Goal: Task Accomplishment & Management: Manage account settings

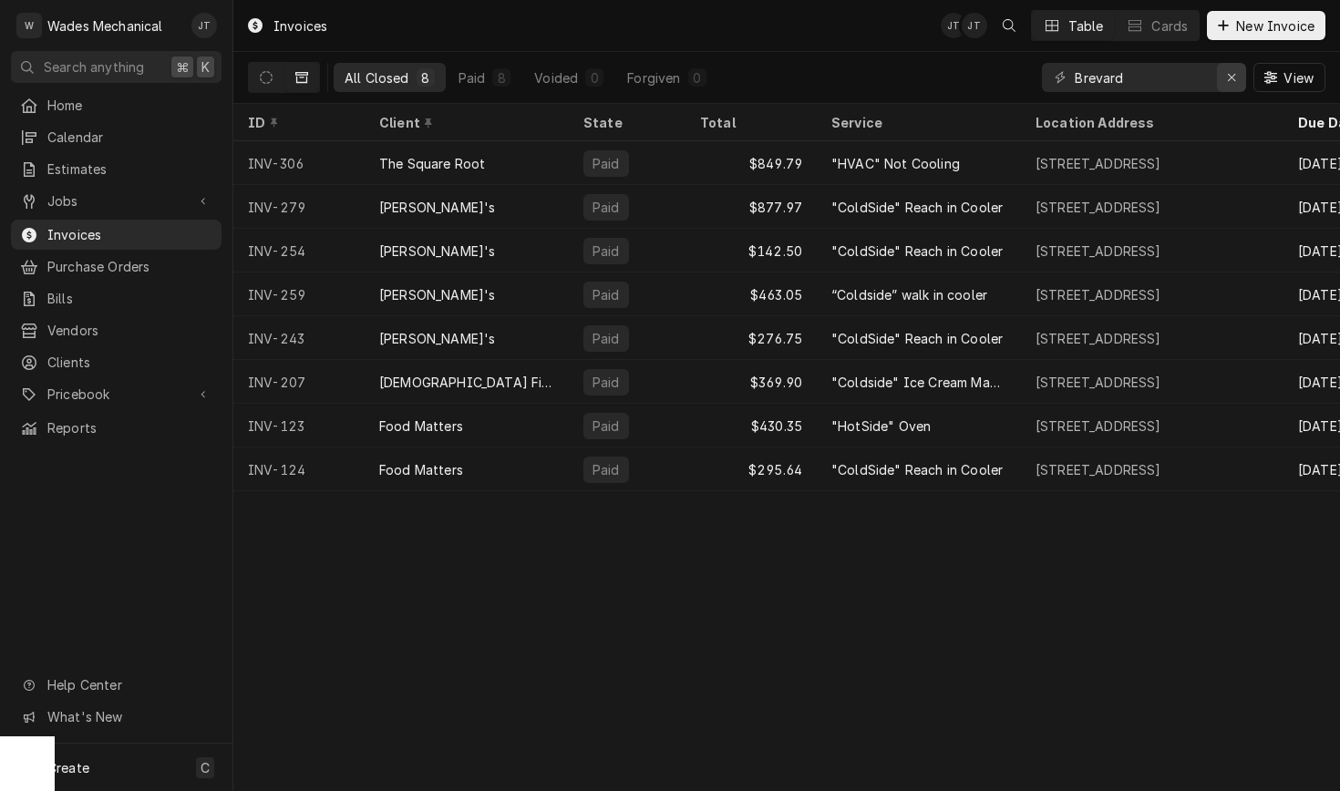
click at [1219, 73] on button "Erase input" at bounding box center [1231, 77] width 29 height 29
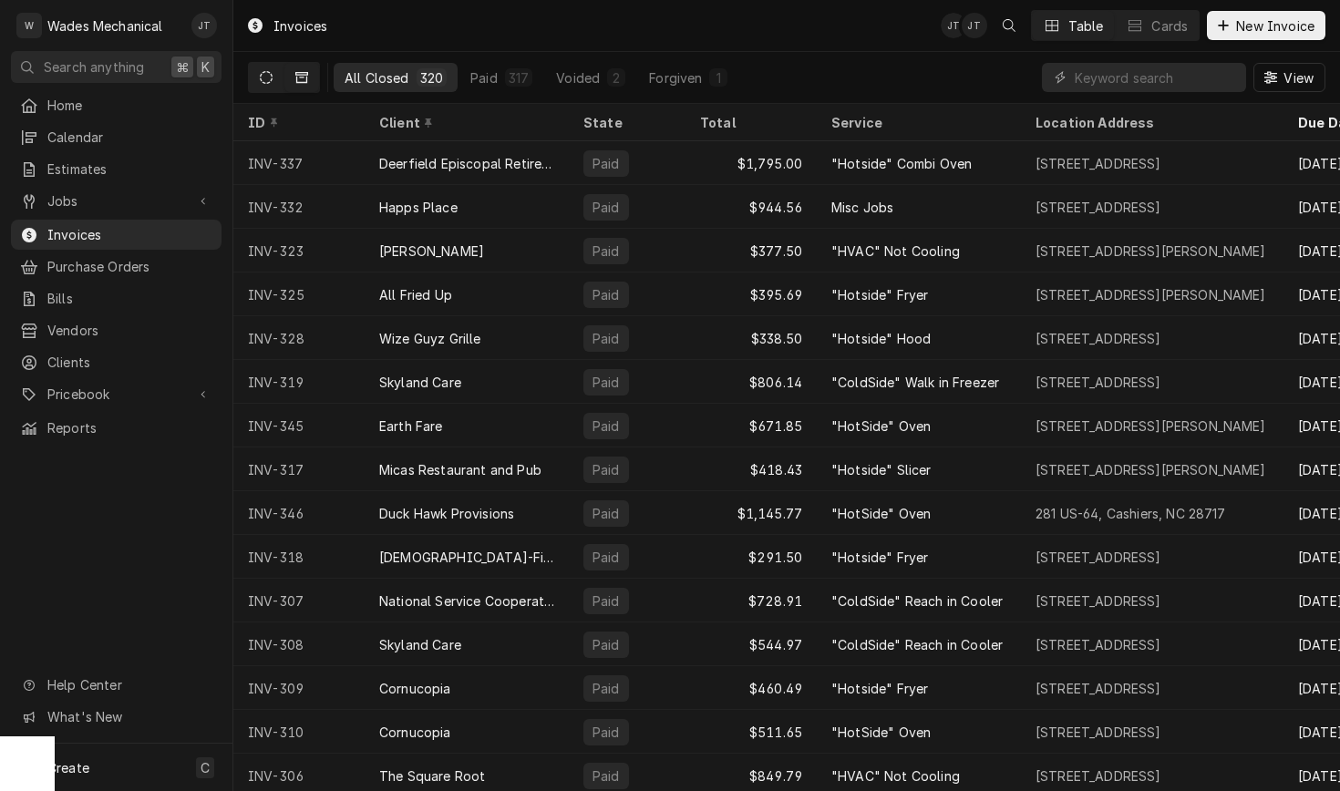
click at [273, 88] on button "Dynamic Content Wrapper" at bounding box center [266, 77] width 35 height 29
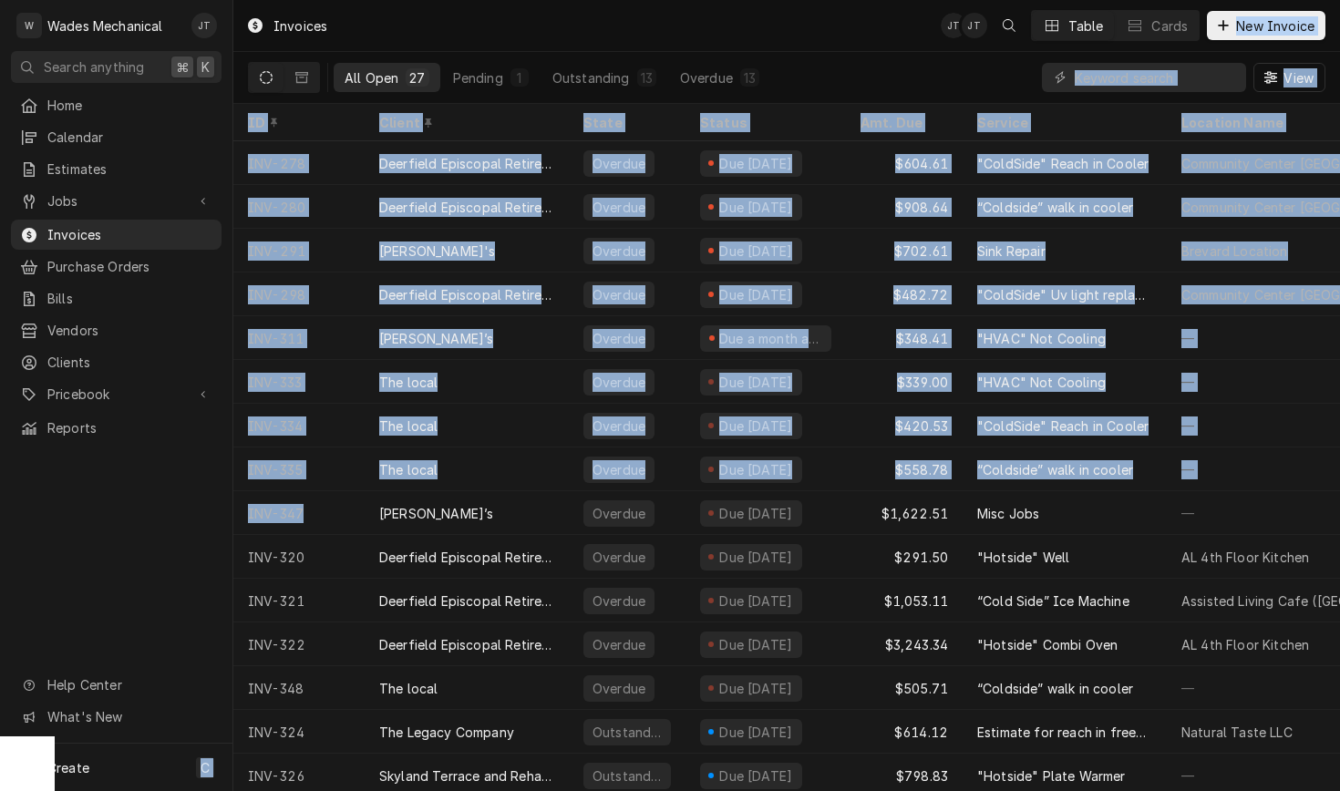
drag, startPoint x: 338, startPoint y: 520, endPoint x: 160, endPoint y: 562, distance: 182.9
click at [160, 562] on div "W Wades Mechanical JT Search anything ⌘ K Home Calendar Estimates Jobs Jobs Job…" at bounding box center [670, 395] width 1340 height 791
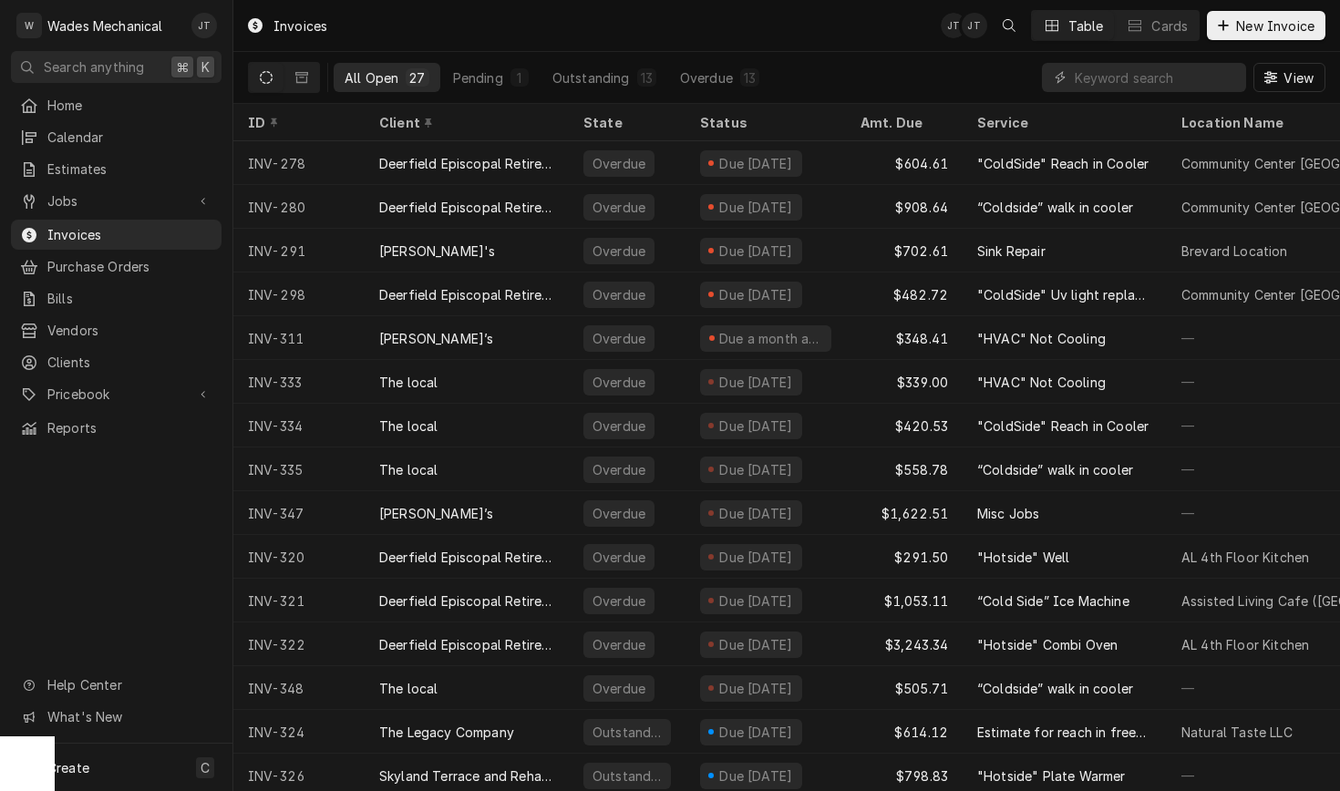
click at [160, 562] on div "Home Calendar Estimates Jobs Jobs Job Series Invoices Purchase Orders Bills Ven…" at bounding box center [116, 417] width 232 height 654
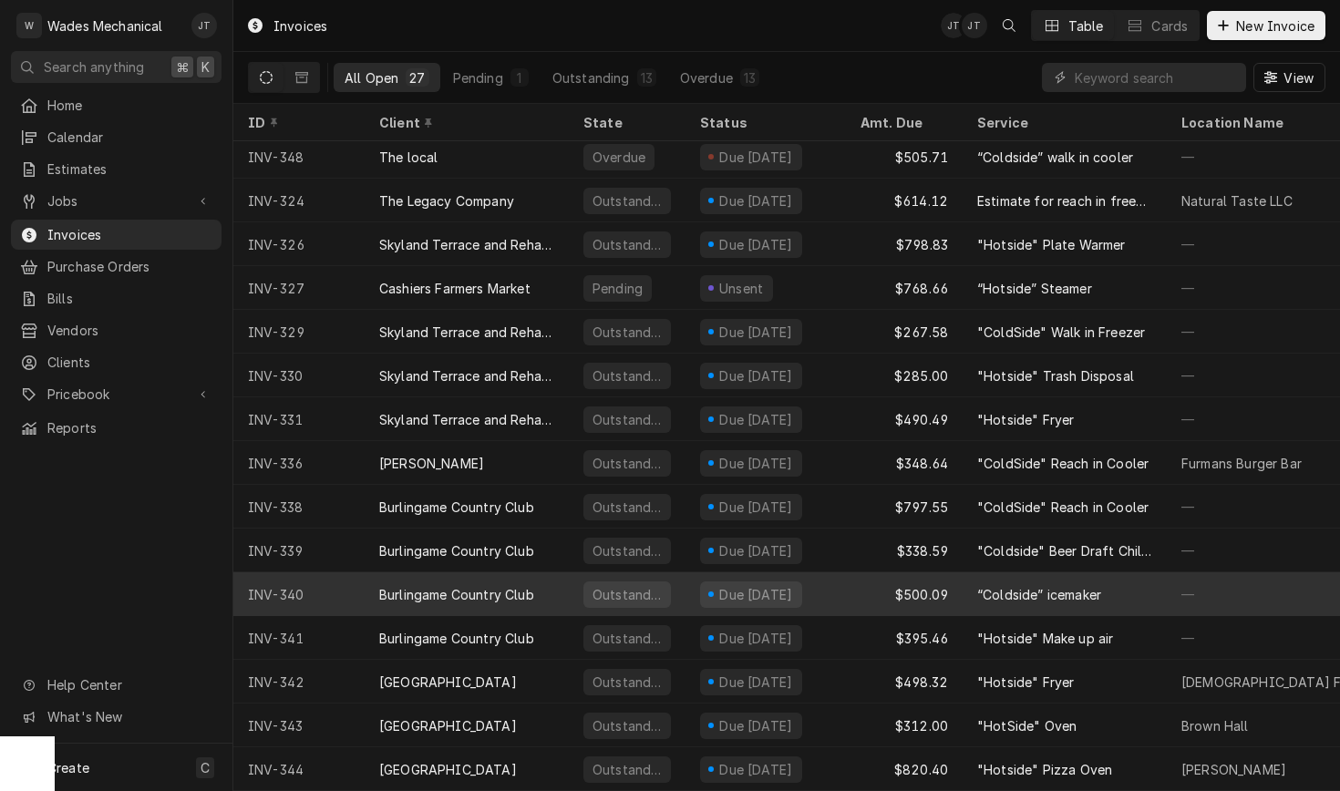
scroll to position [541, 0]
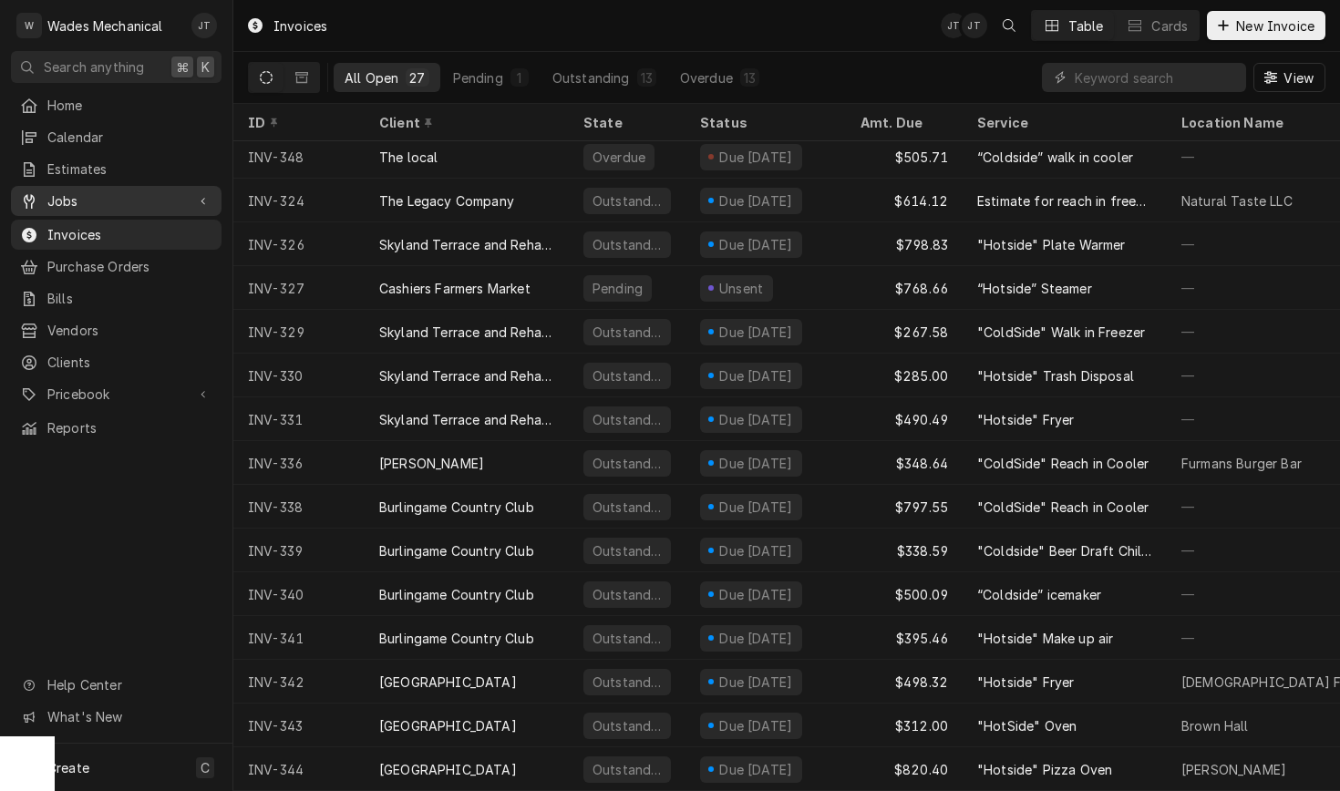
click at [140, 191] on span "Jobs" at bounding box center [116, 200] width 138 height 19
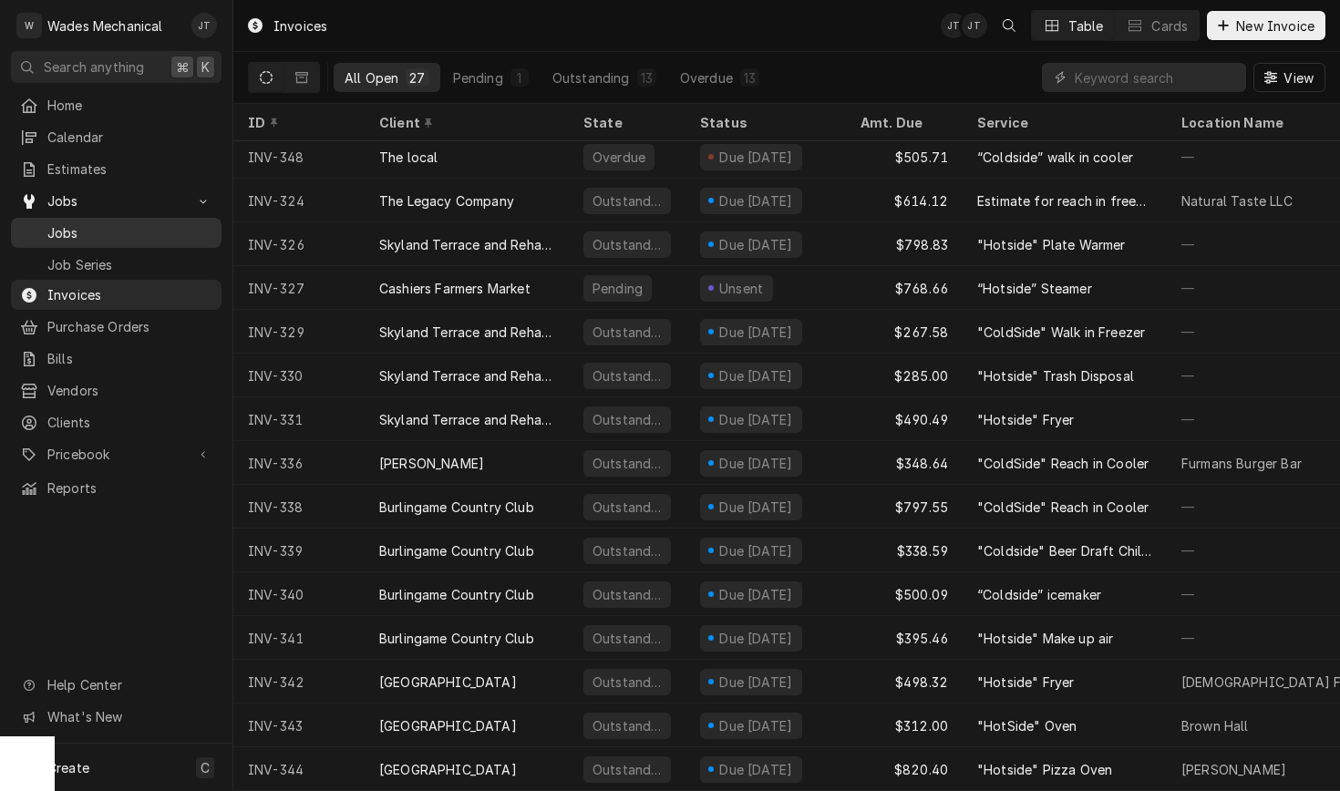
click at [125, 223] on span "Jobs" at bounding box center [129, 232] width 165 height 19
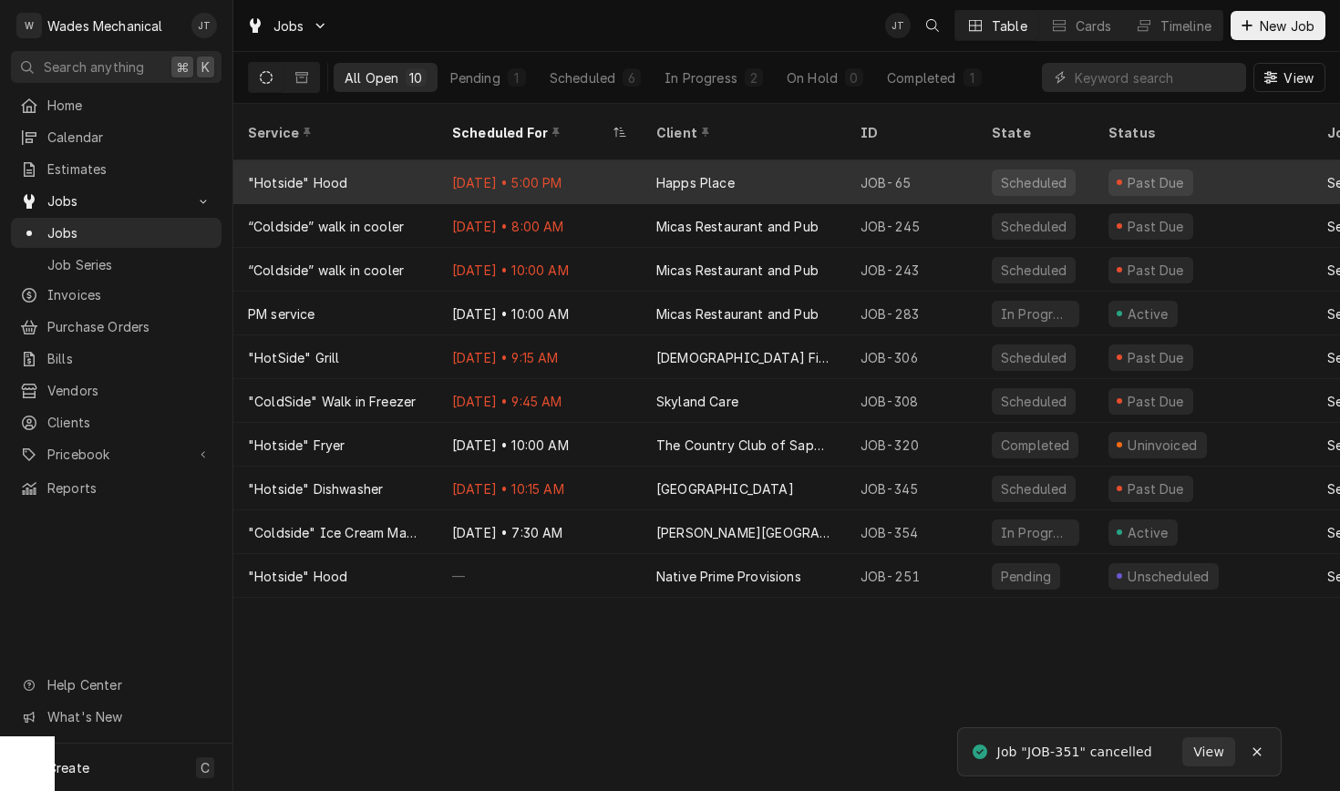
click at [694, 173] on div "Happs Place" at bounding box center [695, 182] width 78 height 19
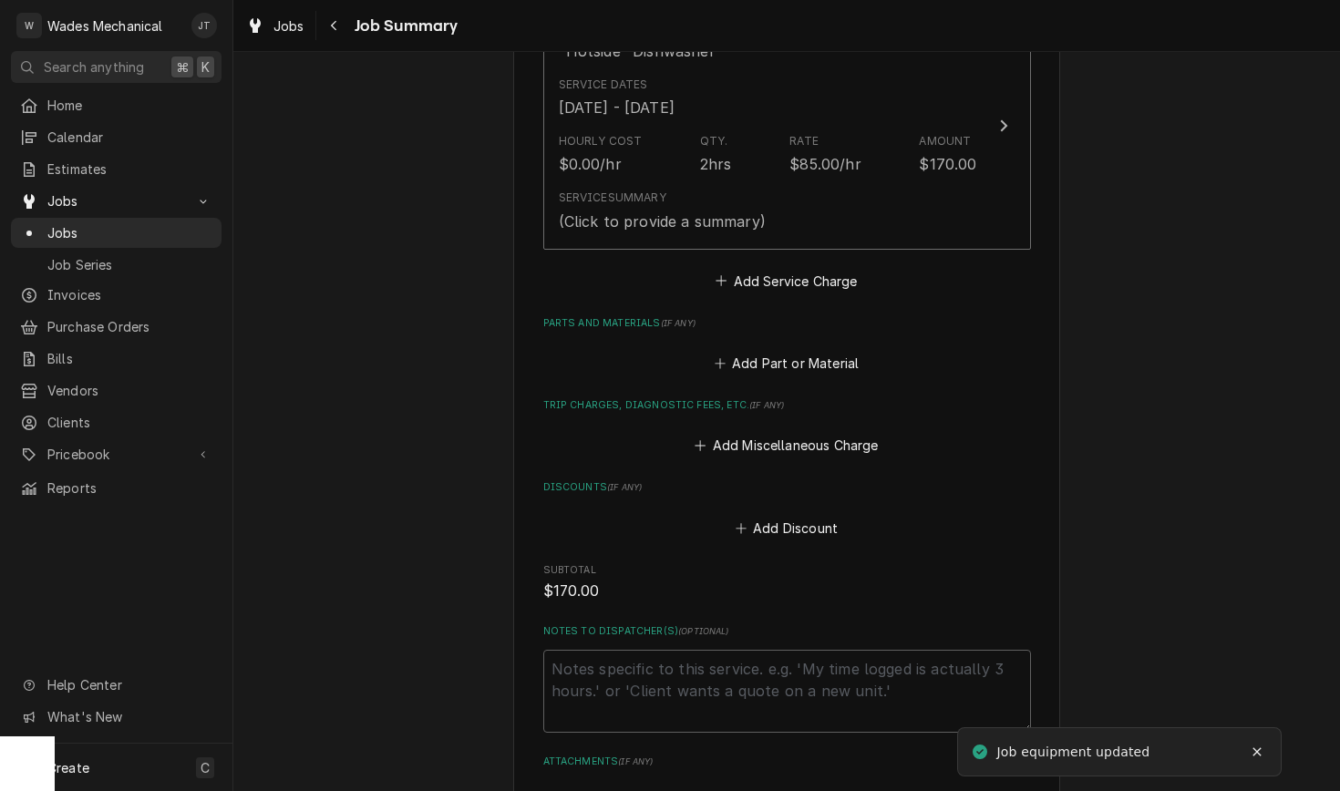
scroll to position [492, 0]
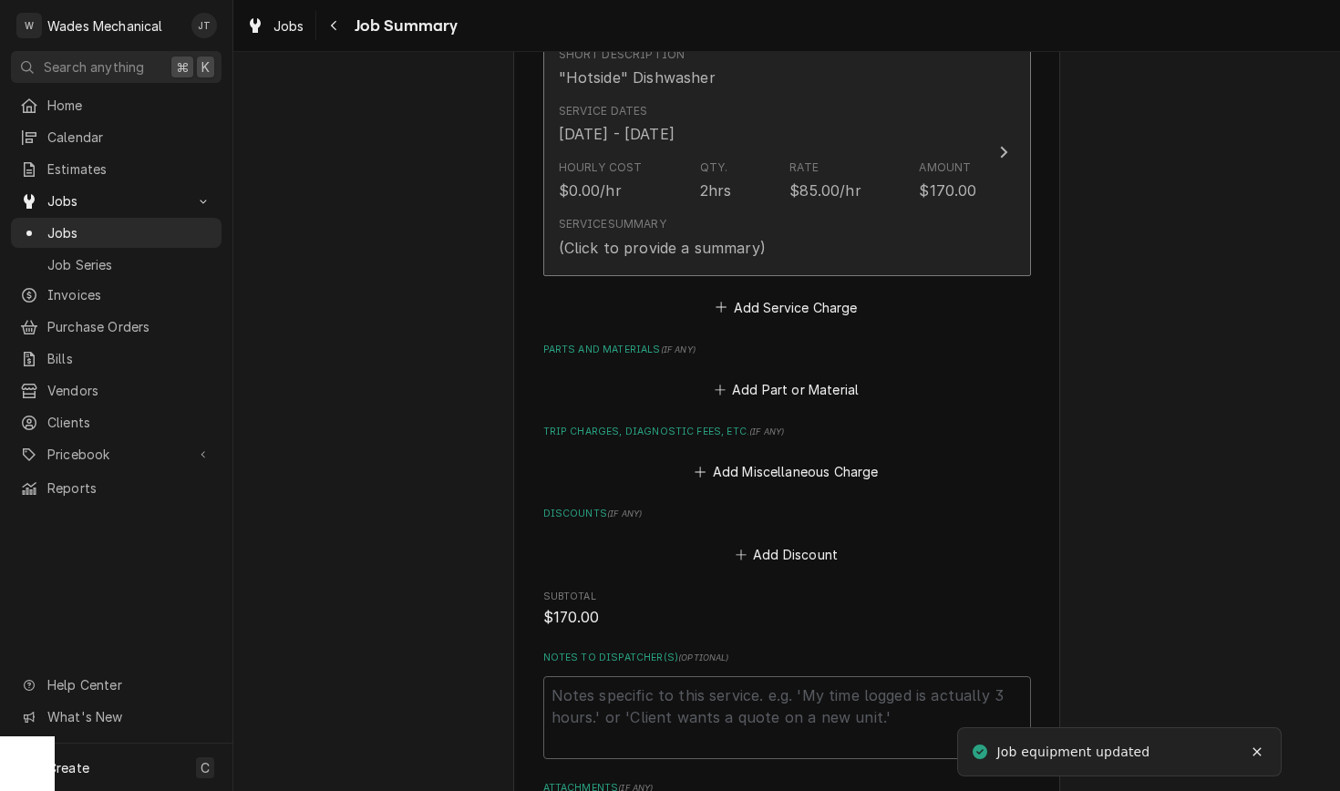
click at [799, 229] on div "Service Summary (Click to provide a summary)" at bounding box center [768, 237] width 418 height 57
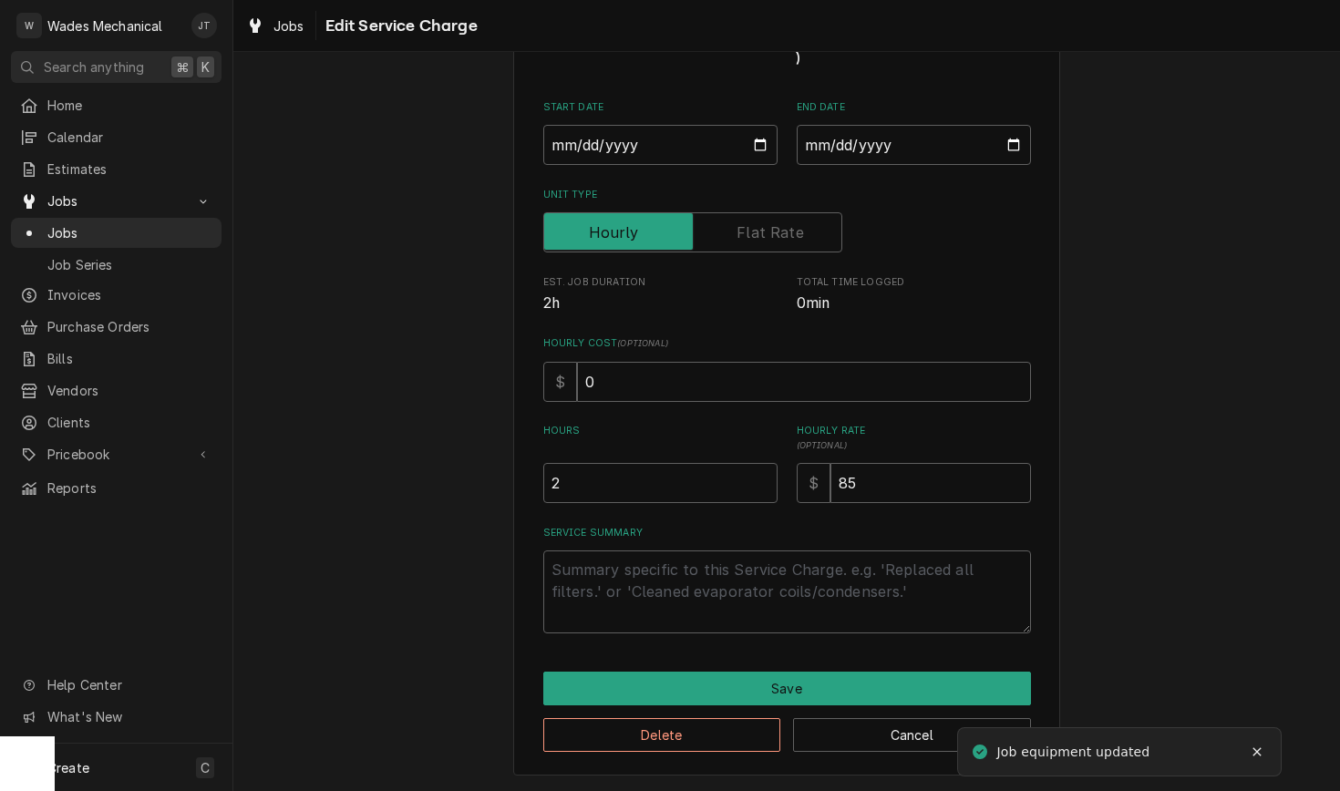
scroll to position [115, 0]
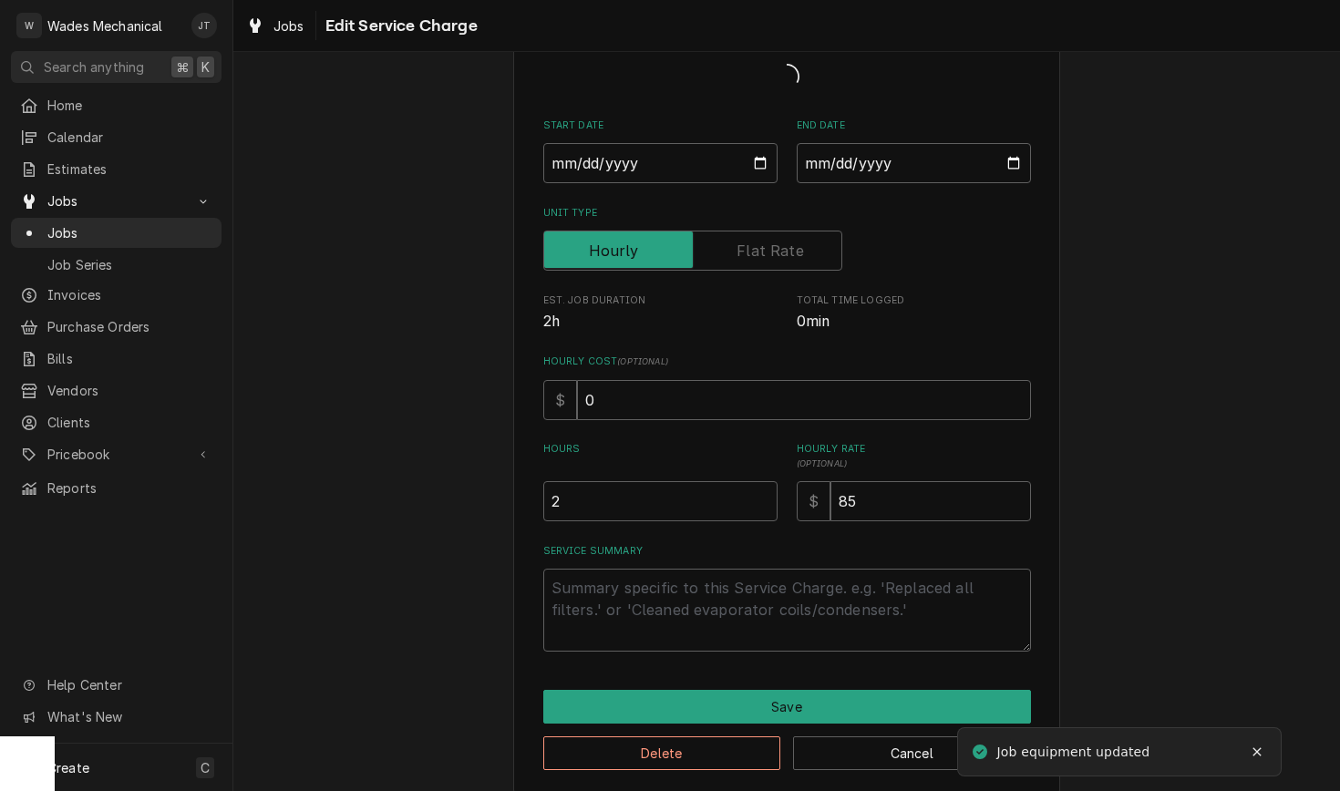
type textarea "x"
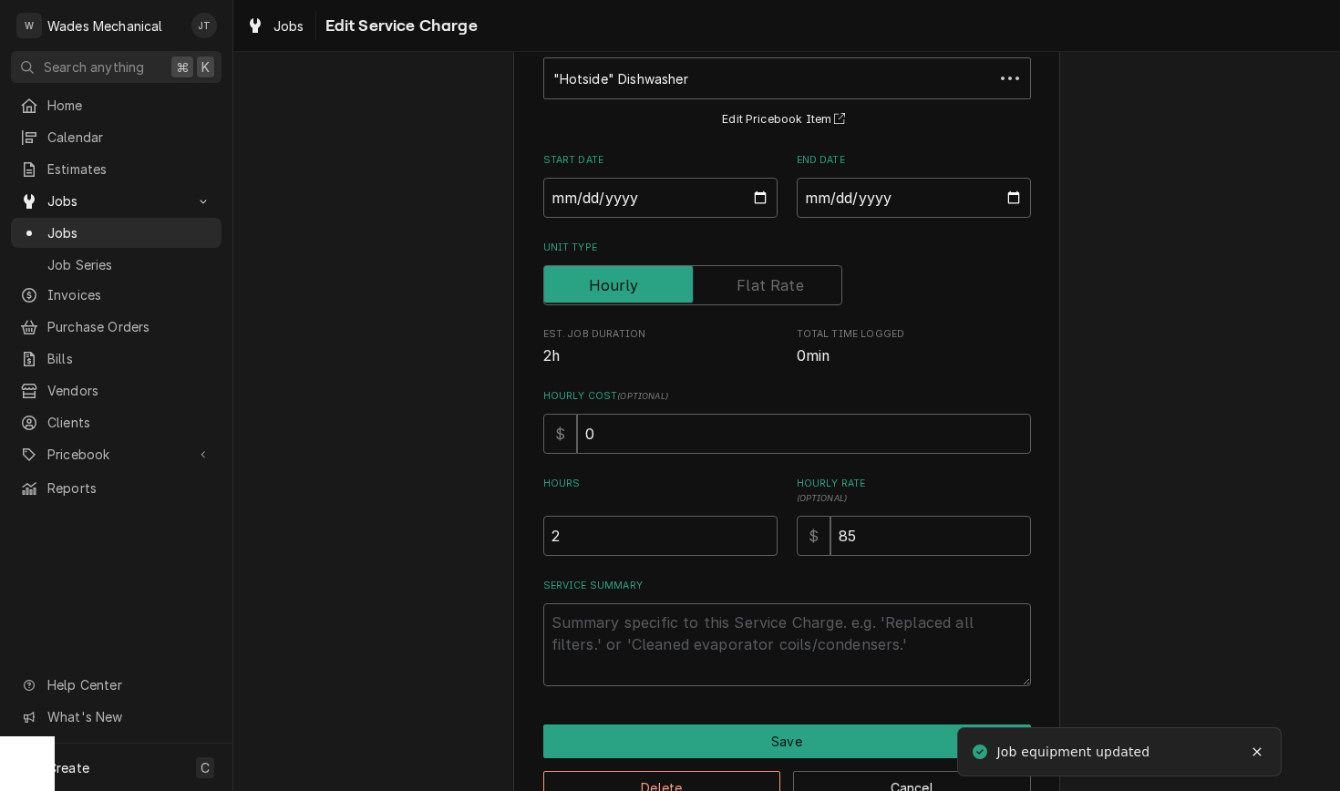
scroll to position [0, 0]
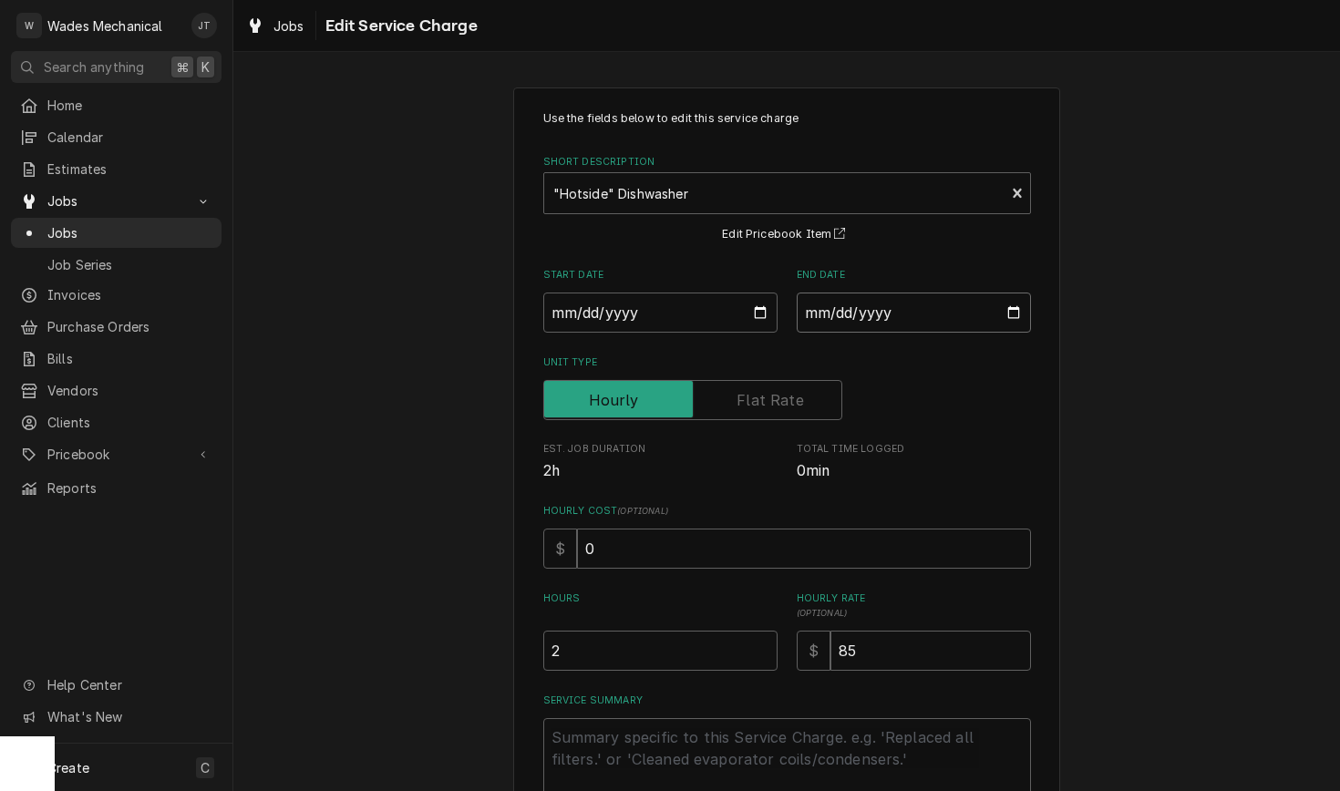
click at [868, 314] on input "2025-09-07" at bounding box center [914, 313] width 234 height 40
type input "2025-08-12"
click at [748, 452] on span "Est. Job Duration" at bounding box center [660, 449] width 234 height 15
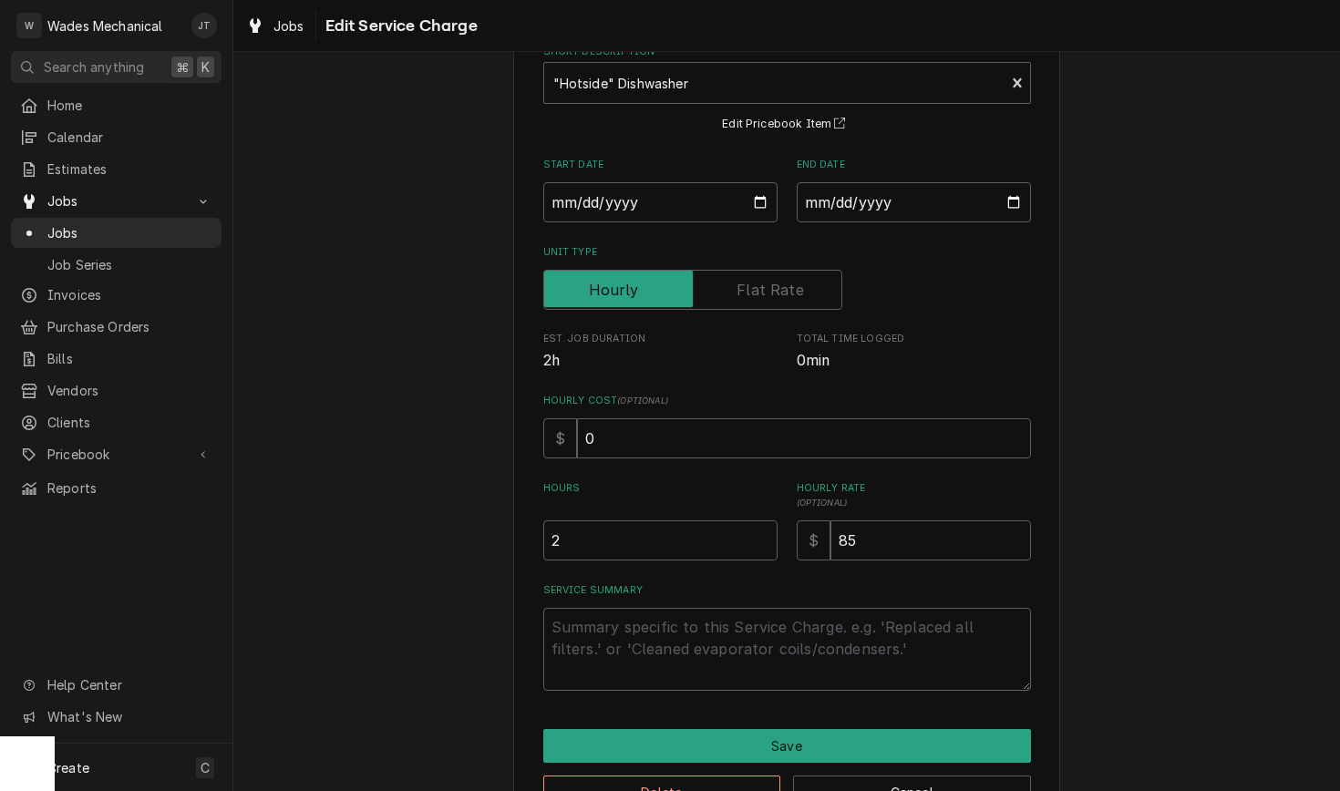
scroll to position [172, 0]
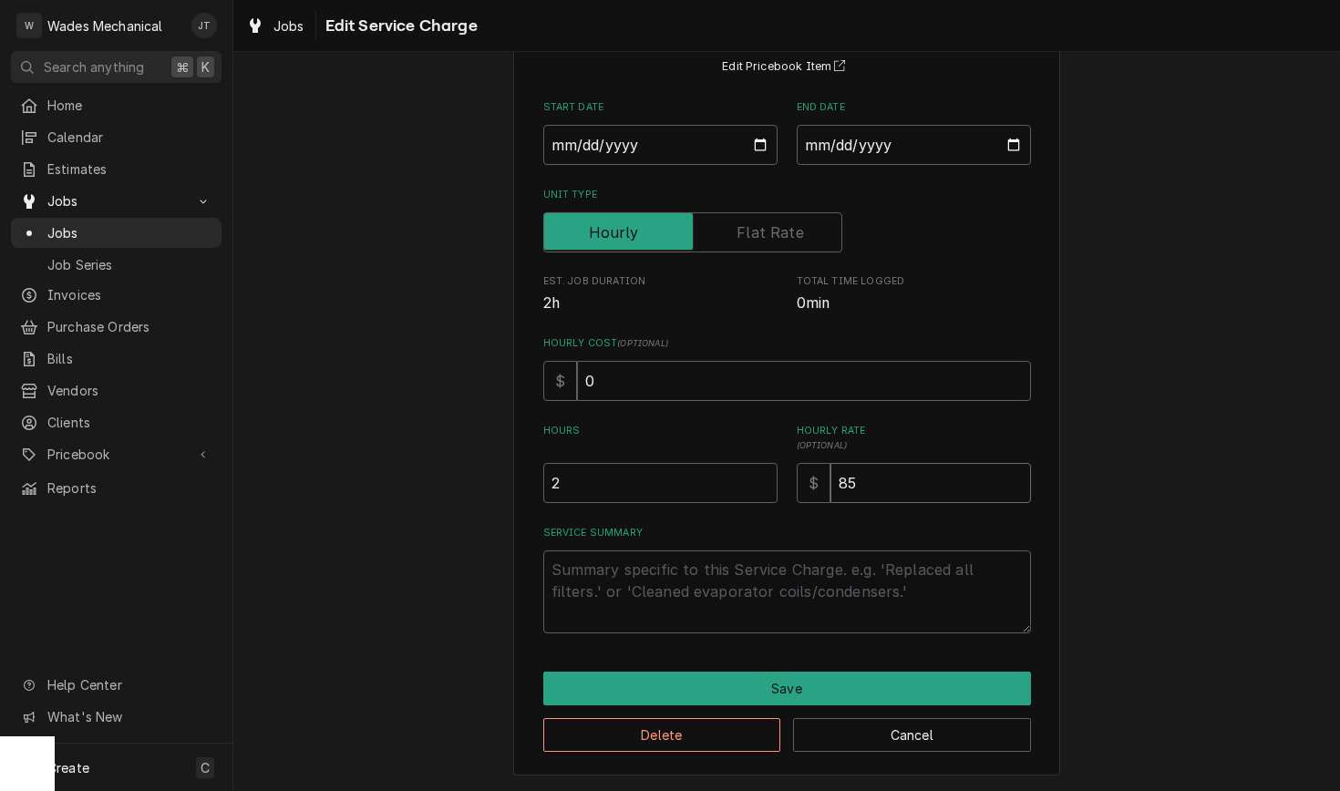
drag, startPoint x: 854, startPoint y: 483, endPoint x: 798, endPoint y: 492, distance: 57.2
click at [798, 492] on div "$ 85" at bounding box center [914, 483] width 234 height 40
type textarea "x"
type input "8"
type textarea "x"
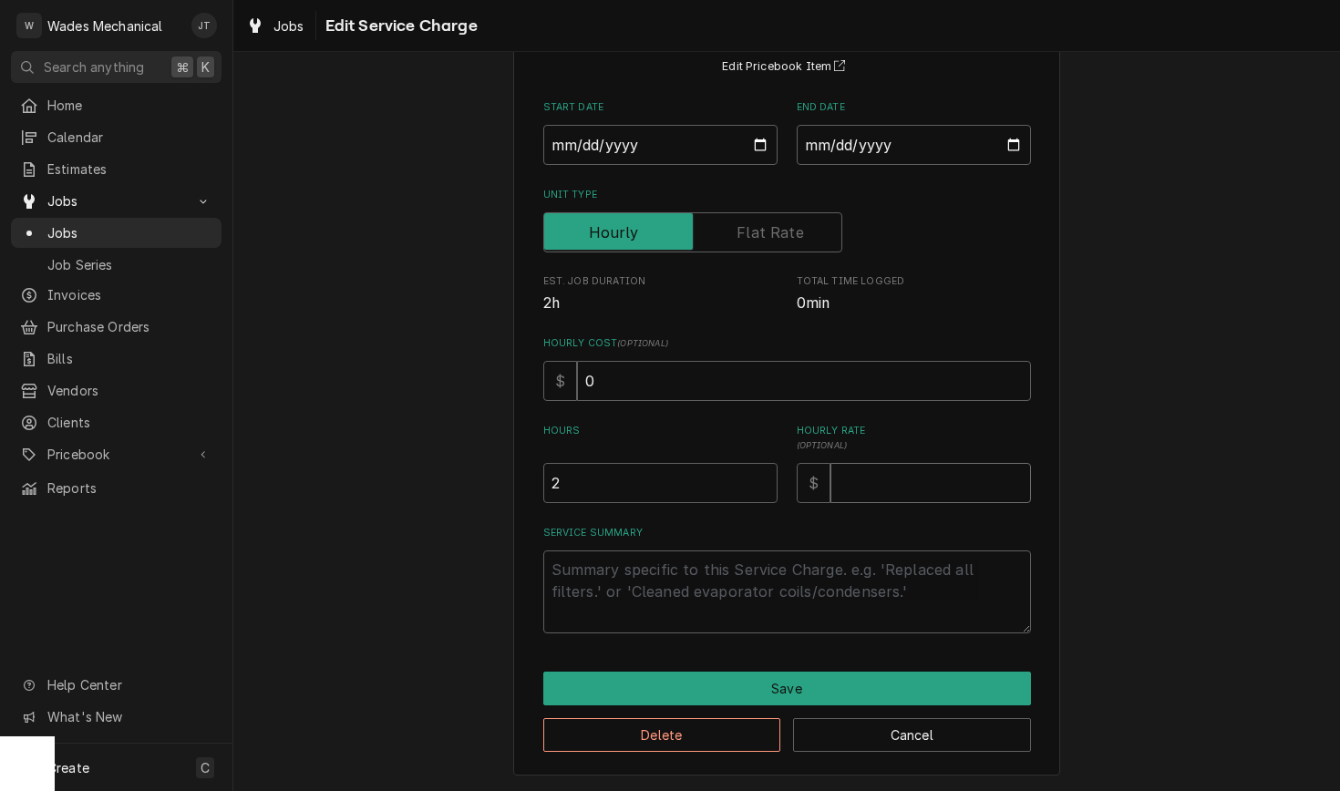
type textarea "x"
type input "9"
type textarea "x"
type input "95"
type textarea "x"
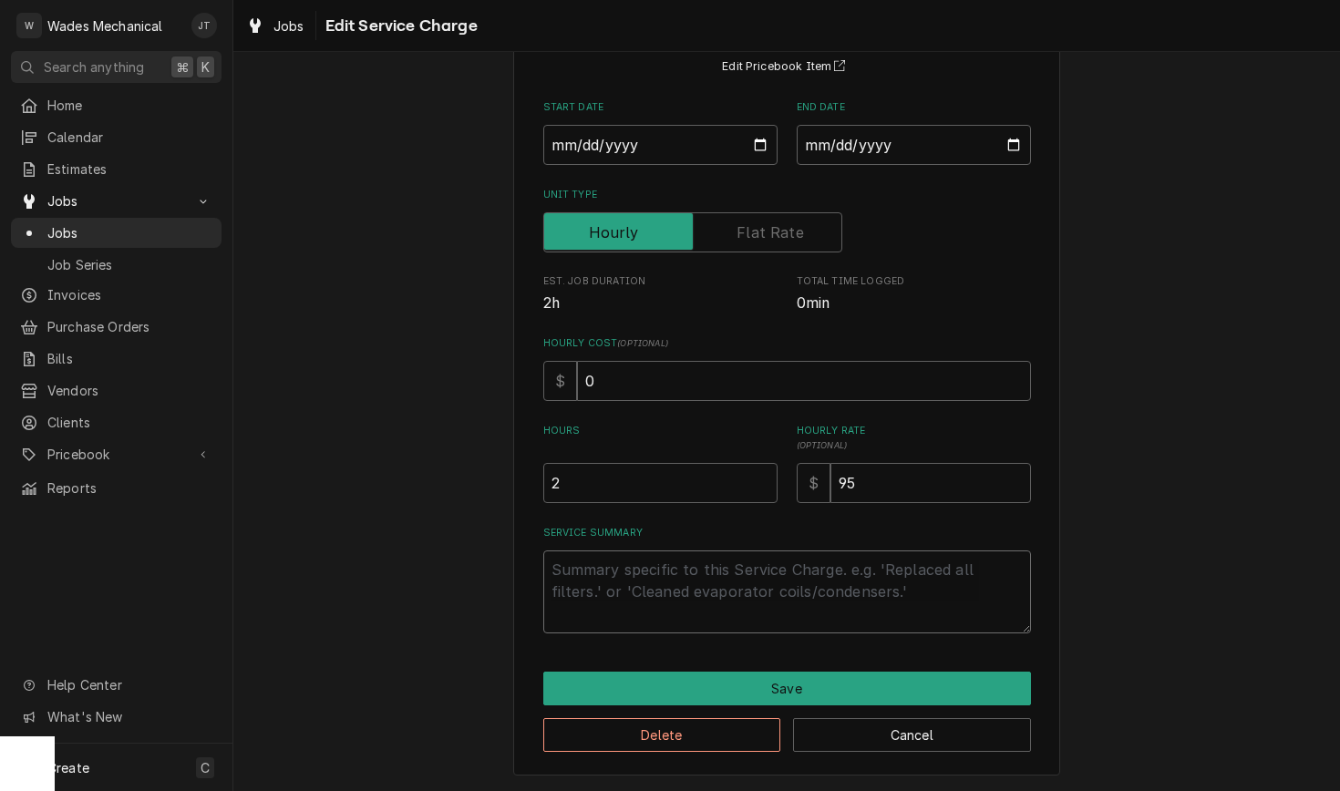
type textarea "c"
type textarea "x"
type textarea "cu"
type textarea "x"
type textarea "cus"
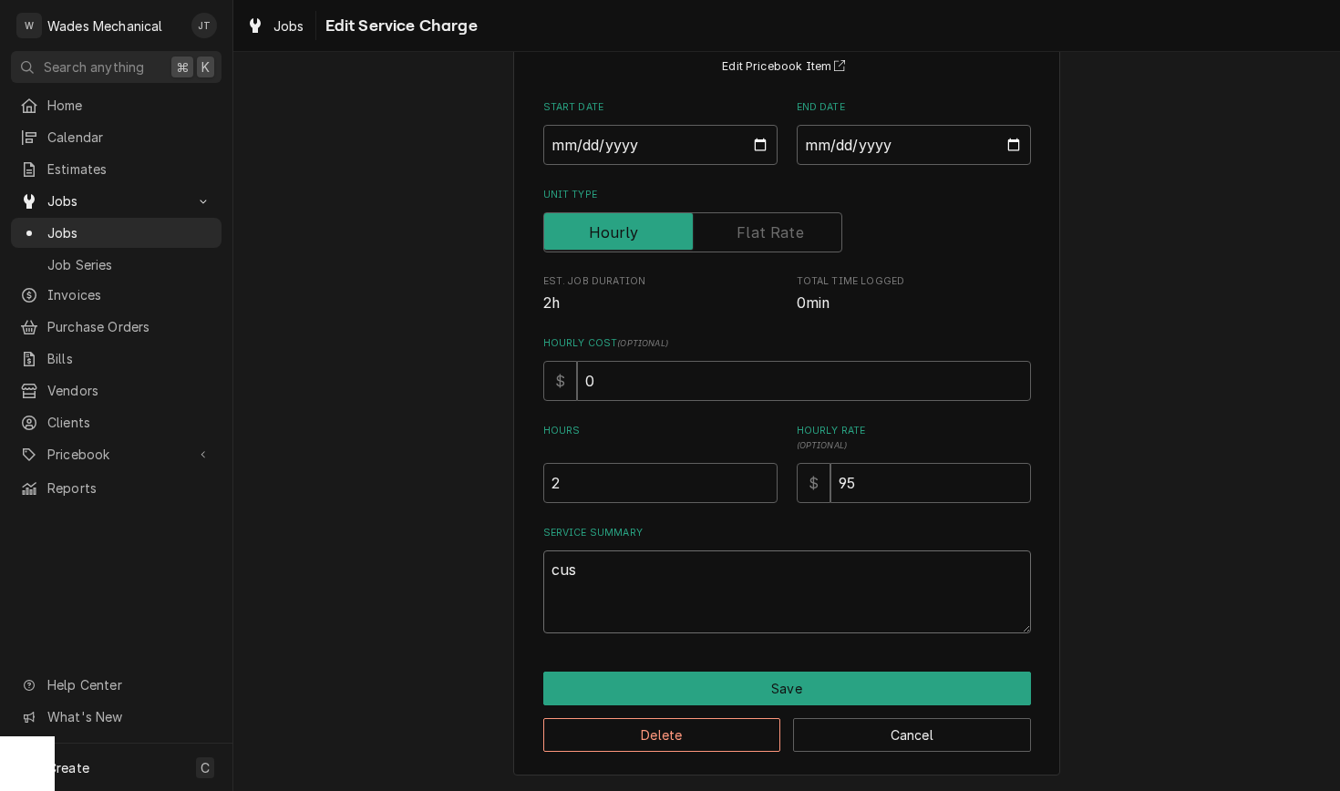
type textarea "x"
type textarea "cust"
type textarea "x"
type textarea "custo"
type textarea "x"
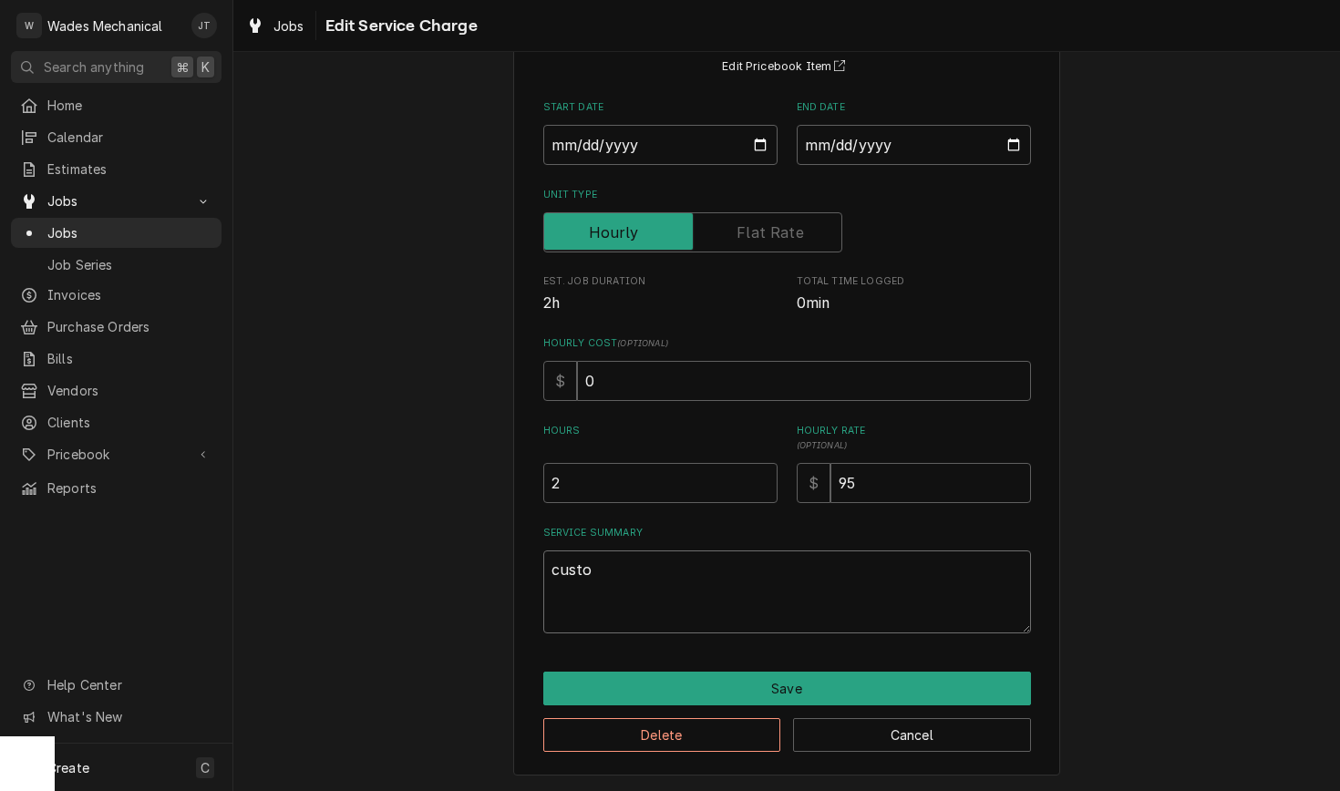
type textarea "custom"
type textarea "x"
type textarea "custome"
type textarea "x"
type textarea "customer"
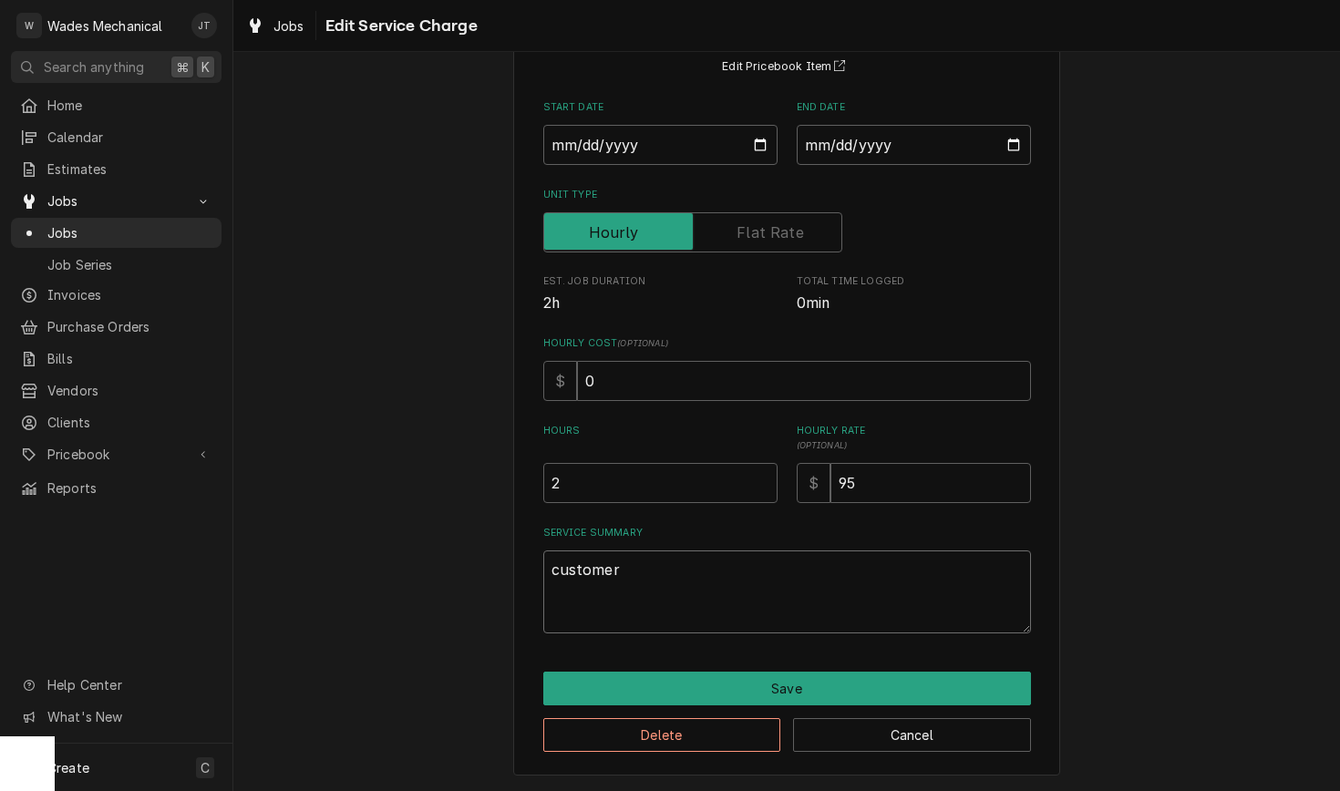
type textarea "x"
type textarea "customer"
type textarea "x"
type textarea "customer s"
type textarea "x"
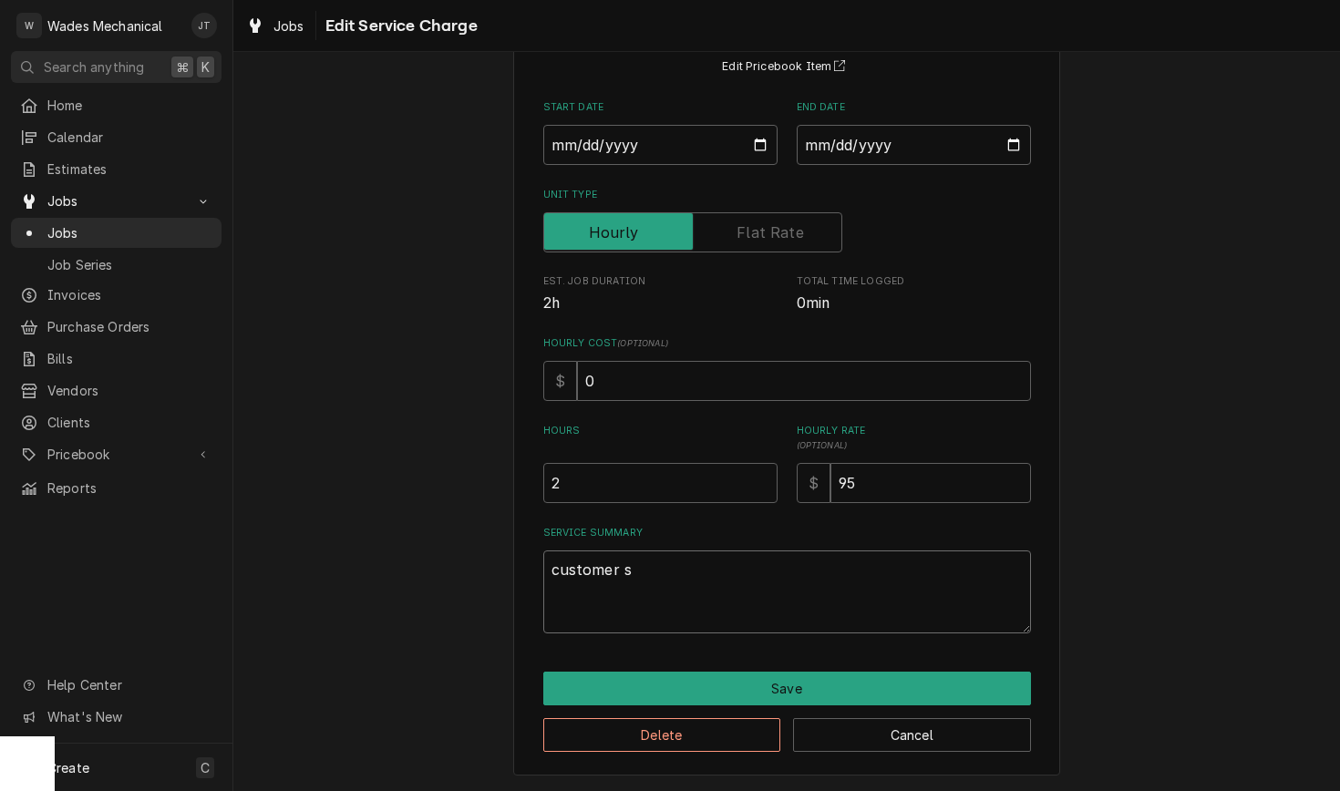
type textarea "customer st"
type textarea "x"
type textarea "customer sta"
type textarea "x"
type textarea "customer stat"
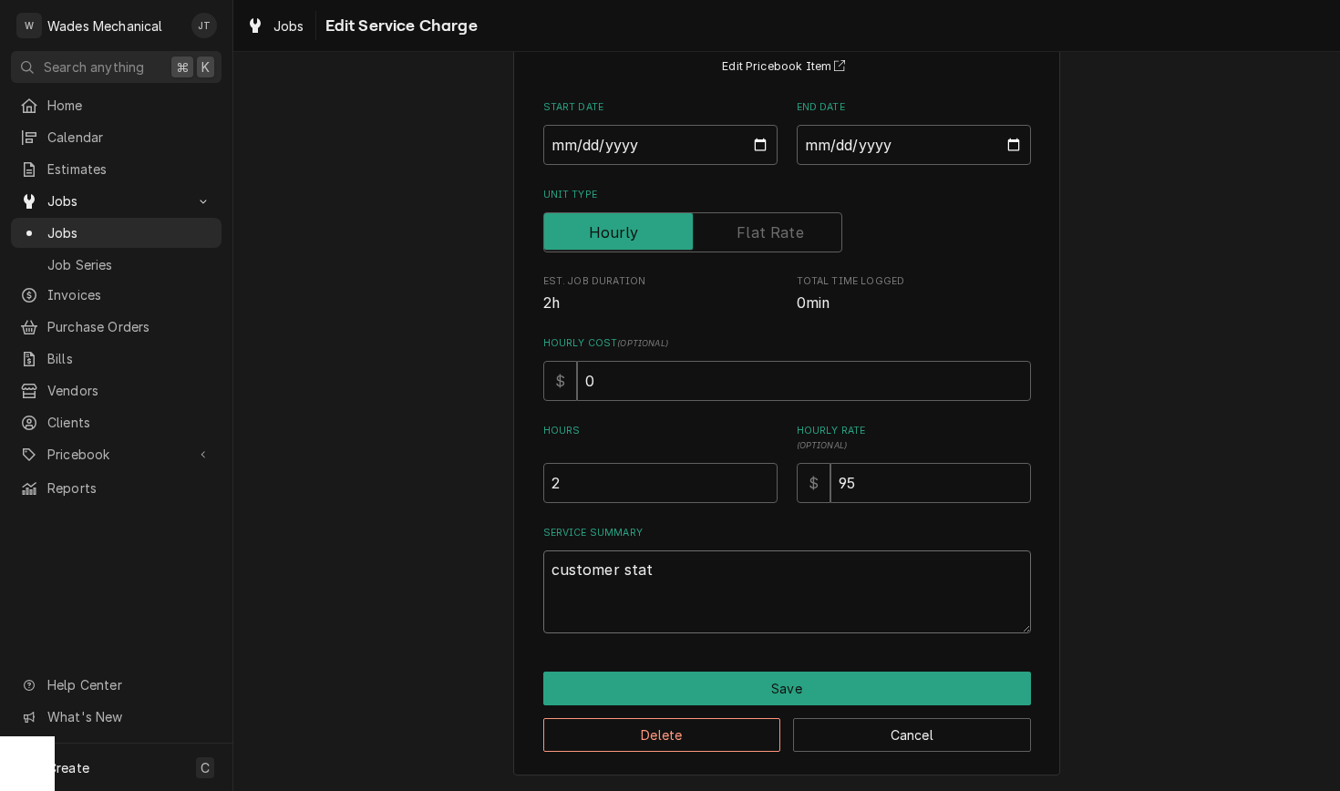
type textarea "x"
type textarea "customer state"
type textarea "x"
type textarea "customer stated"
type textarea "x"
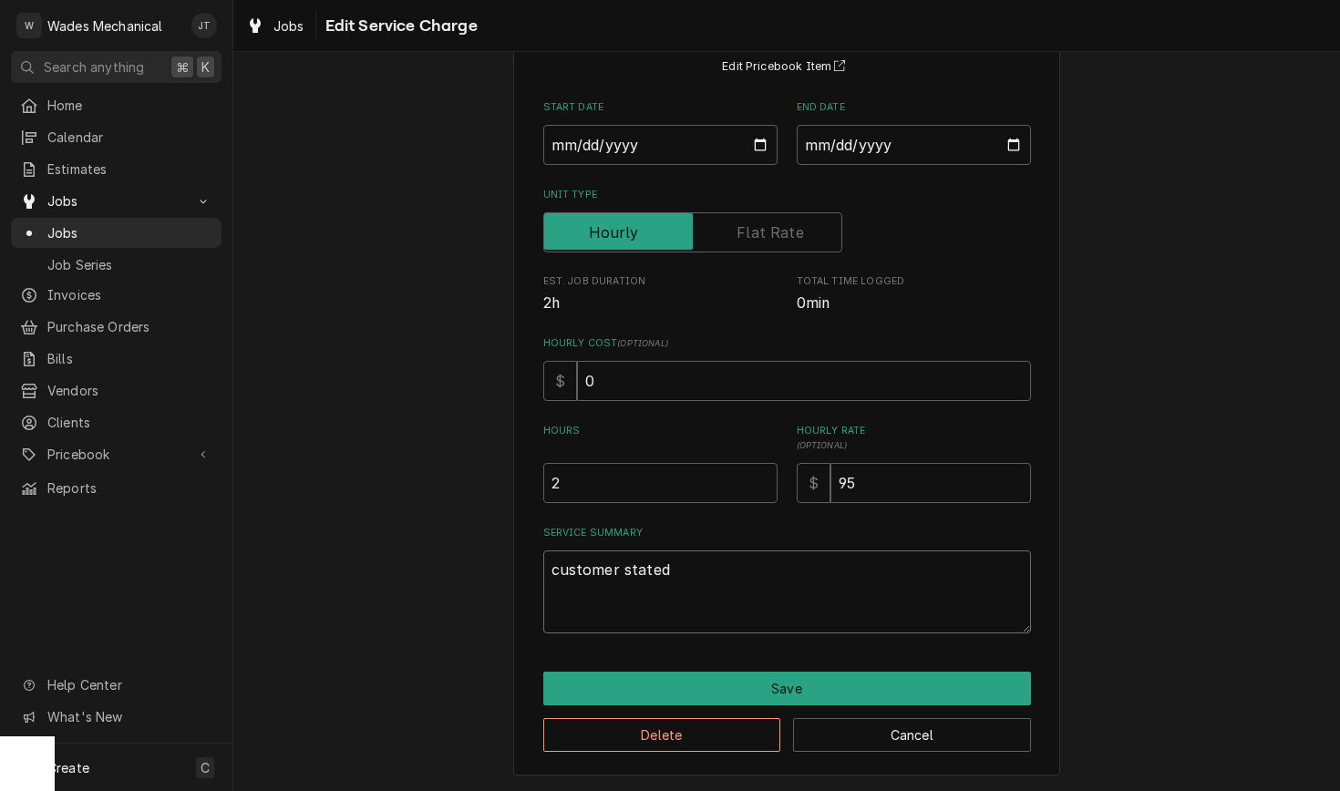
type textarea "customer stated"
type textarea "x"
type textarea "customer stated u"
type textarea "x"
type textarea "customer stated un"
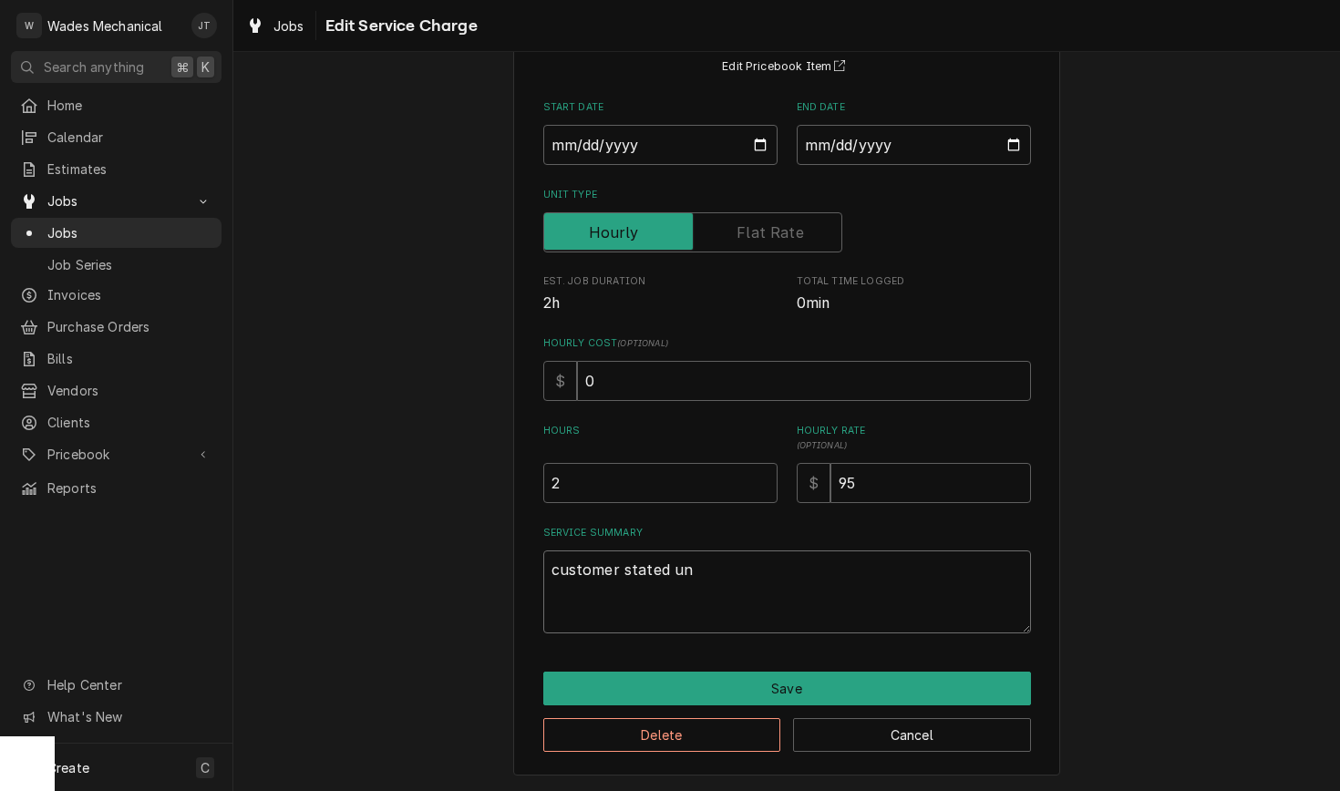
type textarea "x"
type textarea "customer stated uni"
type textarea "x"
type textarea "customer stated unit"
type textarea "x"
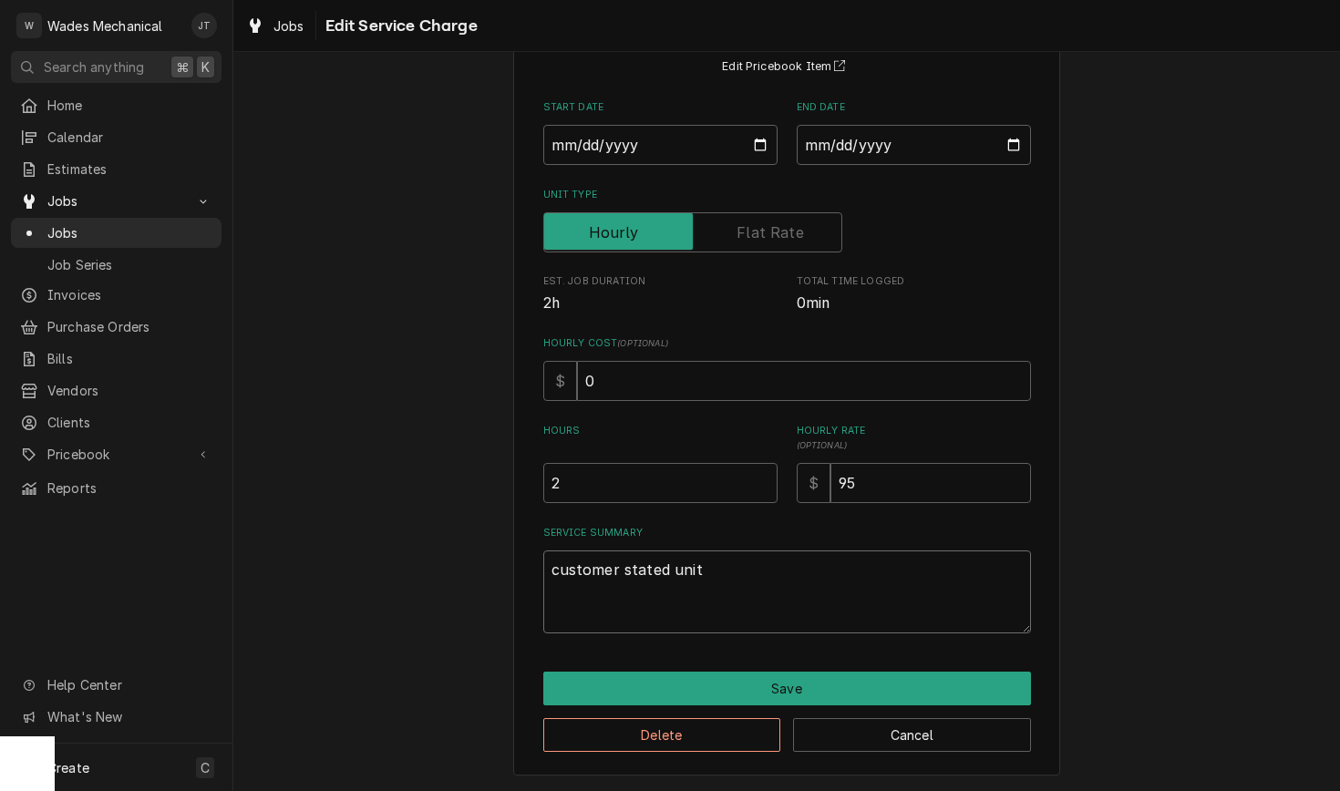
type textarea "customer stated unit"
type textarea "x"
type textarea "customer stated unit w"
type textarea "x"
type textarea "customer stated unit wo"
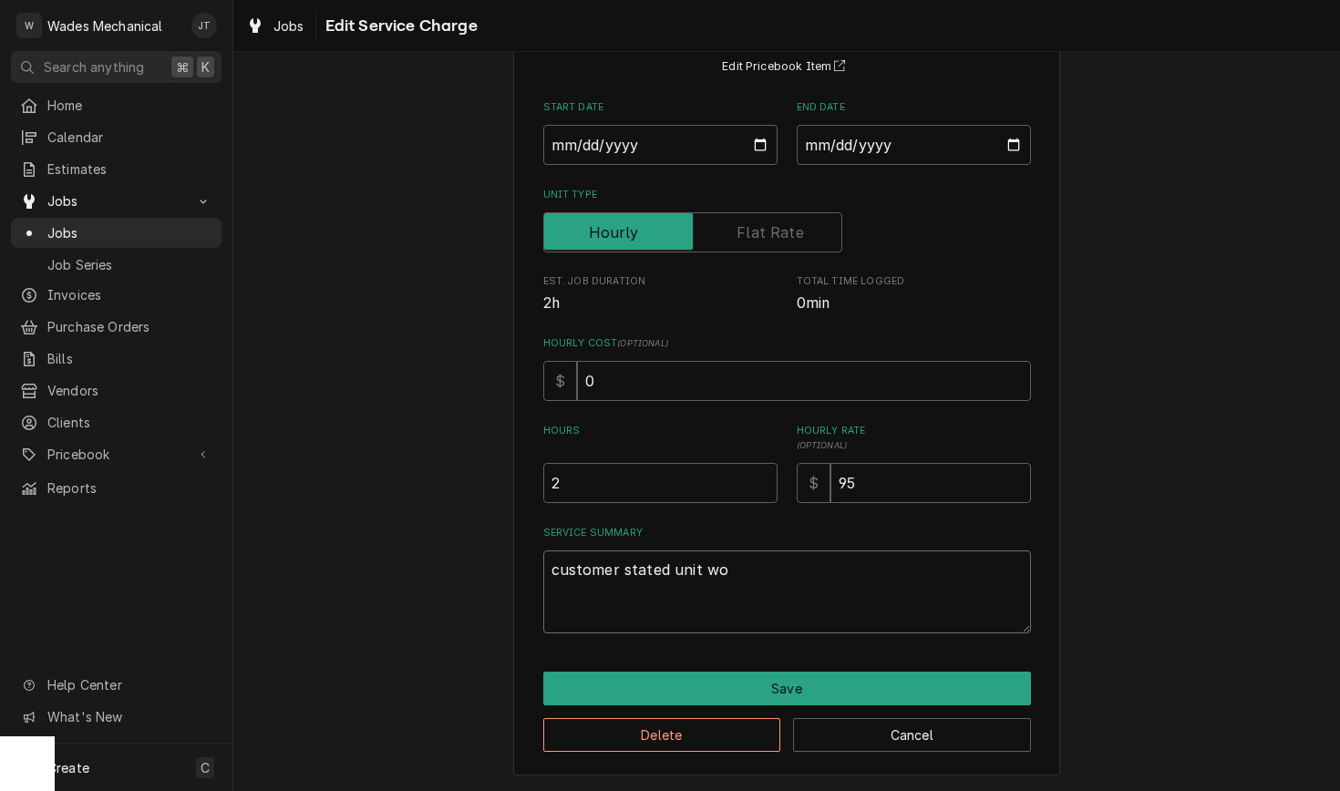
type textarea "x"
type textarea "customer stated unit wou"
type textarea "x"
type textarea "customer stated unit woul"
type textarea "x"
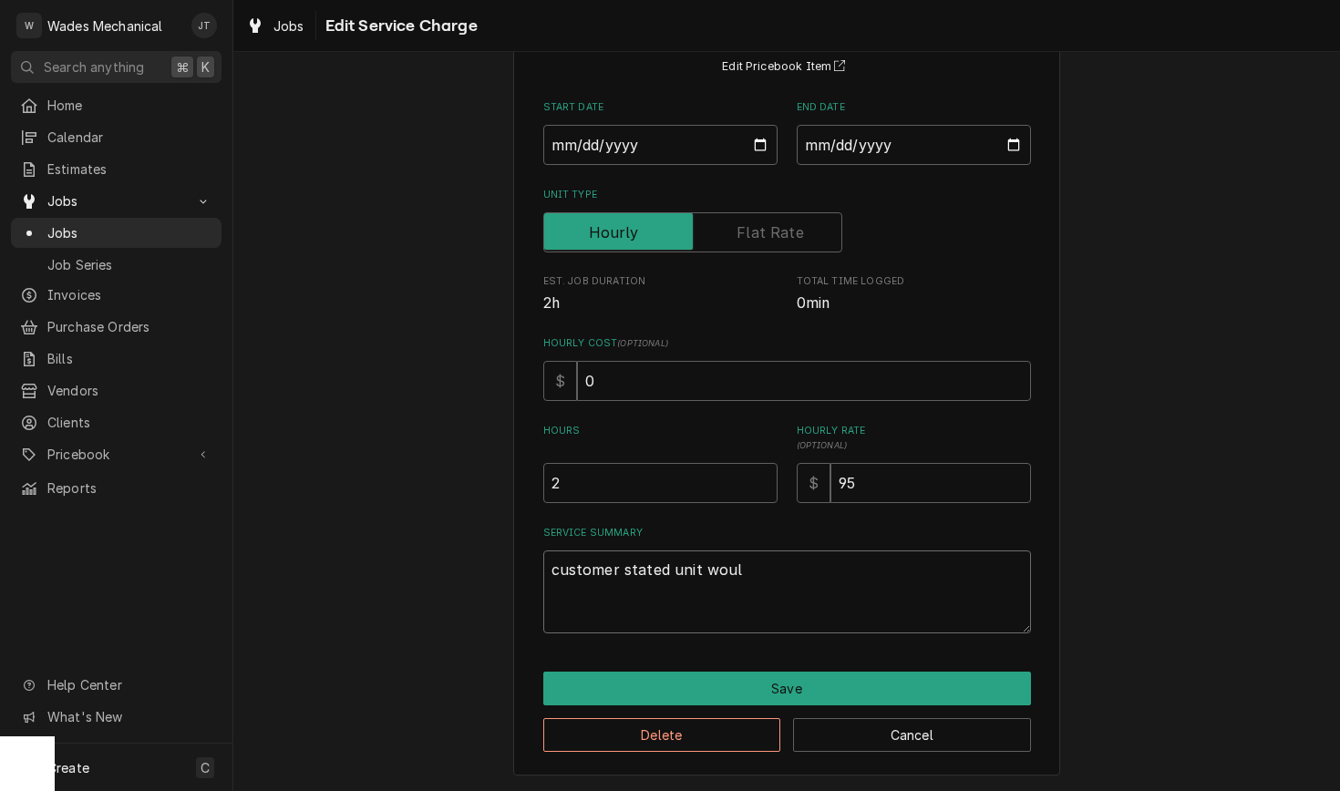
type textarea "customer stated unit would"
type textarea "x"
type textarea "customer stated unit would"
type textarea "x"
type textarea "customer stated unit would n"
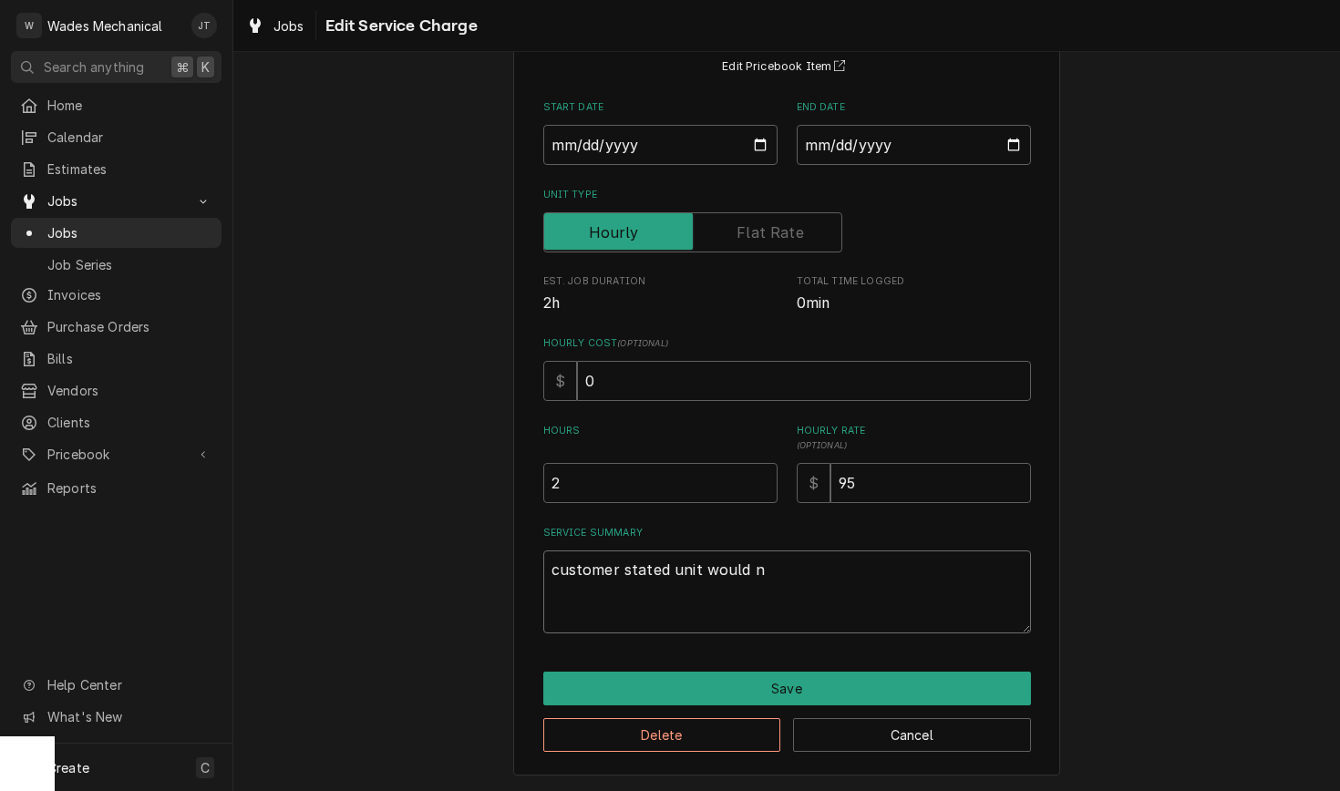
type textarea "x"
type textarea "customer stated unit would no"
type textarea "x"
type textarea "customer stated unit would not"
type textarea "x"
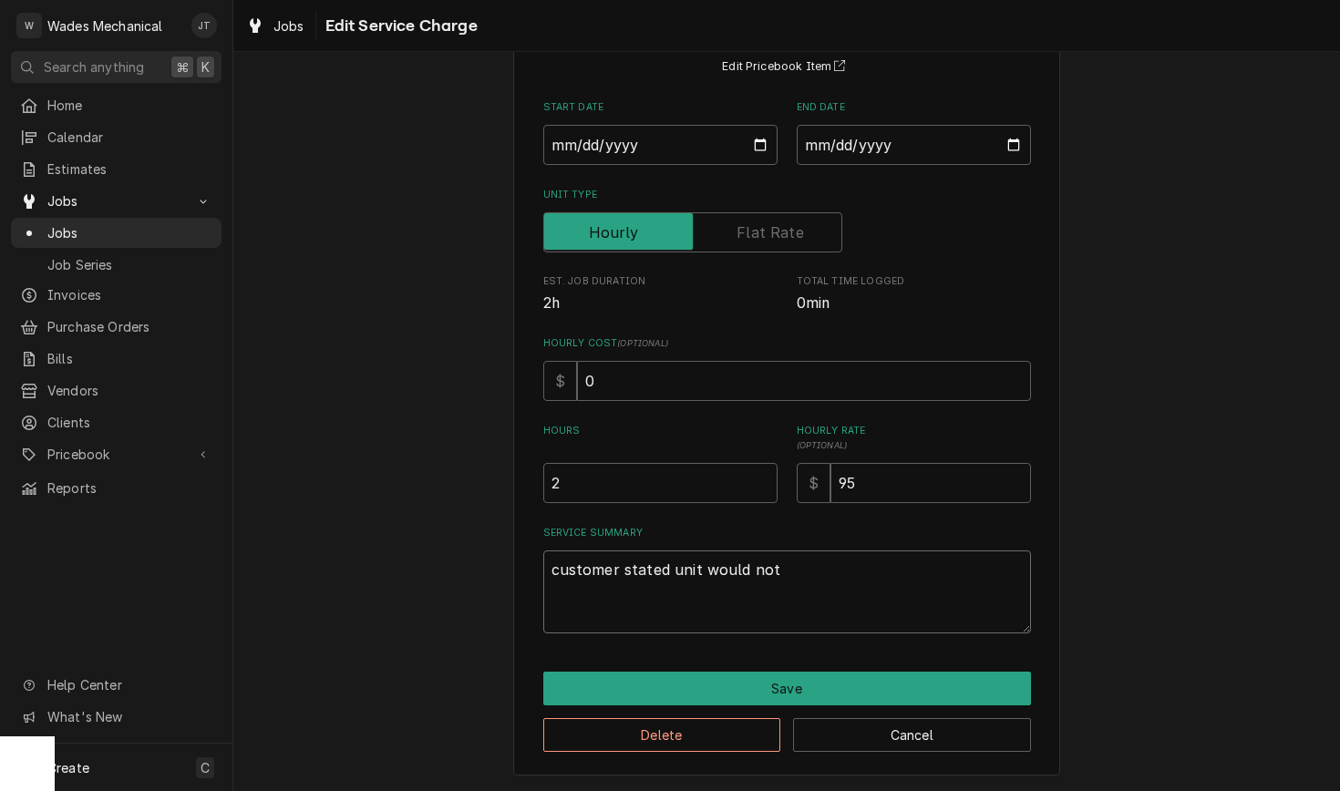
type textarea "customer stated unit would not"
type textarea "x"
type textarea "customer stated unit would not g"
type textarea "x"
type textarea "customer stated unit would not ge"
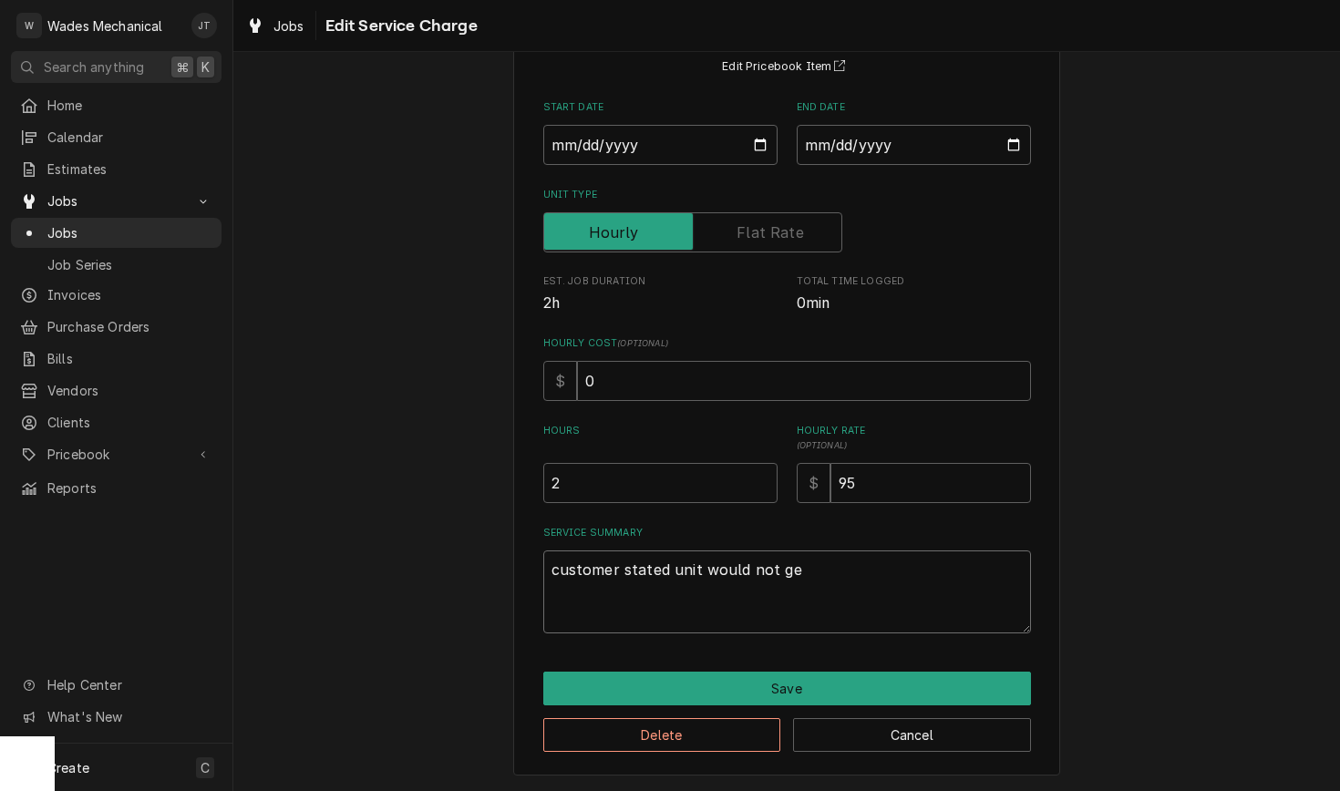
type textarea "x"
type textarea "customer stated unit would not get"
type textarea "x"
type textarea "customer stated unit would not get"
type textarea "x"
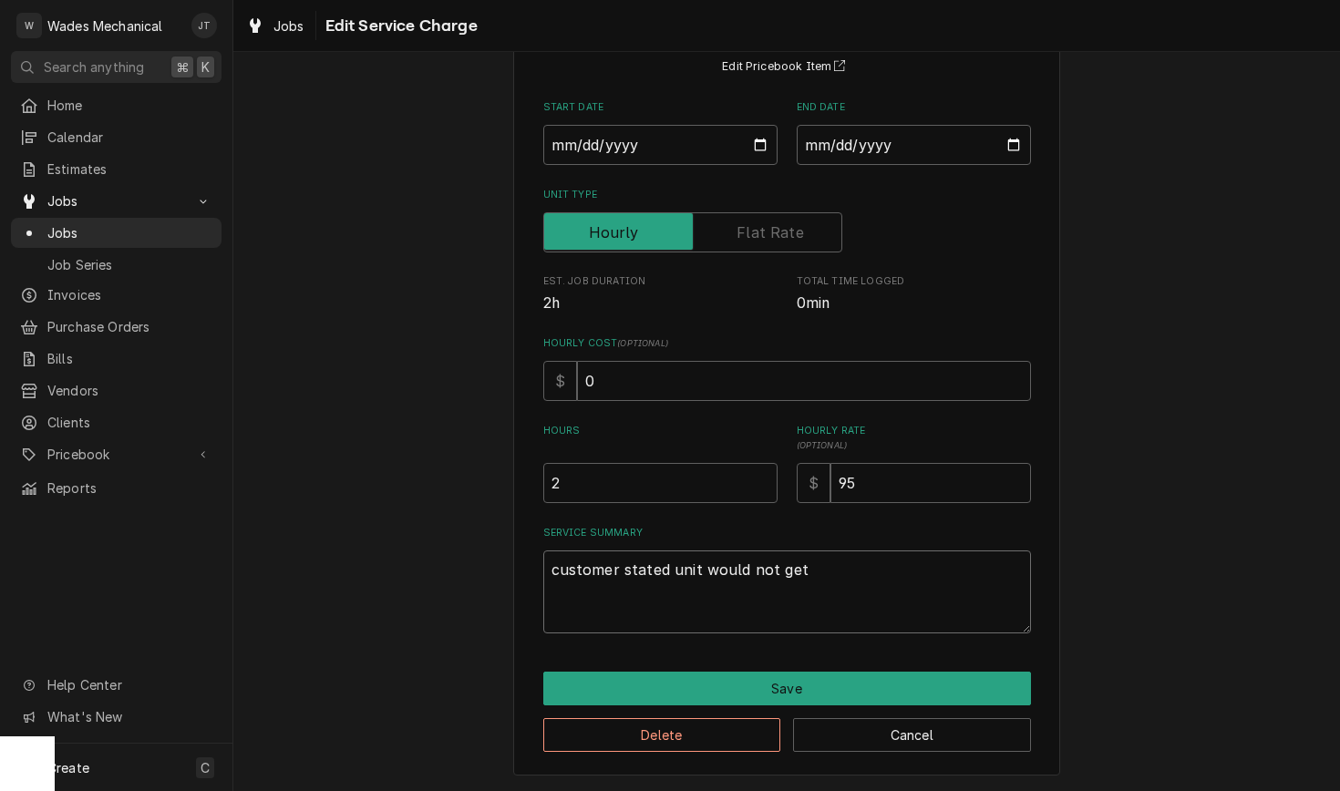
type textarea "customer stated unit would not get t"
type textarea "x"
type textarea "customer stated unit would not get to"
type textarea "x"
type textarea "customer stated unit would not get to"
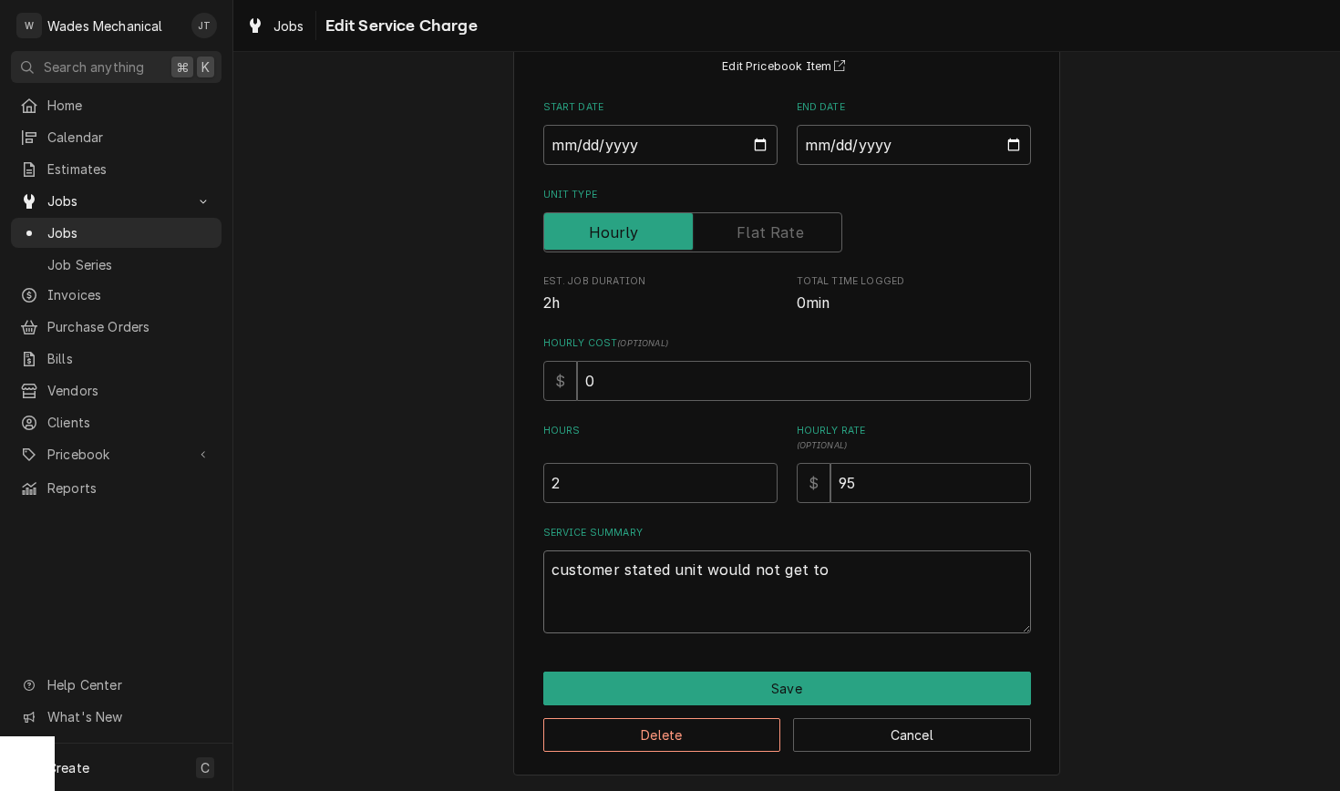
type textarea "x"
type textarea "customer stated unit would not get to p"
type textarea "x"
type textarea "customer stated unit would not get to pr"
type textarea "x"
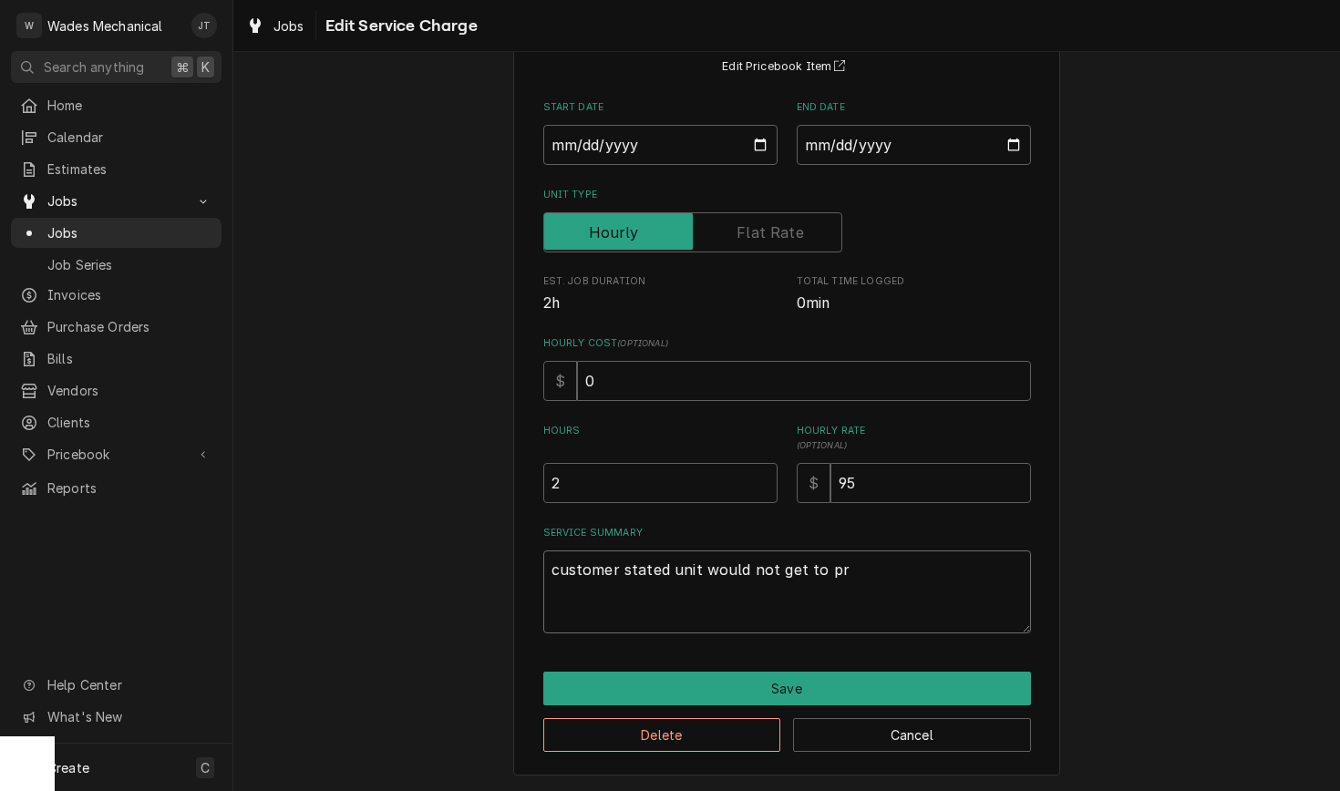
type textarea "customer stated unit would not get to pro"
type textarea "x"
type textarea "customer stated unit would not get to prop"
type textarea "x"
type textarea "customer stated unit would not get to prope"
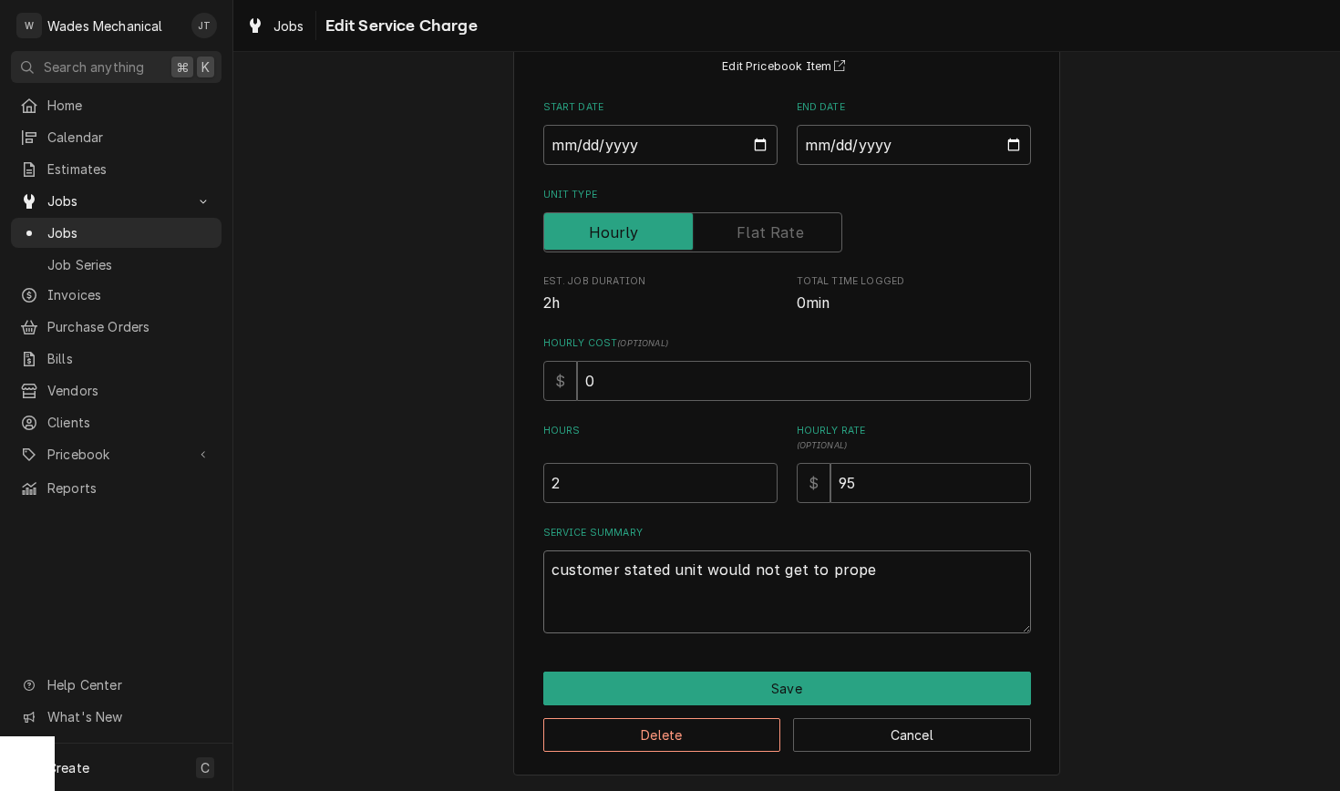
type textarea "x"
type textarea "customer stated unit would not get to proper"
type textarea "x"
type textarea "customer stated unit would not get to proper"
type textarea "x"
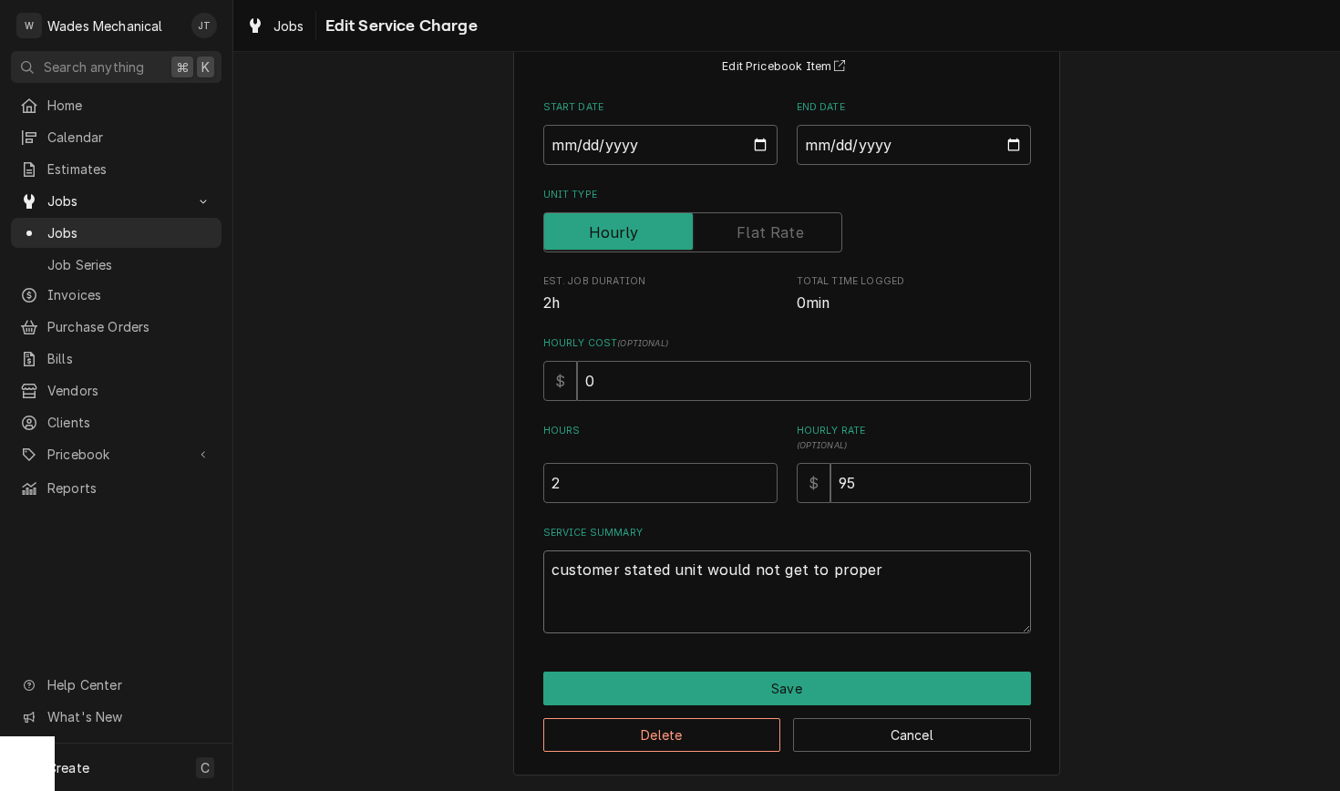
type textarea "customer stated unit would not get to proper t"
type textarea "x"
type textarea "customer stated unit would not get to proper te"
type textarea "x"
type textarea "customer stated unit would not get to proper tem"
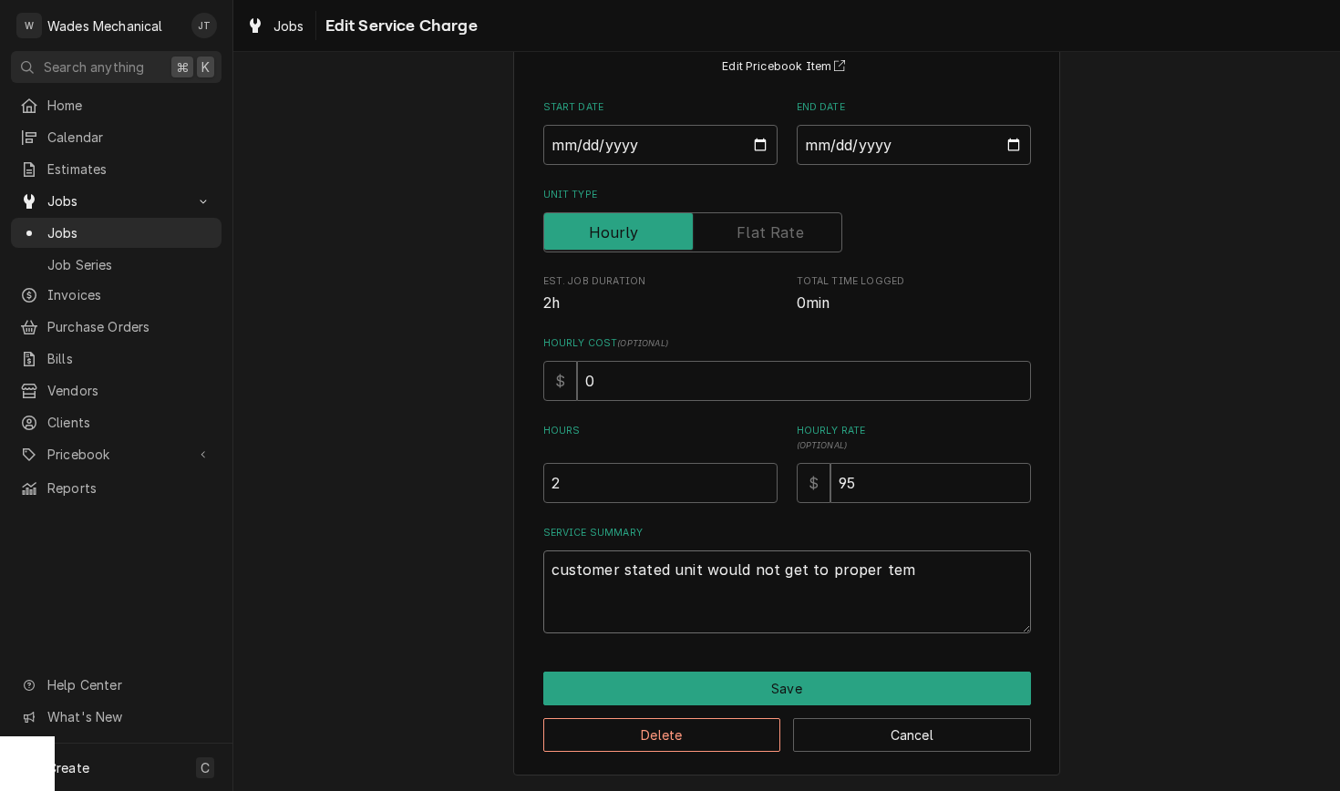
type textarea "x"
type textarea "customer stated unit would not get to proper temp"
type textarea "x"
type textarea "customer stated unit would not get to proper temp,"
type textarea "x"
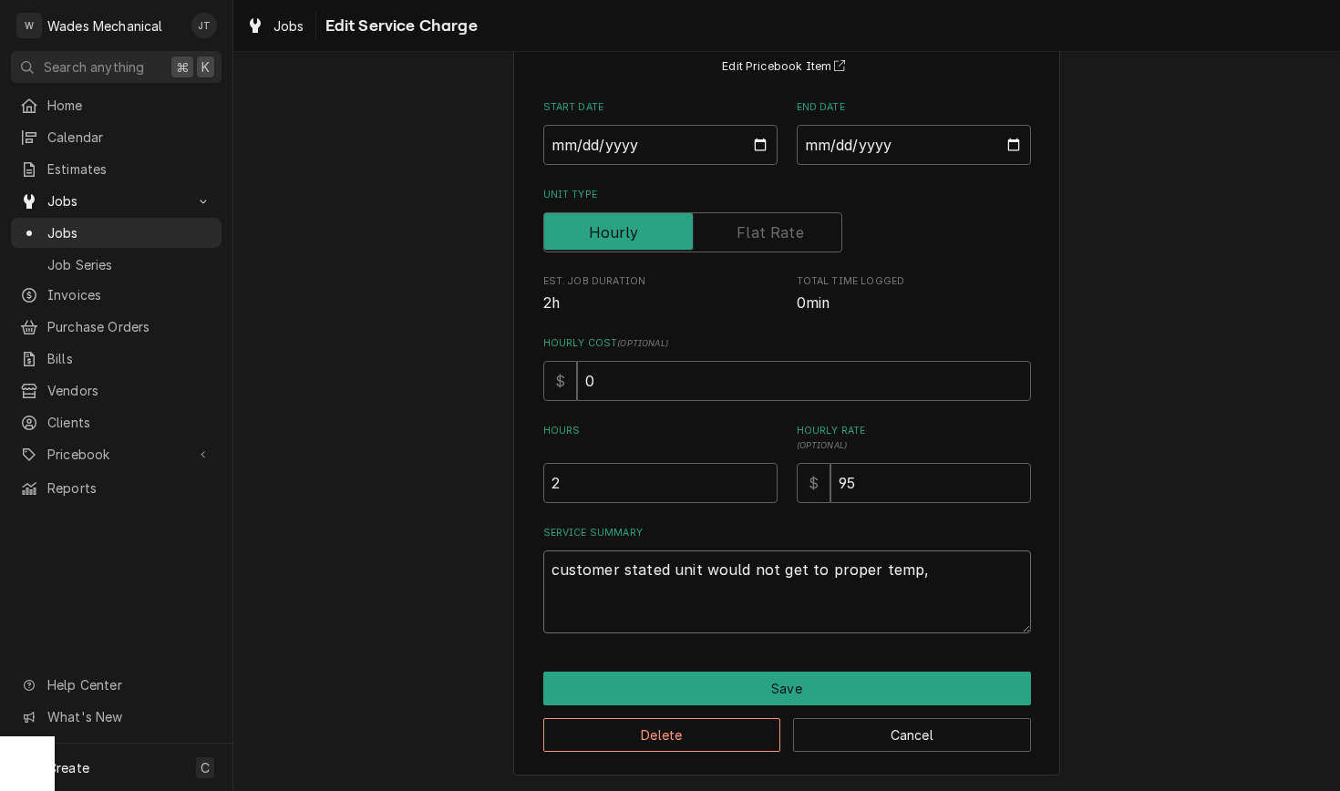
type textarea "customer stated unit would not get to proper temp,"
type textarea "x"
type textarea "customer stated unit would not get to proper temp, f"
type textarea "x"
type textarea "customer stated unit would not get to proper temp, fo"
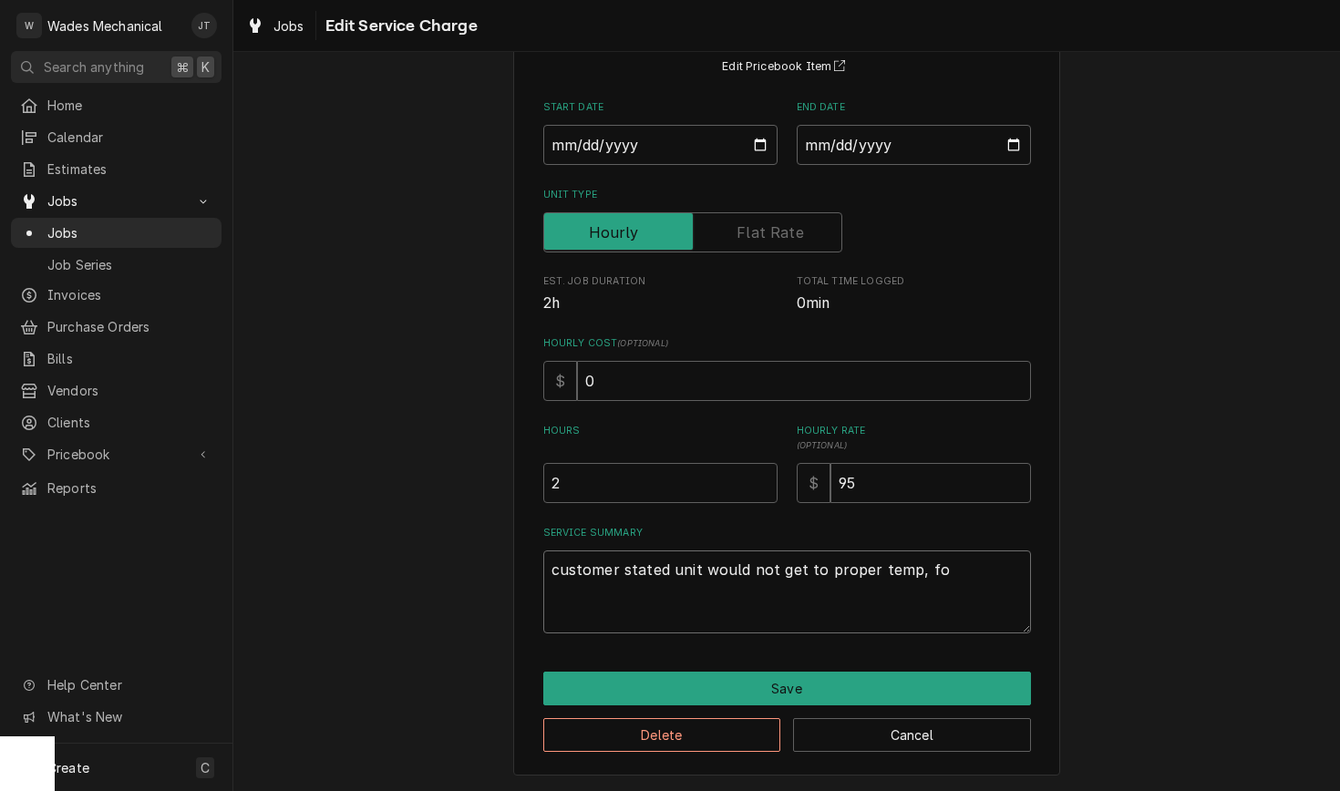
type textarea "x"
type textarea "customer stated unit would not get to proper temp, fou"
type textarea "x"
type textarea "customer stated unit would not get to proper temp, foun"
type textarea "x"
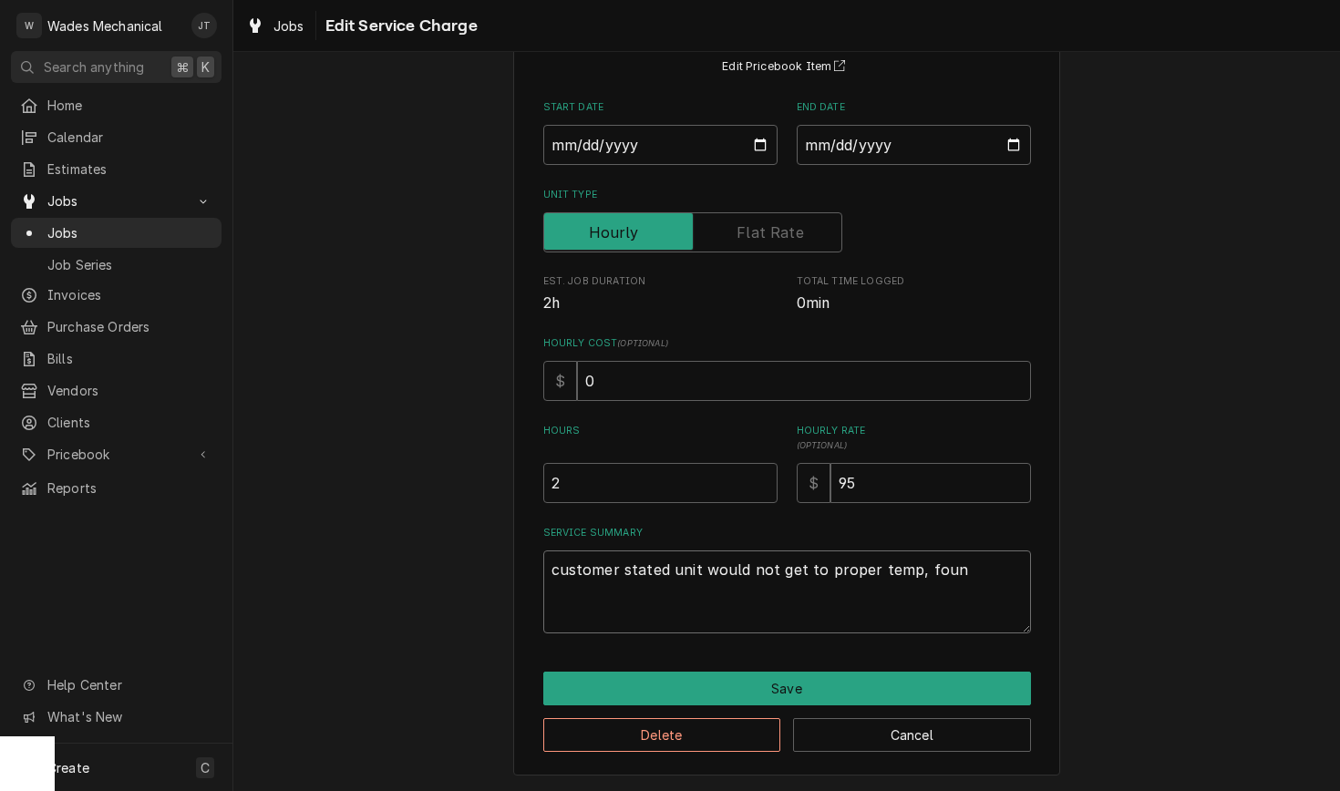
type textarea "customer stated unit would not get to proper temp, found"
type textarea "x"
type textarea "customer stated unit would not get to proper temp, found"
type textarea "x"
type textarea "customer stated unit would not get to proper temp, found"
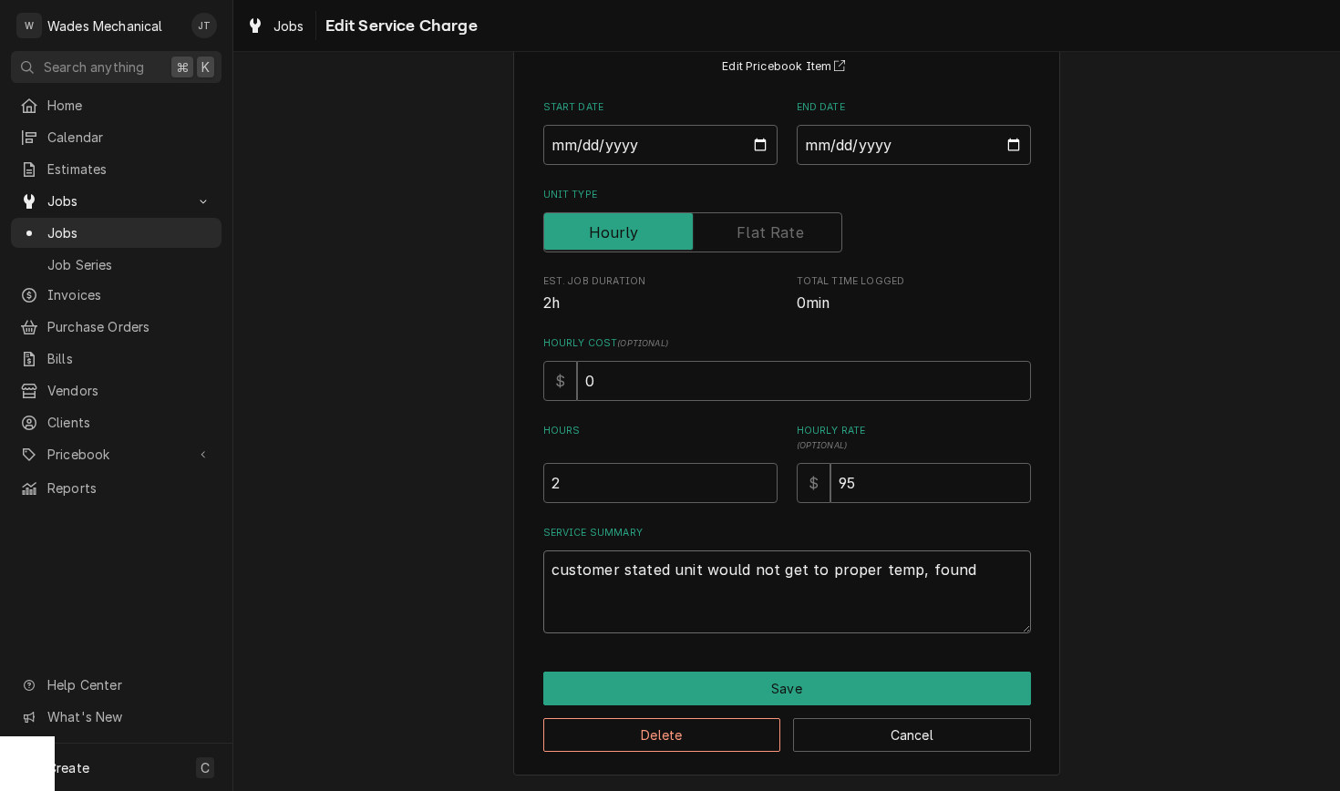
type textarea "x"
type textarea "customer stated unit would not get to proper temp, foun"
type textarea "x"
type textarea "customer stated unit would not get to proper temp, fou"
type textarea "x"
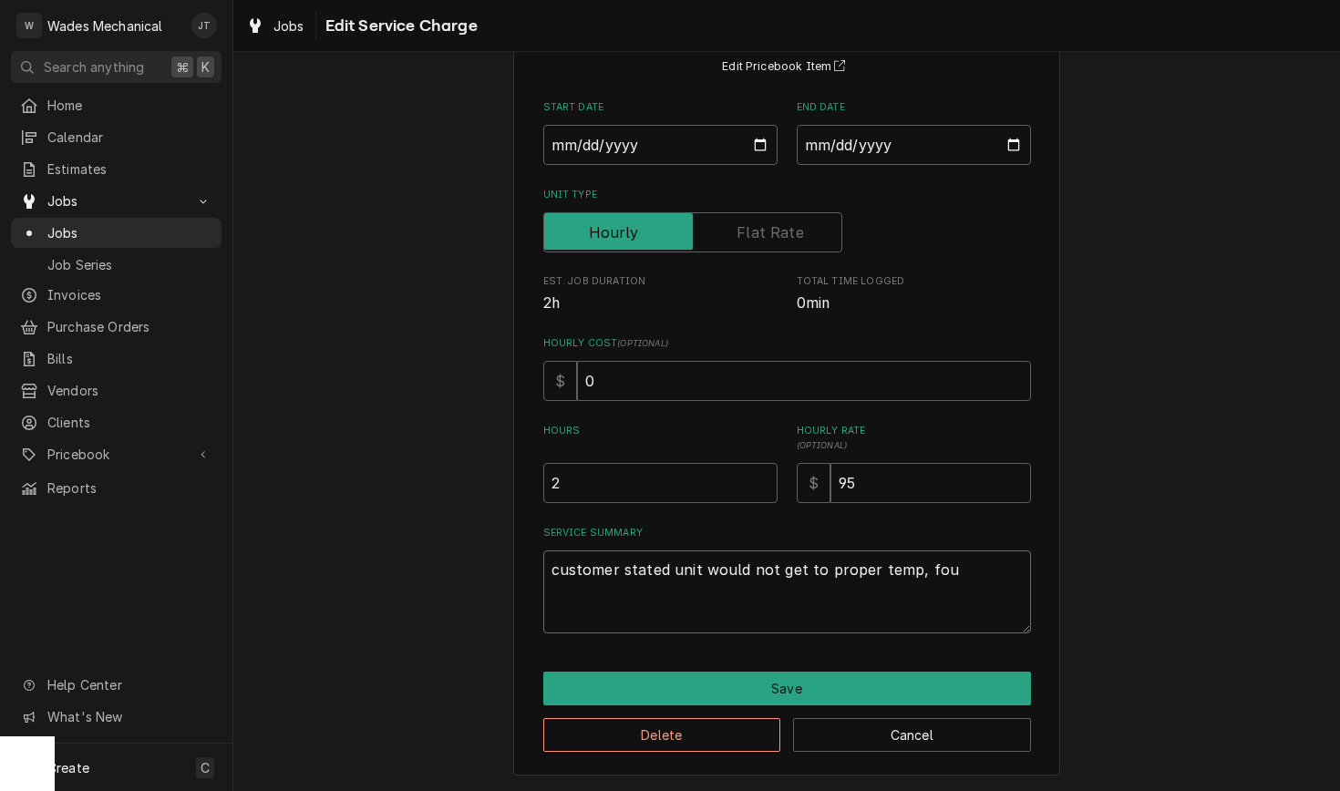
type textarea "customer stated unit would not get to proper temp, fo"
type textarea "x"
type textarea "customer stated unit would not get to proper temp, f"
type textarea "x"
type textarea "customer stated unit would not get to proper temp,"
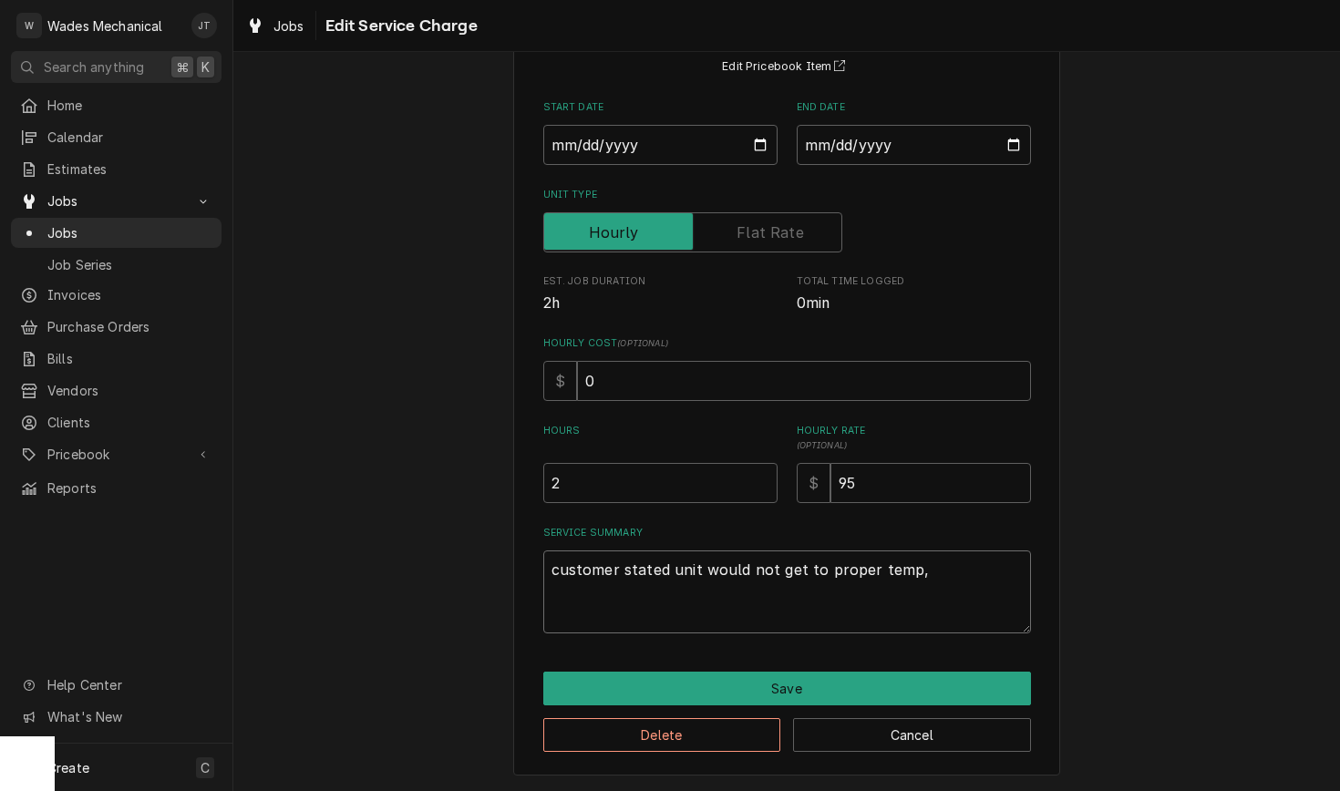
type textarea "x"
type textarea "customer stated unit would not get to proper temp, F"
type textarea "x"
type textarea "customer stated unit would not get to proper temp, Fo"
type textarea "x"
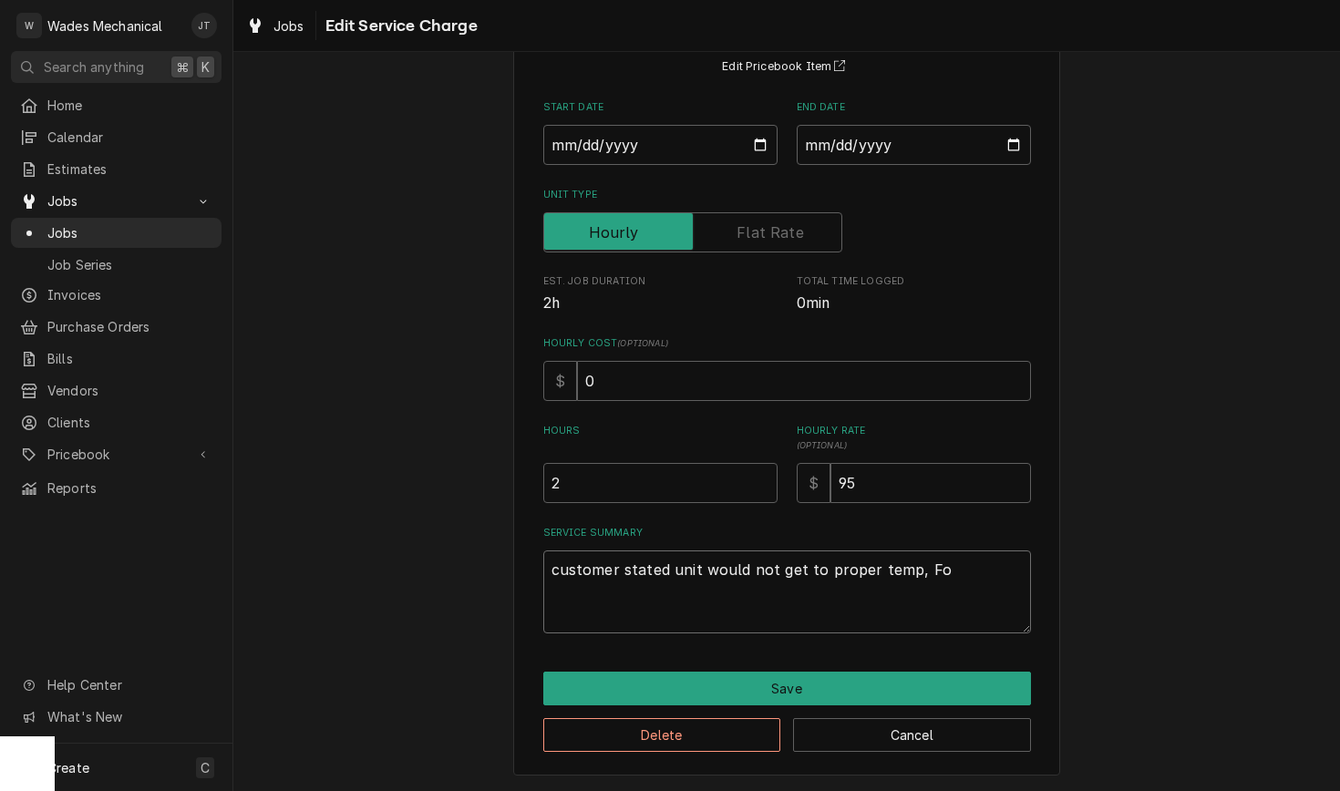
type textarea "customer stated unit would not get to proper temp, Fou"
type textarea "x"
type textarea "customer stated unit would not get to proper temp, Fouj"
type textarea "x"
type textarea "customer stated unit would not get to proper temp, Foujn"
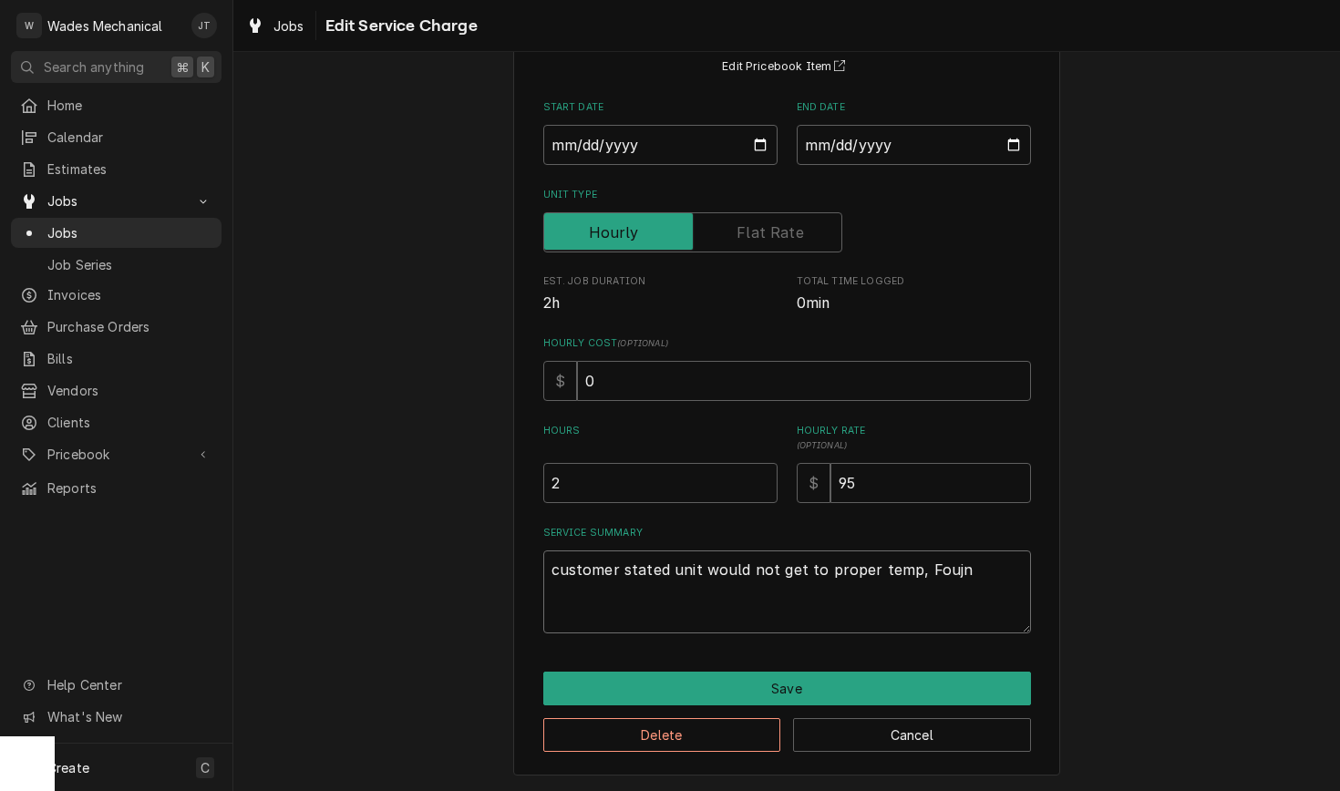
type textarea "x"
type textarea "customer stated unit would not get to proper temp, Foujn"
type textarea "x"
type textarea "customer stated unit would not get to proper temp, Foujn d"
type textarea "x"
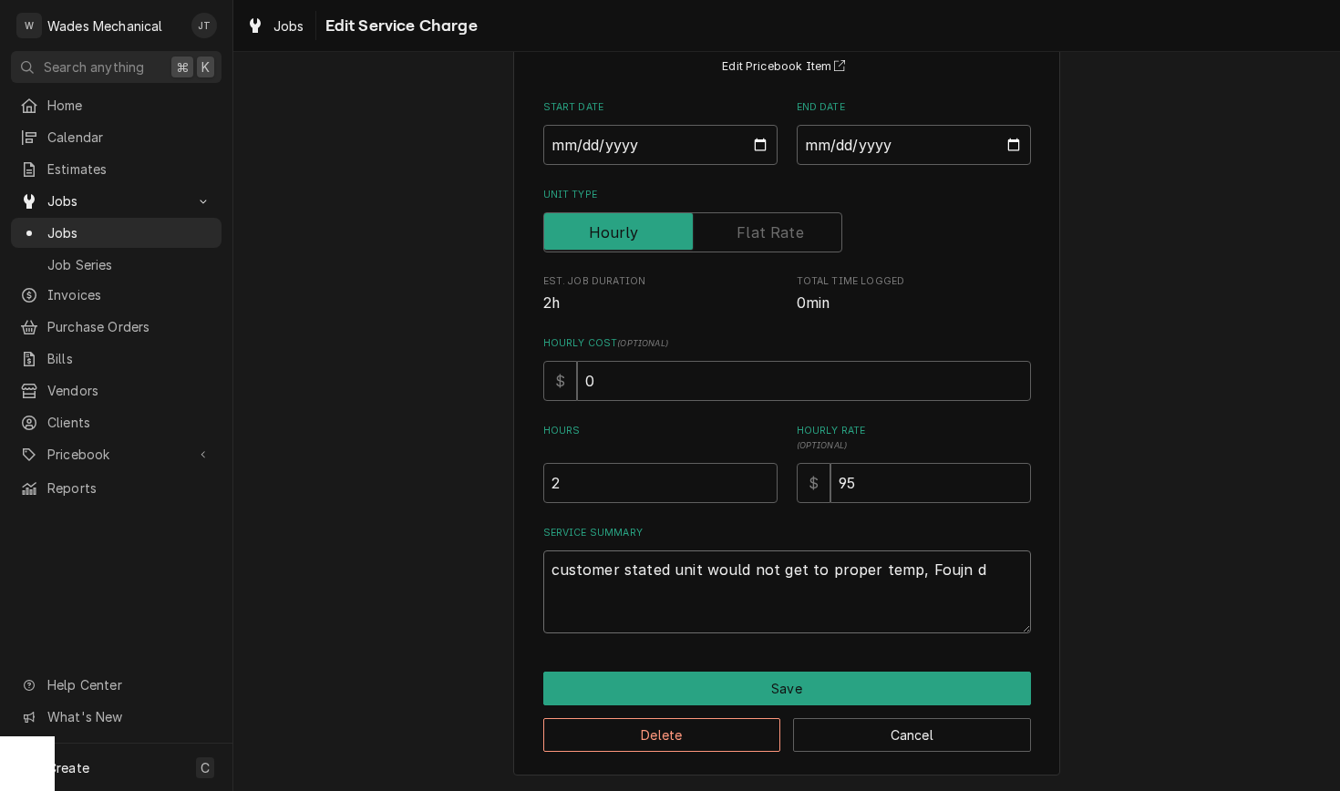
type textarea "customer stated unit would not get to proper temp, Foujn d"
type textarea "x"
type textarea "customer stated unit would not get to proper temp, Foujn d"
type textarea "x"
type textarea "customer stated unit would not get to proper temp, Foujn"
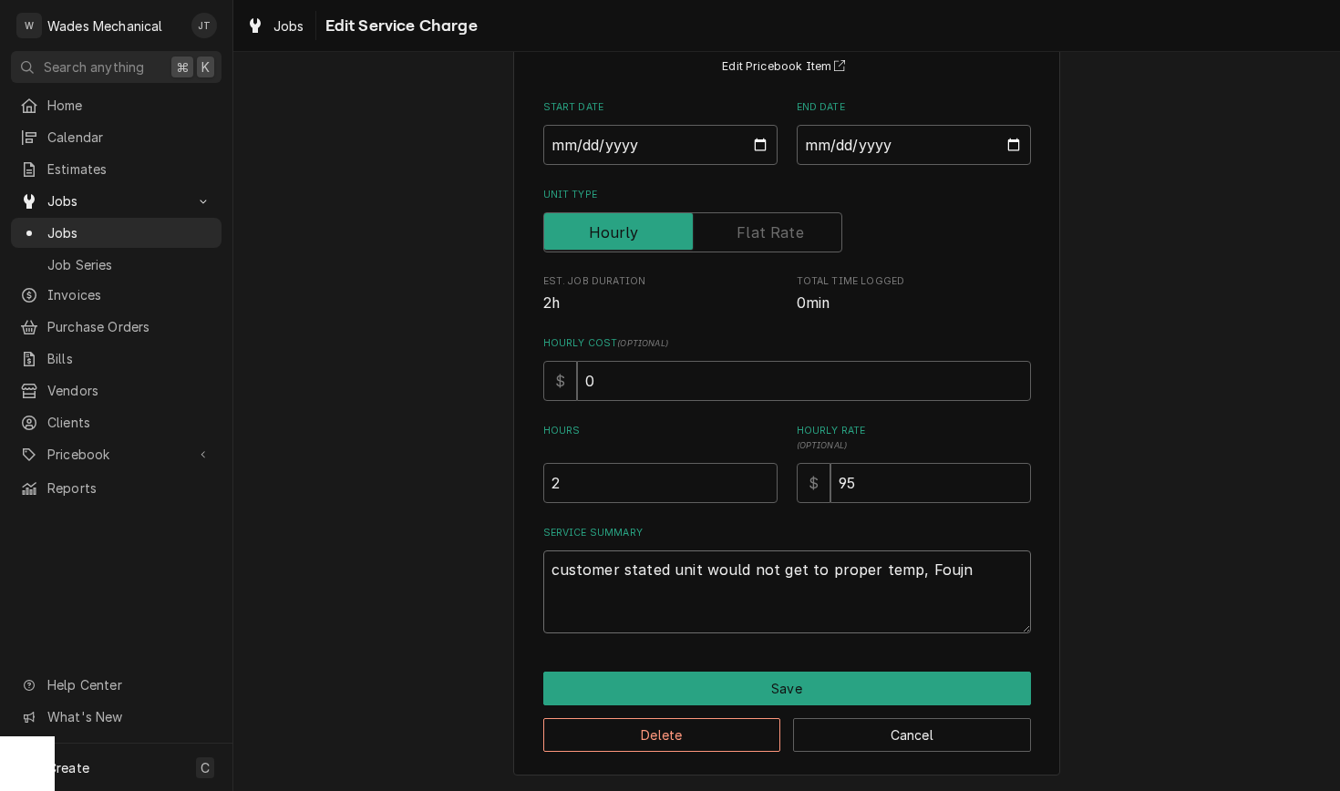
type textarea "x"
type textarea "customer stated unit would not get to proper temp, Foujn"
type textarea "x"
type textarea "customer stated unit would not get to proper temp, Fouj"
type textarea "x"
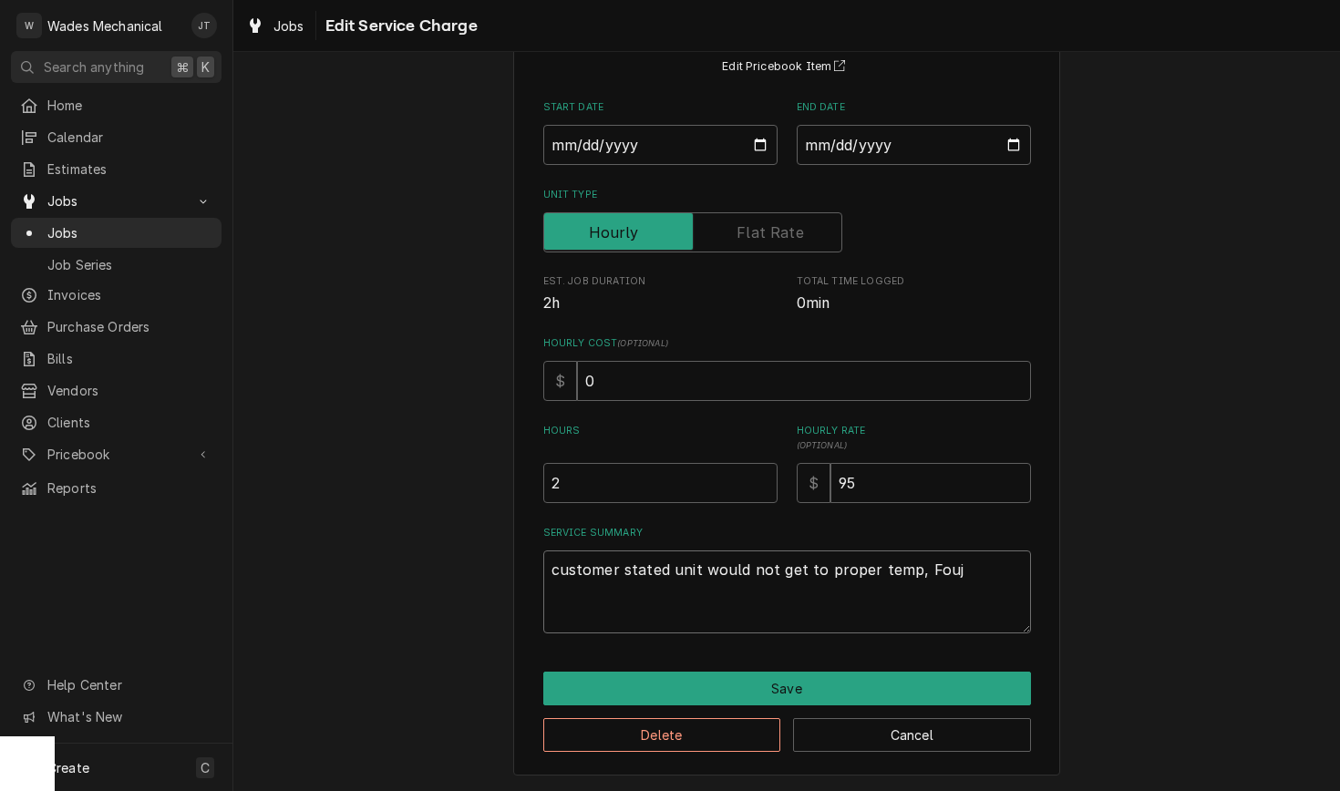
type textarea "customer stated unit would not get to proper temp, Fou"
type textarea "x"
type textarea "customer stated unit would not get to proper temp, Fo"
type textarea "x"
type textarea "customer stated unit would not get to proper temp, Fou"
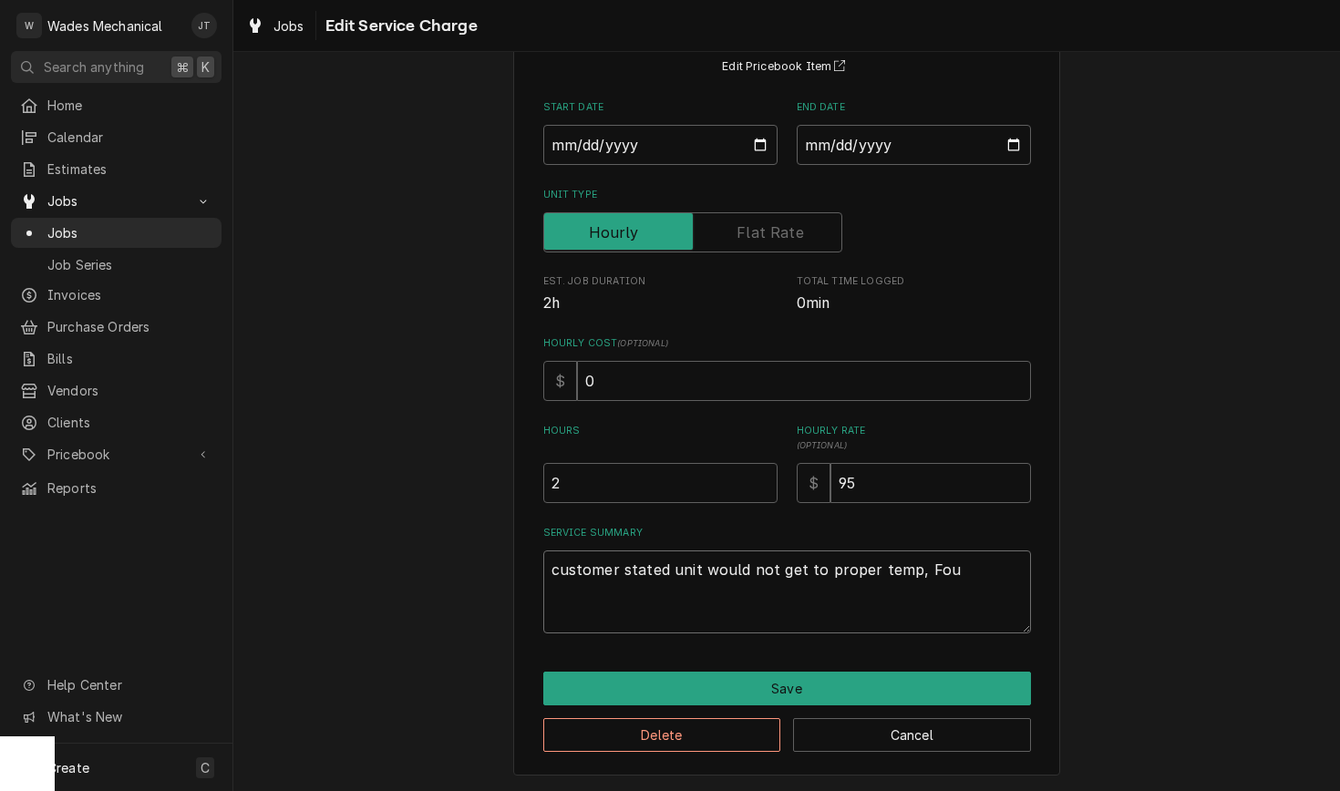
type textarea "x"
type textarea "customer stated unit would not get to proper temp, Foun"
type textarea "x"
type textarea "customer stated unit would not get to proper temp, Found"
type textarea "x"
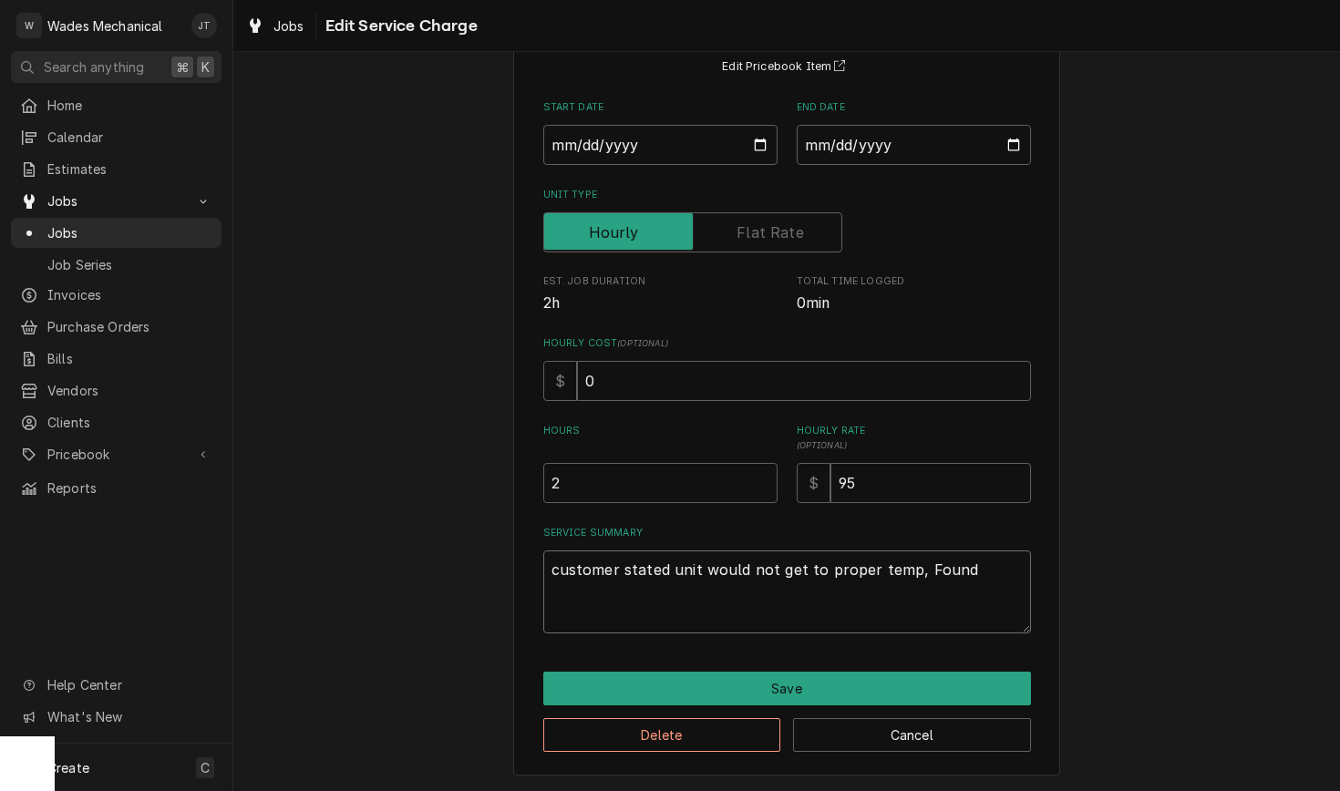
type textarea "customer stated unit would not get to proper temp, Found"
type textarea "x"
type textarea "customer stated unit would not get to proper temp, Found t"
type textarea "x"
type textarea "customer stated unit would not get to proper temp, Found te"
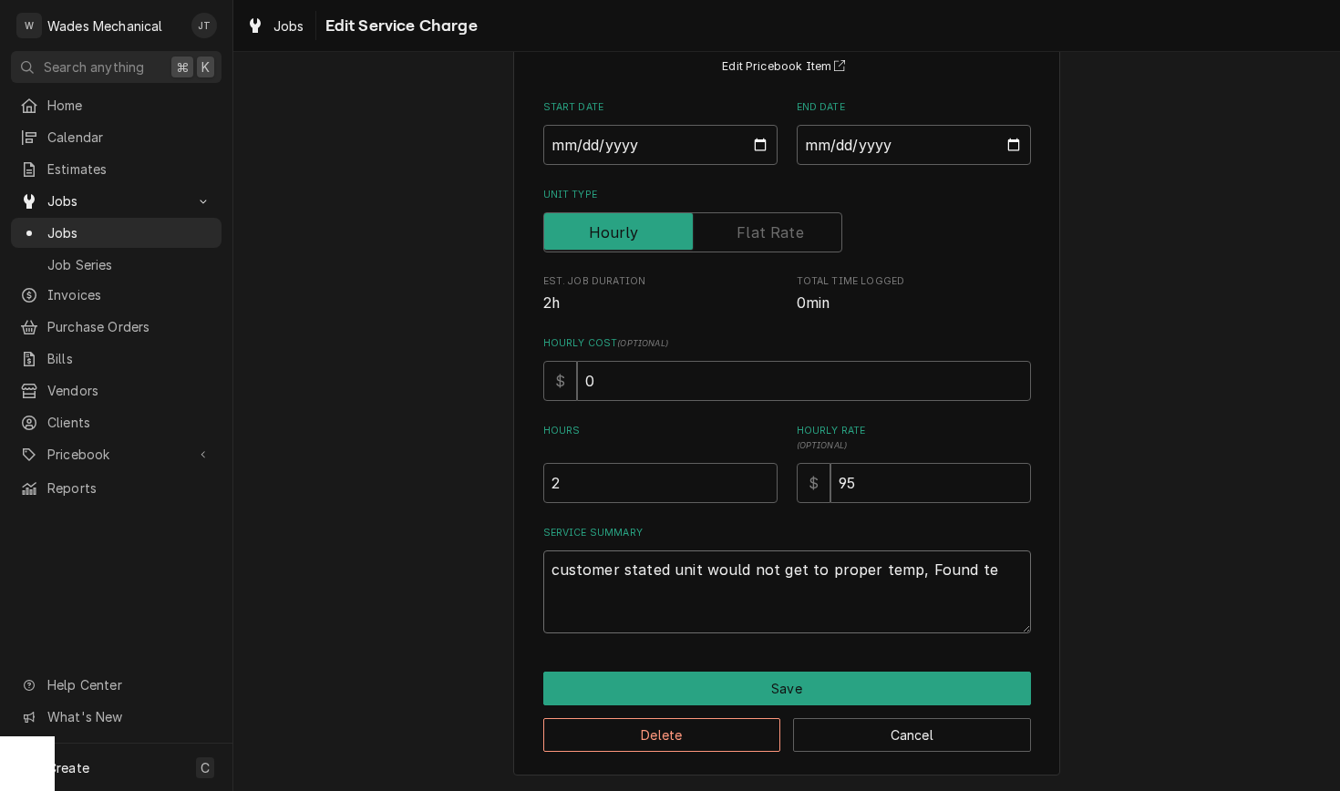
type textarea "x"
type textarea "customer stated unit would not get to proper temp, Found tem"
type textarea "x"
type textarea "customer stated unit would not get to proper temp, Found temp"
type textarea "x"
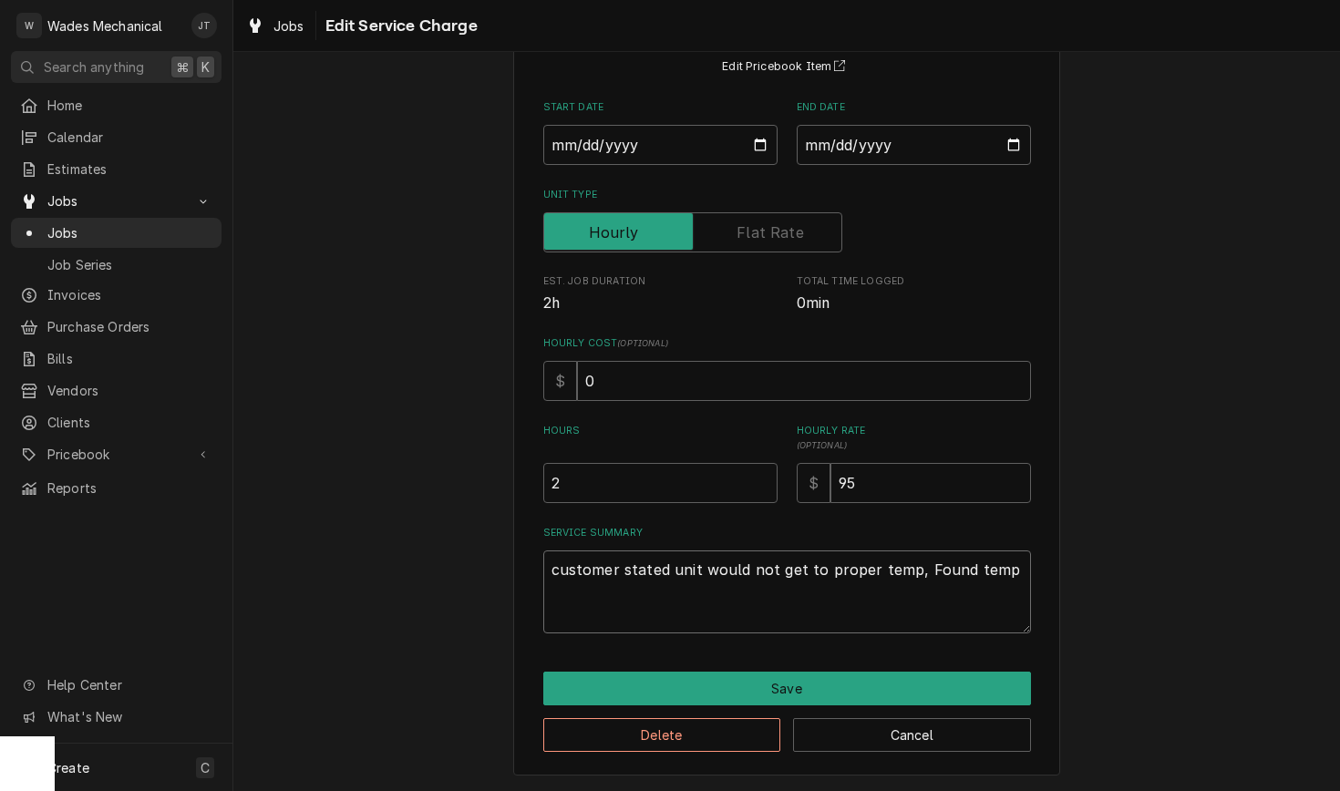
type textarea "customer stated unit would not get to proper temp, Found temp"
type textarea "x"
type textarea "customer stated unit would not get to proper temp, Found temp p"
type textarea "x"
type textarea "customer stated unit would not get to proper temp, Found temp pr"
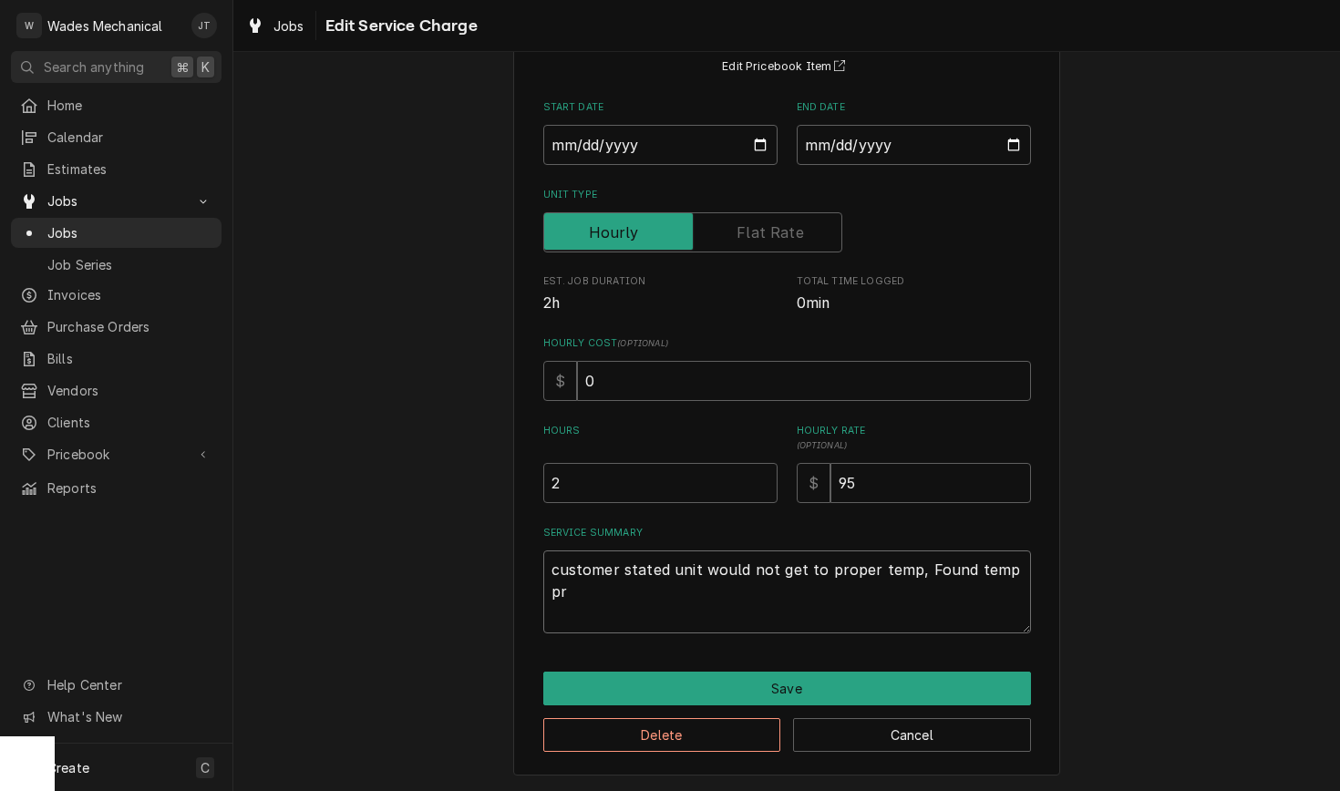
type textarea "x"
type textarea "customer stated unit would not get to proper temp, Found temp pro"
type textarea "x"
type textarea "customer stated unit would not get to proper temp, Found temp prov"
type textarea "x"
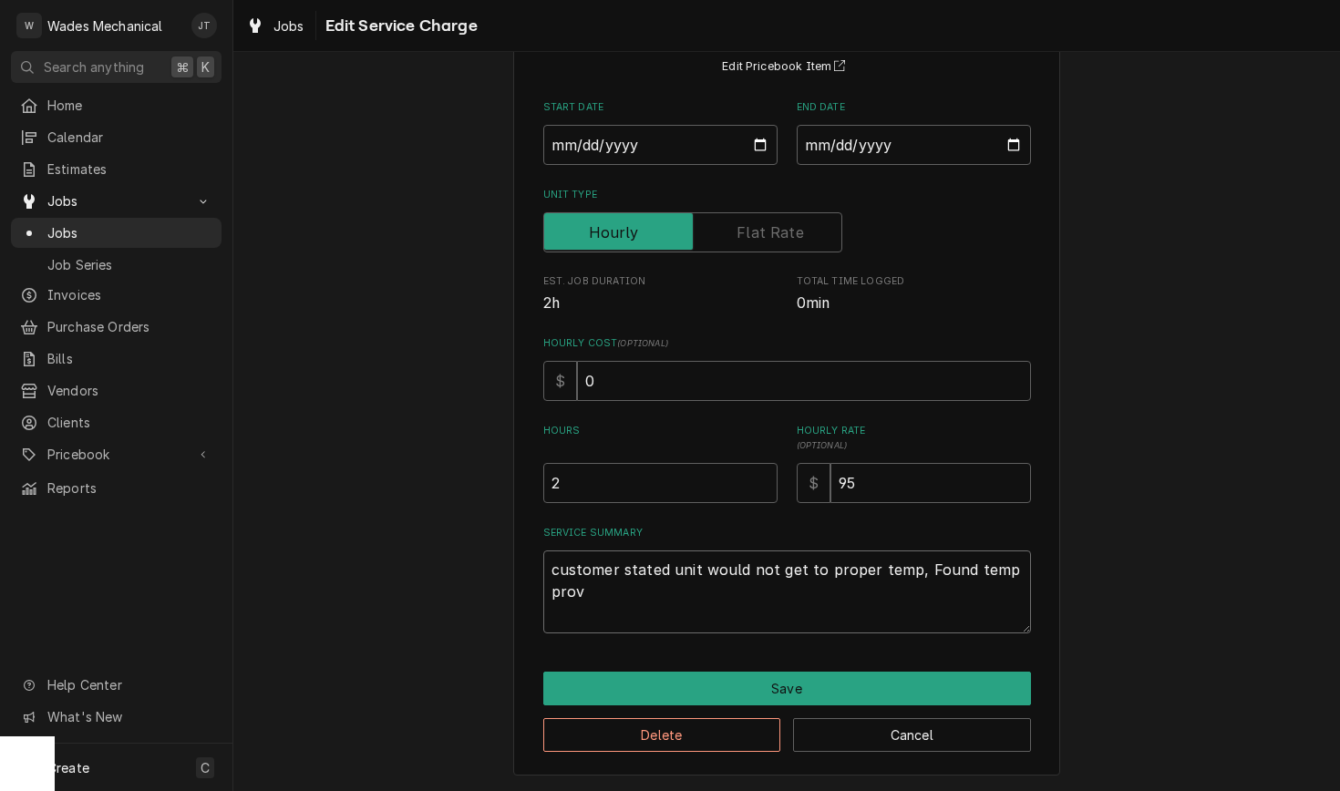
type textarea "customer stated unit would not get to proper temp, Found temp prove"
type textarea "x"
type textarea "customer stated unit would not get to proper temp, Found temp prove"
type textarea "x"
type textarea "customer stated unit would not get to proper temp, Found temp prove"
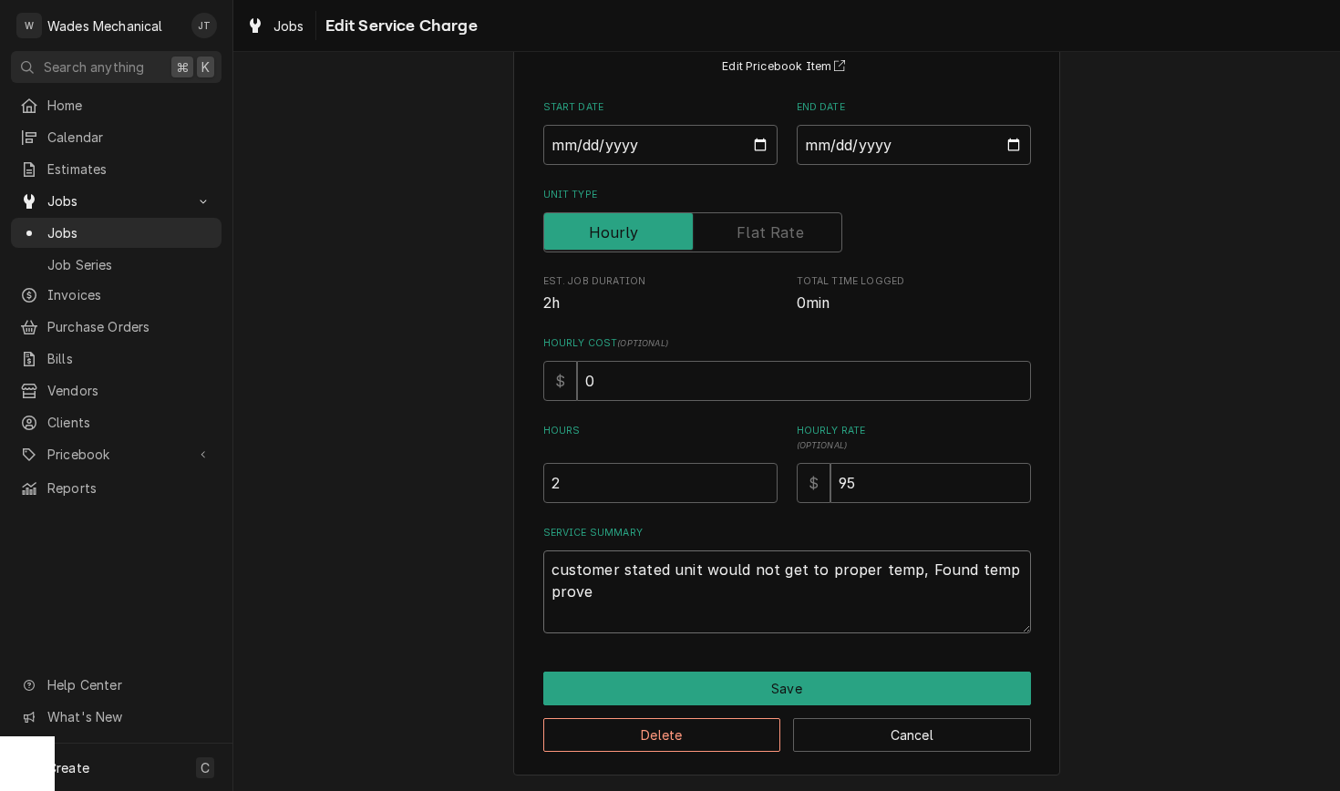
type textarea "x"
type textarea "customer stated unit would not get to proper temp, Found temp prov"
type textarea "x"
type textarea "customer stated unit would not get to proper temp, Found temp pro"
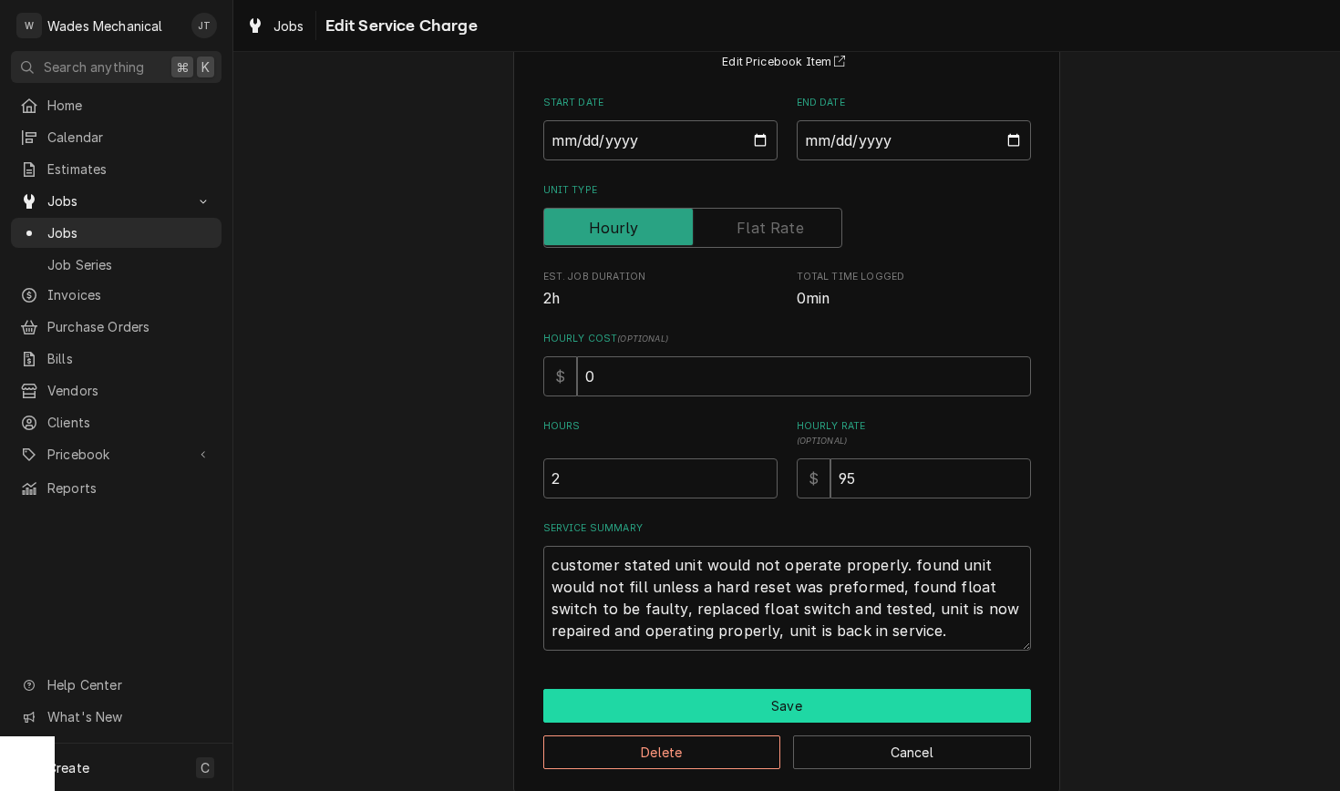
click at [859, 717] on button "Save" at bounding box center [787, 706] width 488 height 34
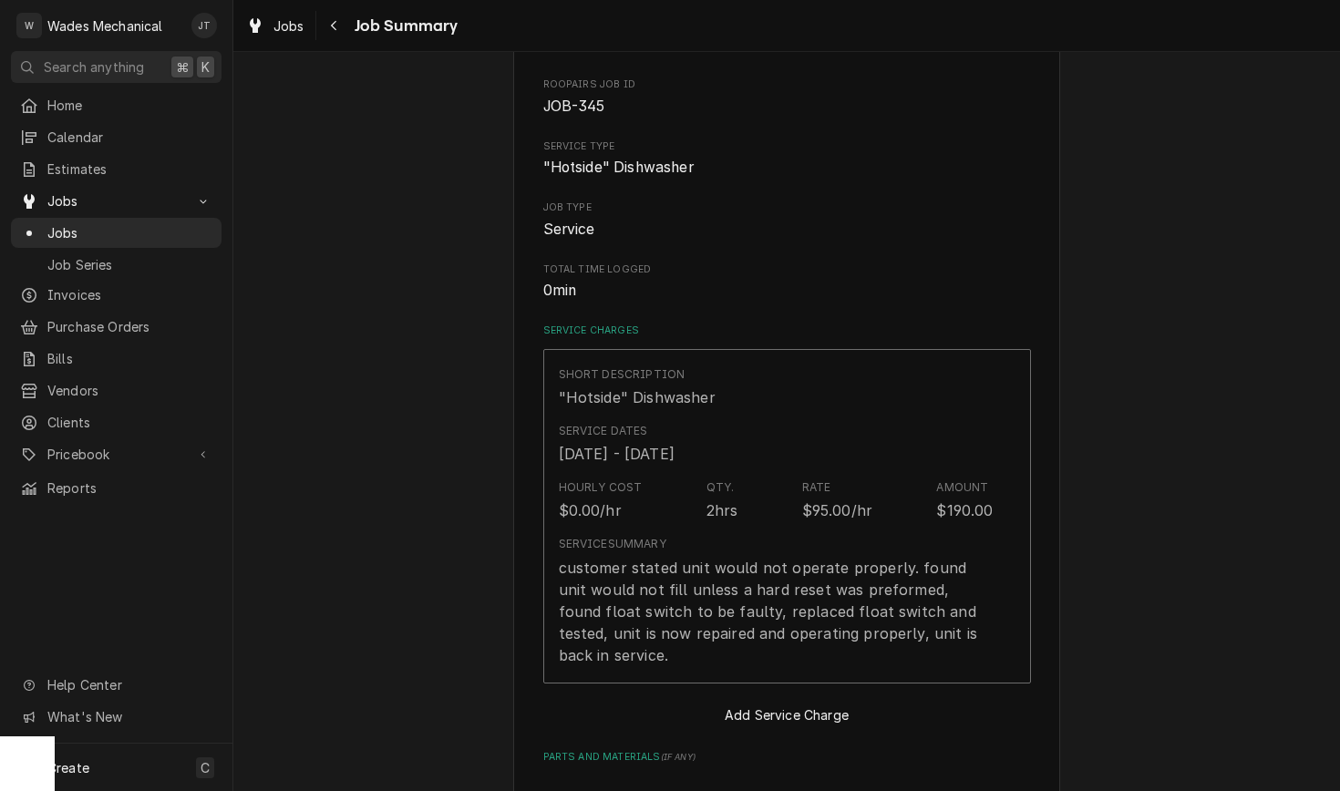
scroll to position [492, 0]
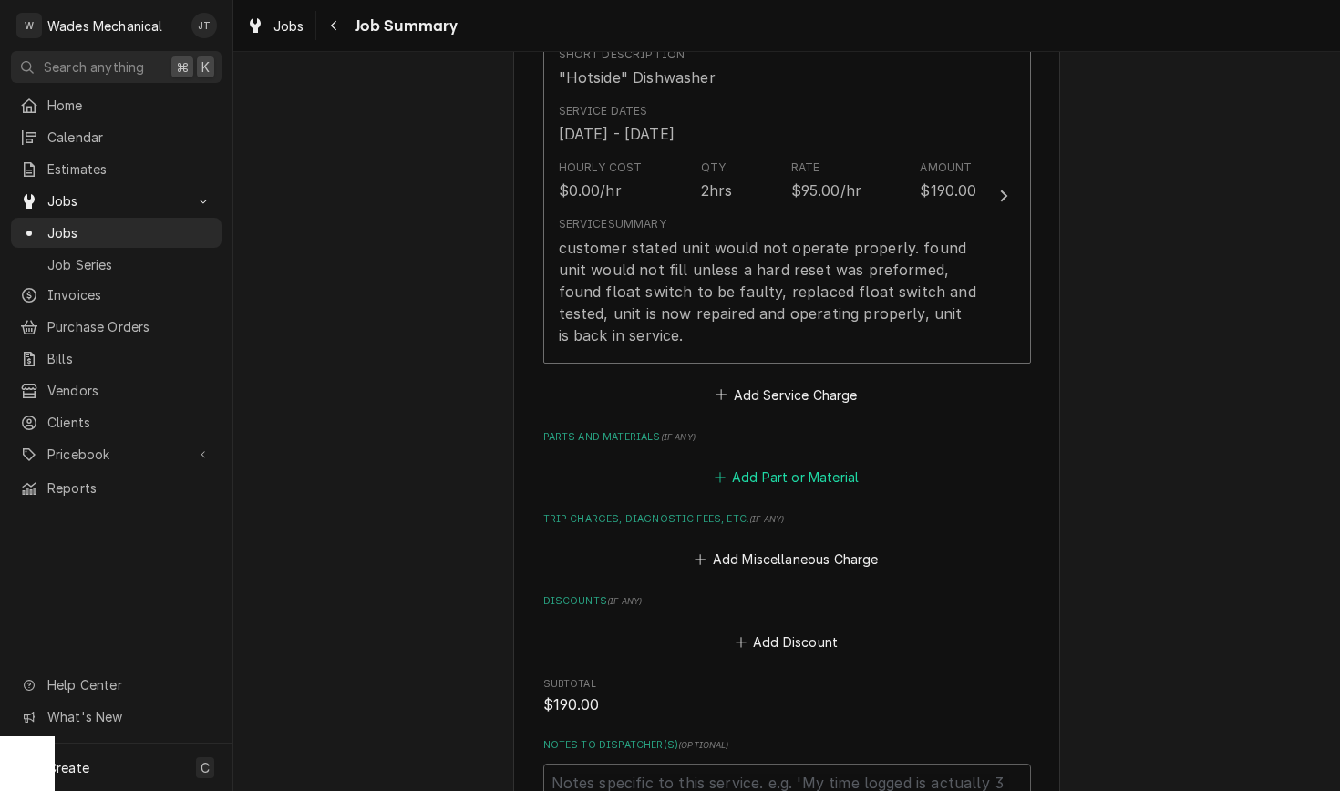
click at [798, 489] on button "Add Part or Material" at bounding box center [786, 478] width 150 height 26
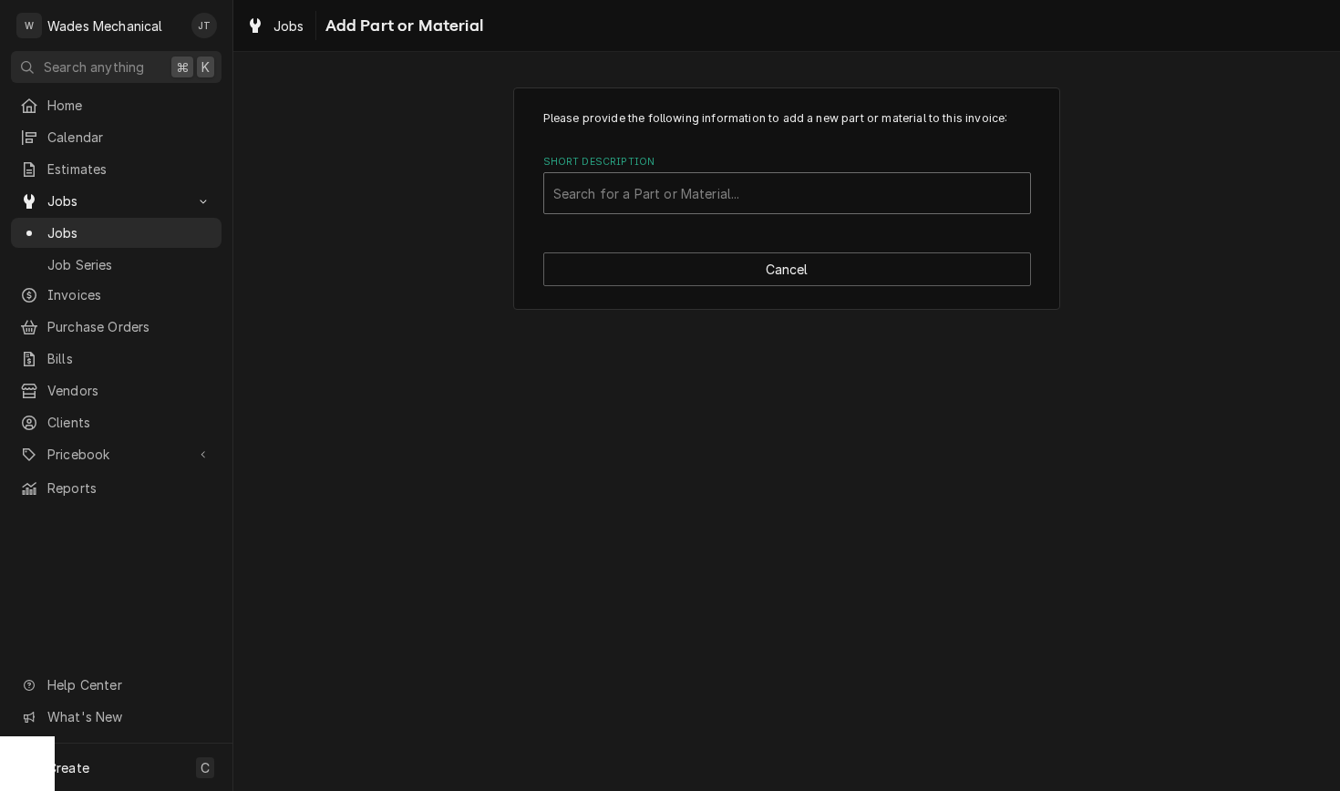
click at [678, 186] on div "Search for a Part or Material..." at bounding box center [787, 193] width 468 height 19
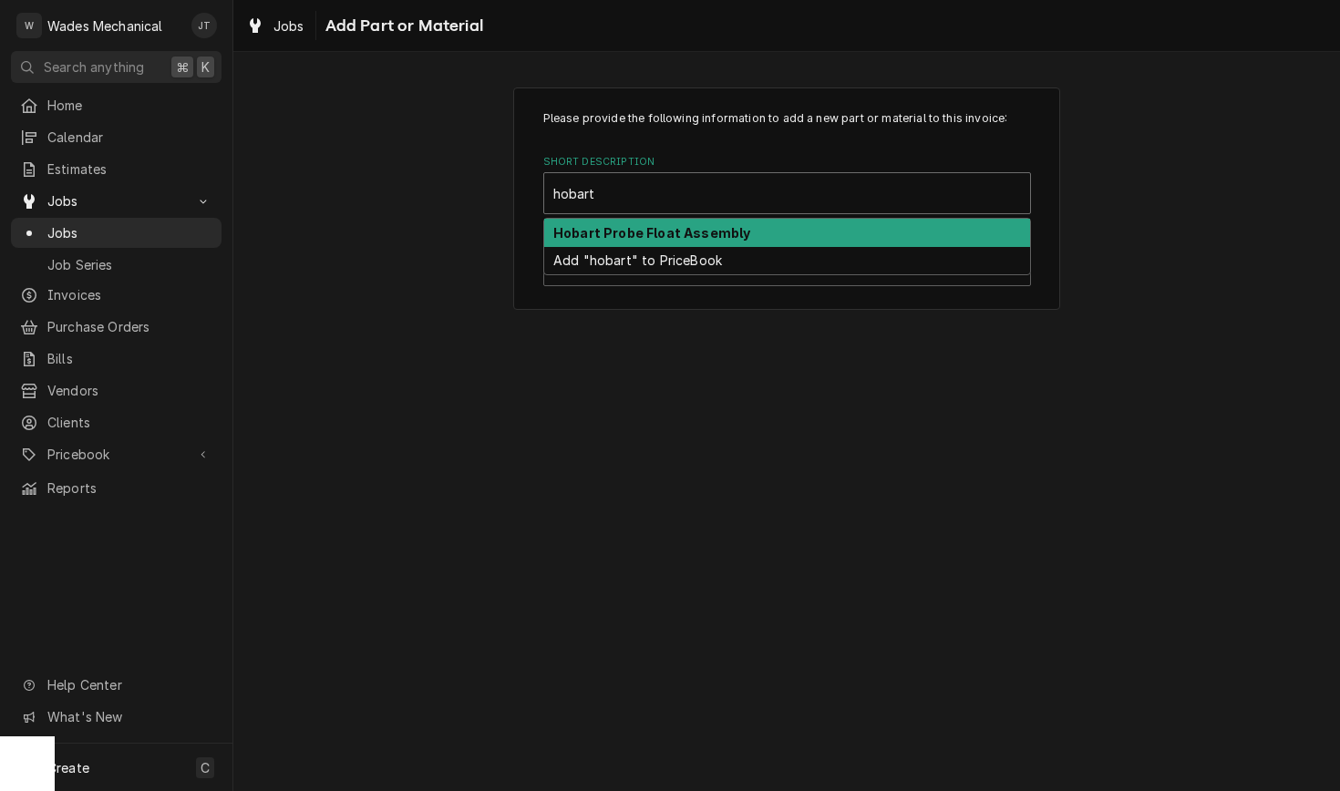
click at [655, 238] on strong "Hobart Probe Float Assembly" at bounding box center [651, 232] width 197 height 15
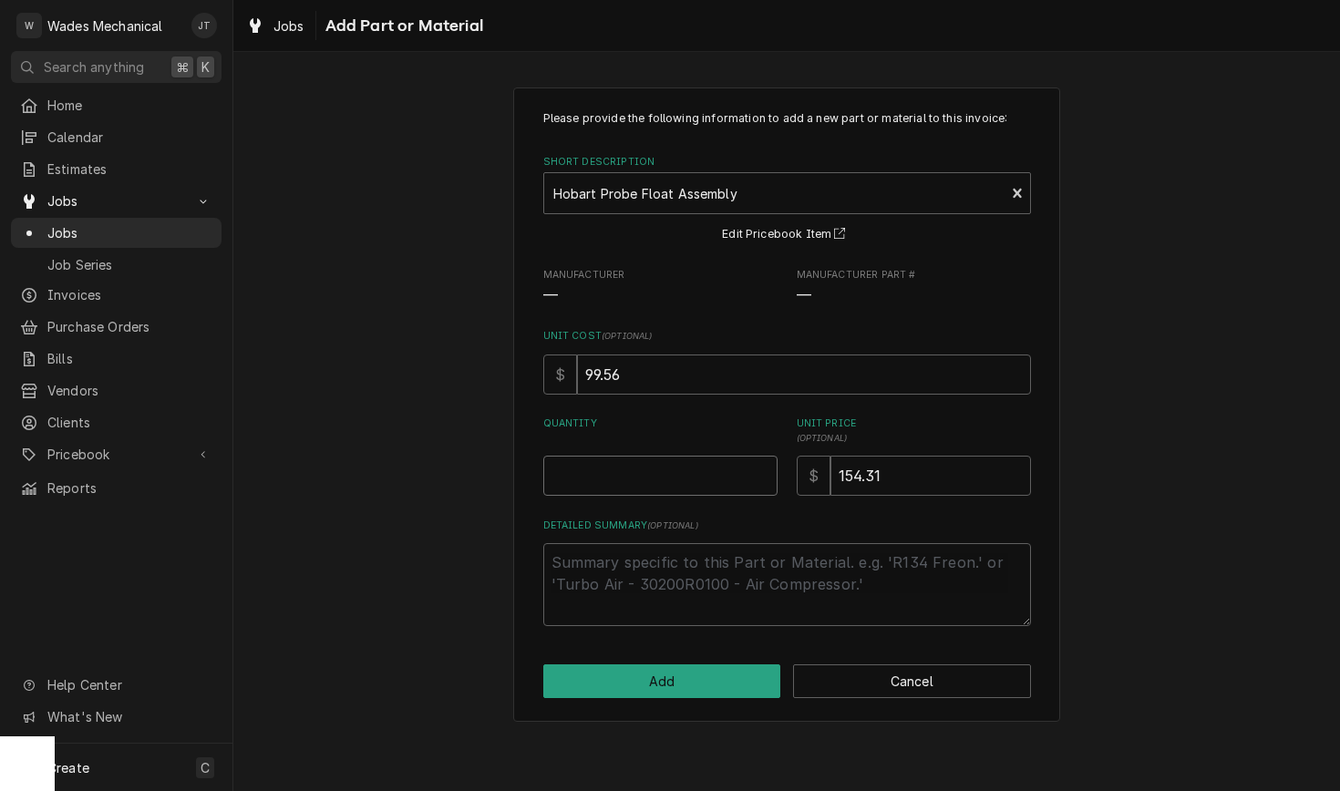
click at [590, 481] on input "Quantity" at bounding box center [660, 476] width 234 height 40
click at [667, 685] on button "Add" at bounding box center [662, 682] width 238 height 34
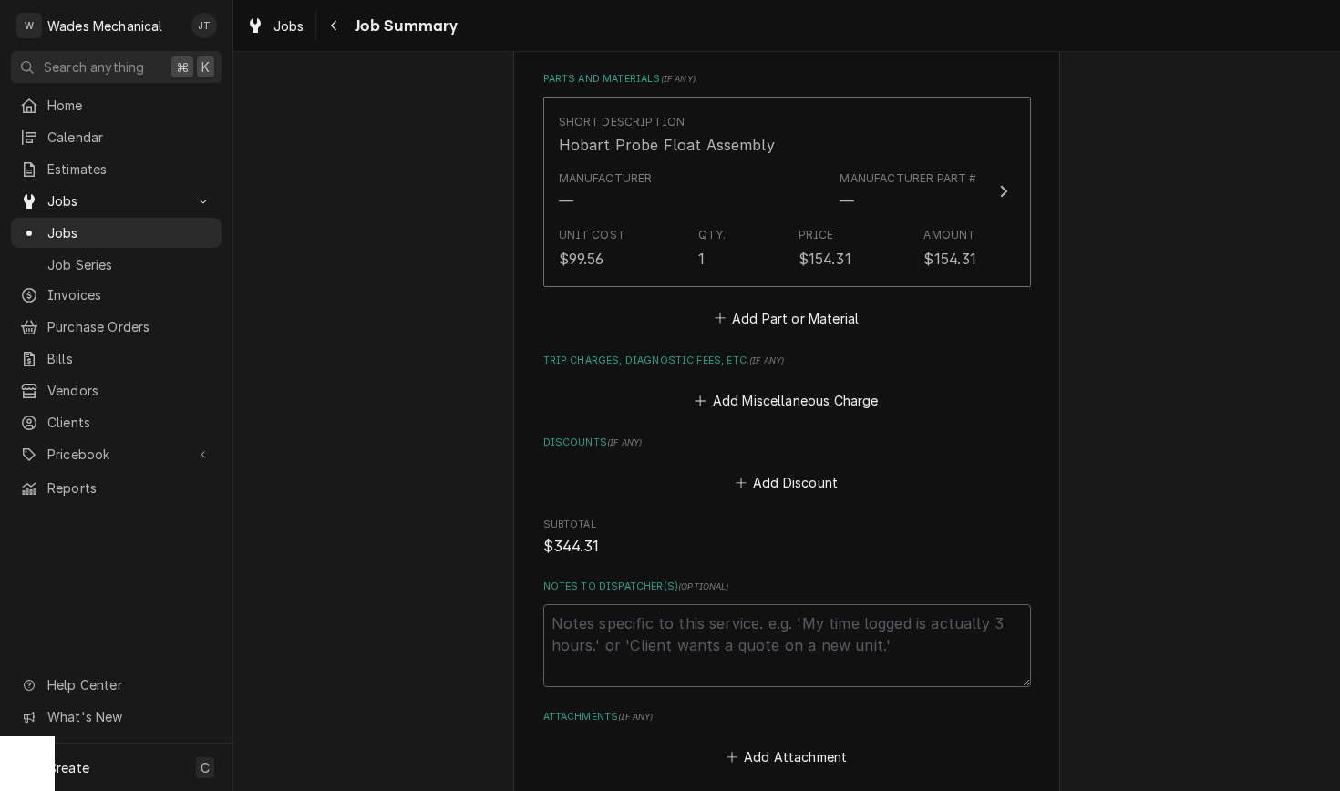
scroll to position [881, 0]
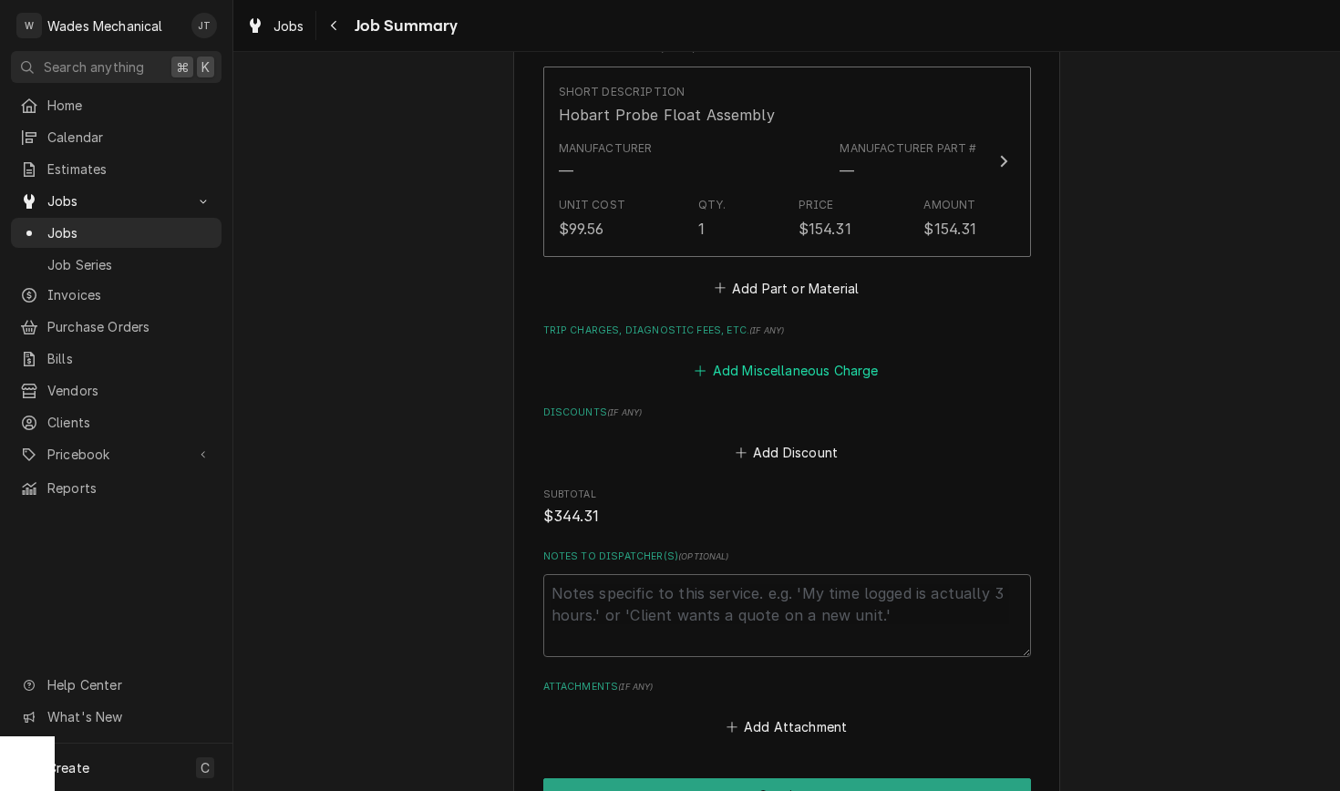
click at [774, 379] on button "Add Miscellaneous Charge" at bounding box center [787, 371] width 190 height 26
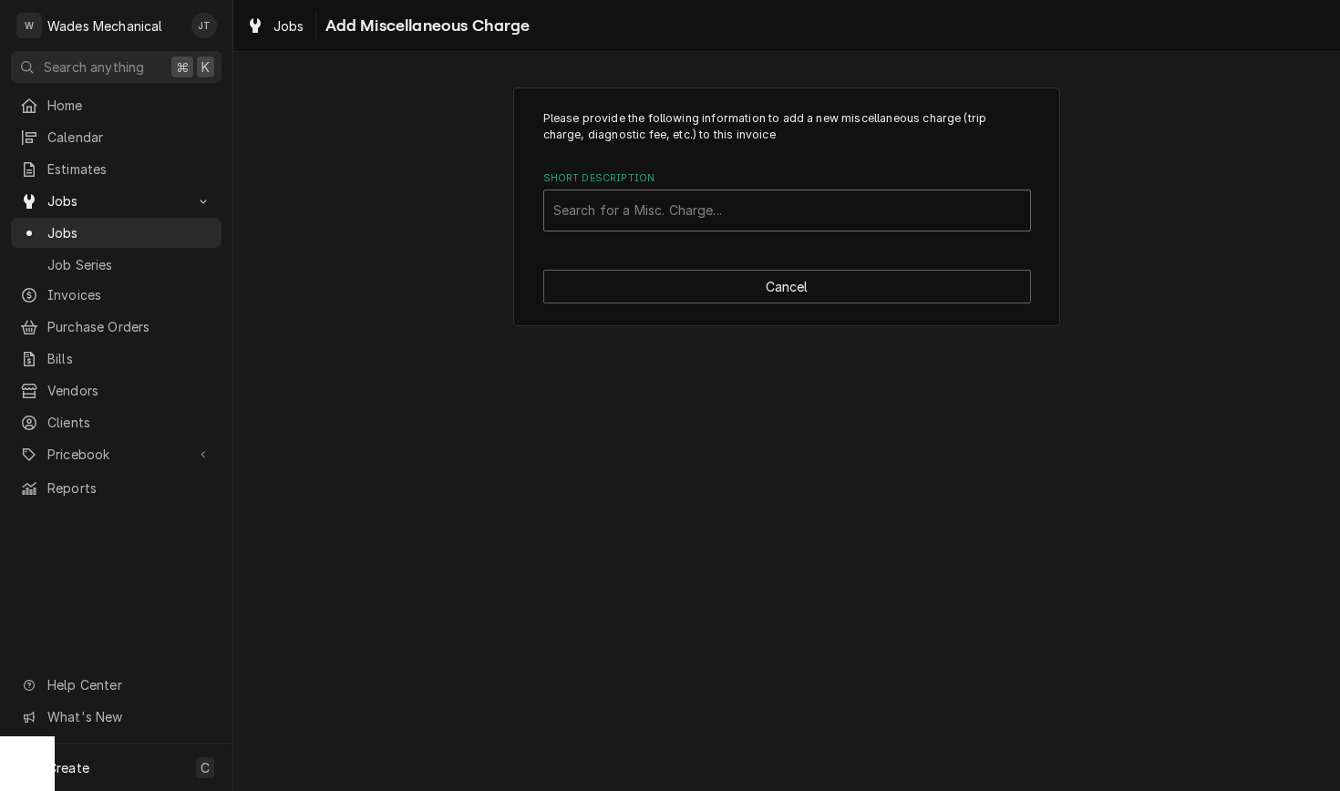
click at [752, 228] on div "Search for a Misc. Charge..." at bounding box center [787, 211] width 486 height 40
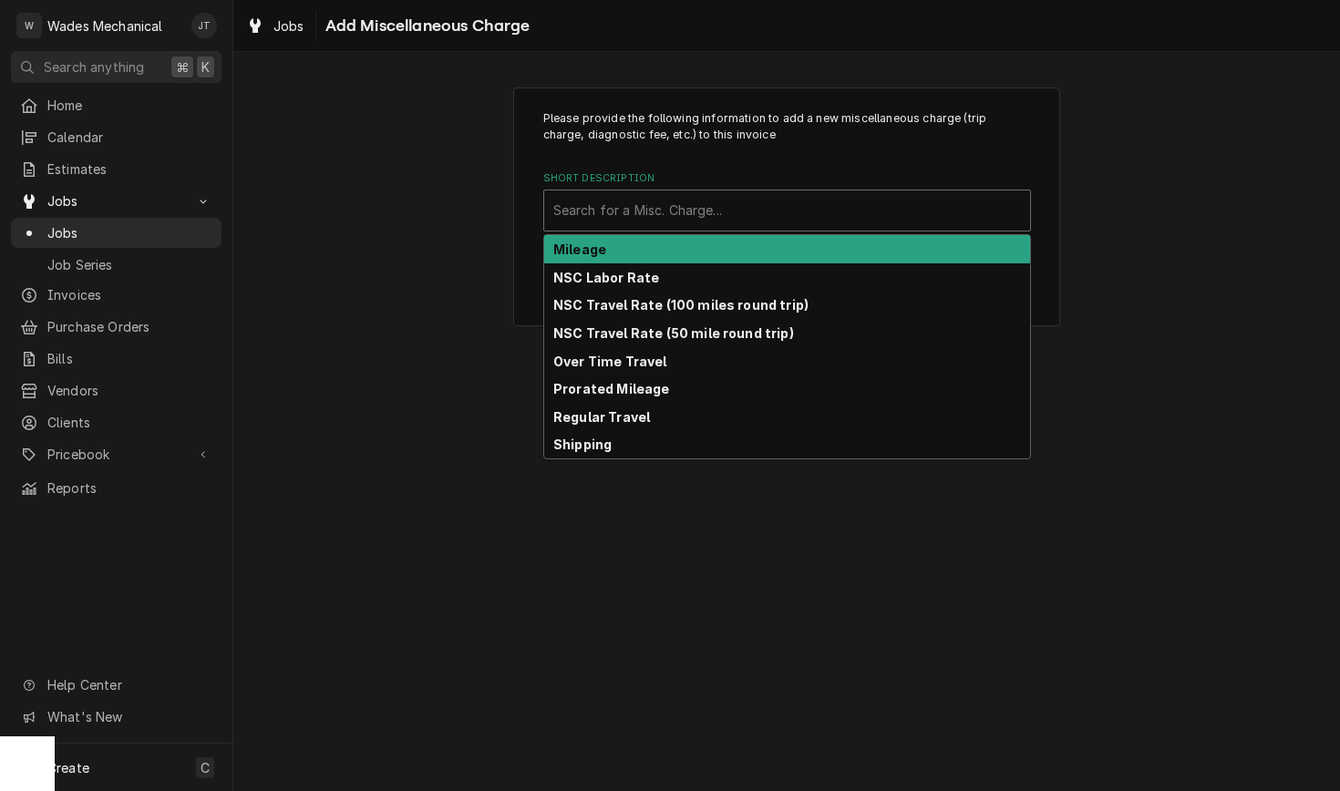
click at [743, 246] on div "Mileage" at bounding box center [787, 249] width 486 height 28
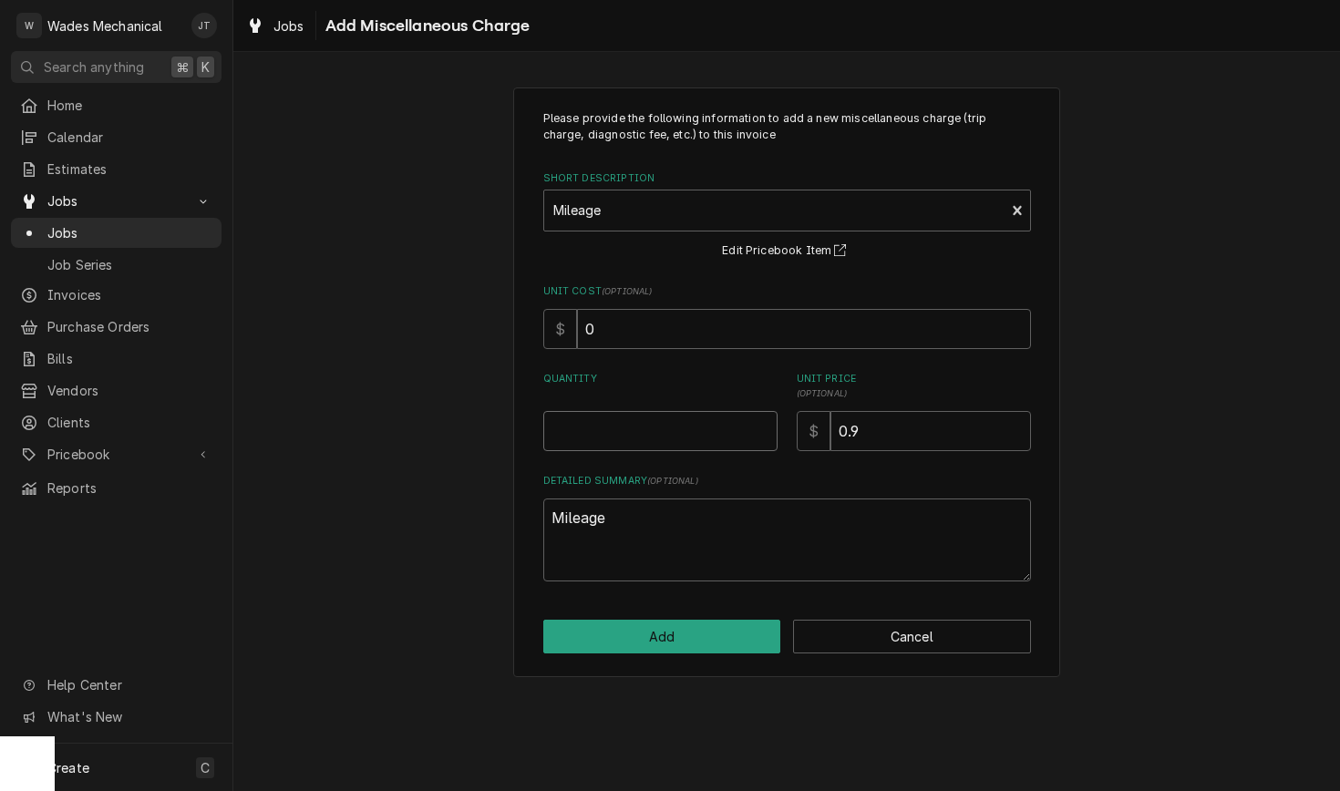
click at [696, 424] on input "Quantity" at bounding box center [660, 431] width 234 height 40
click at [685, 631] on button "Add" at bounding box center [662, 637] width 238 height 34
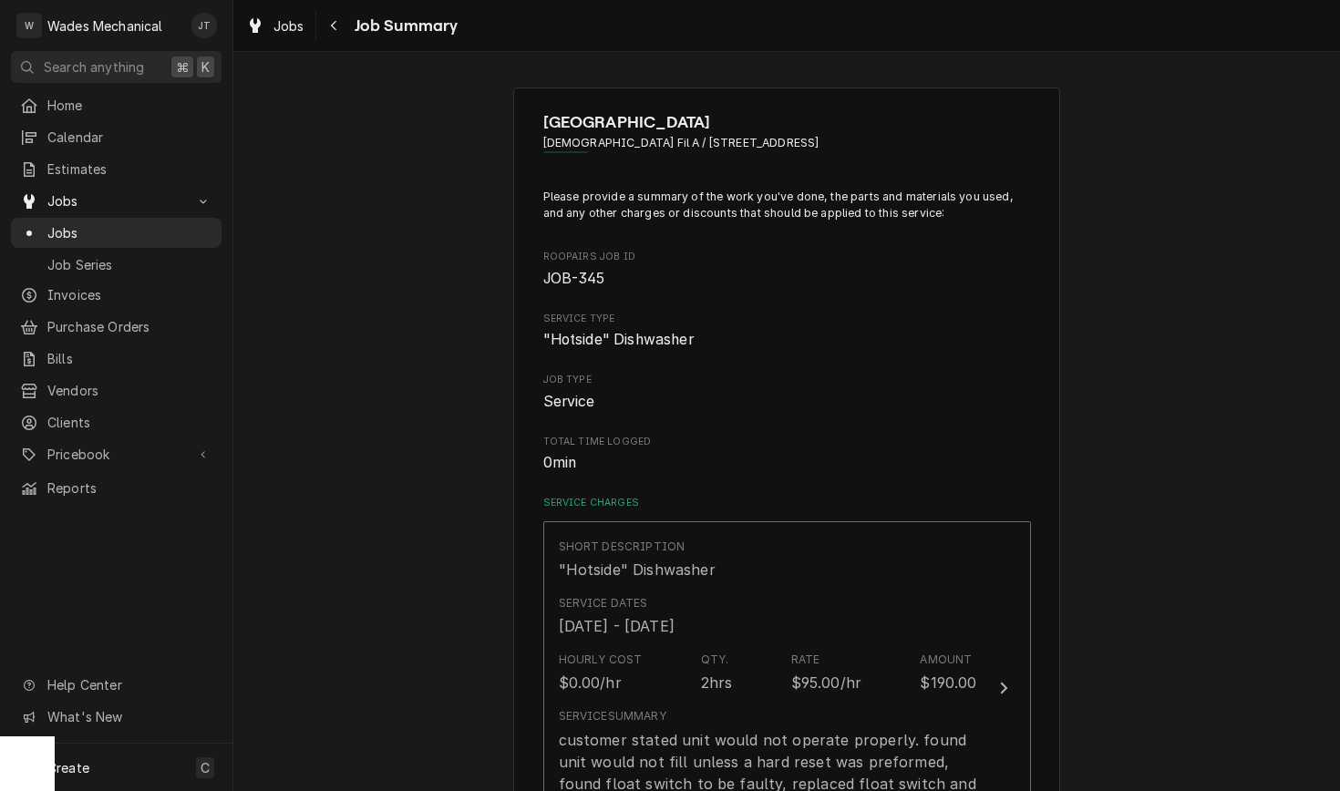
scroll to position [881, 0]
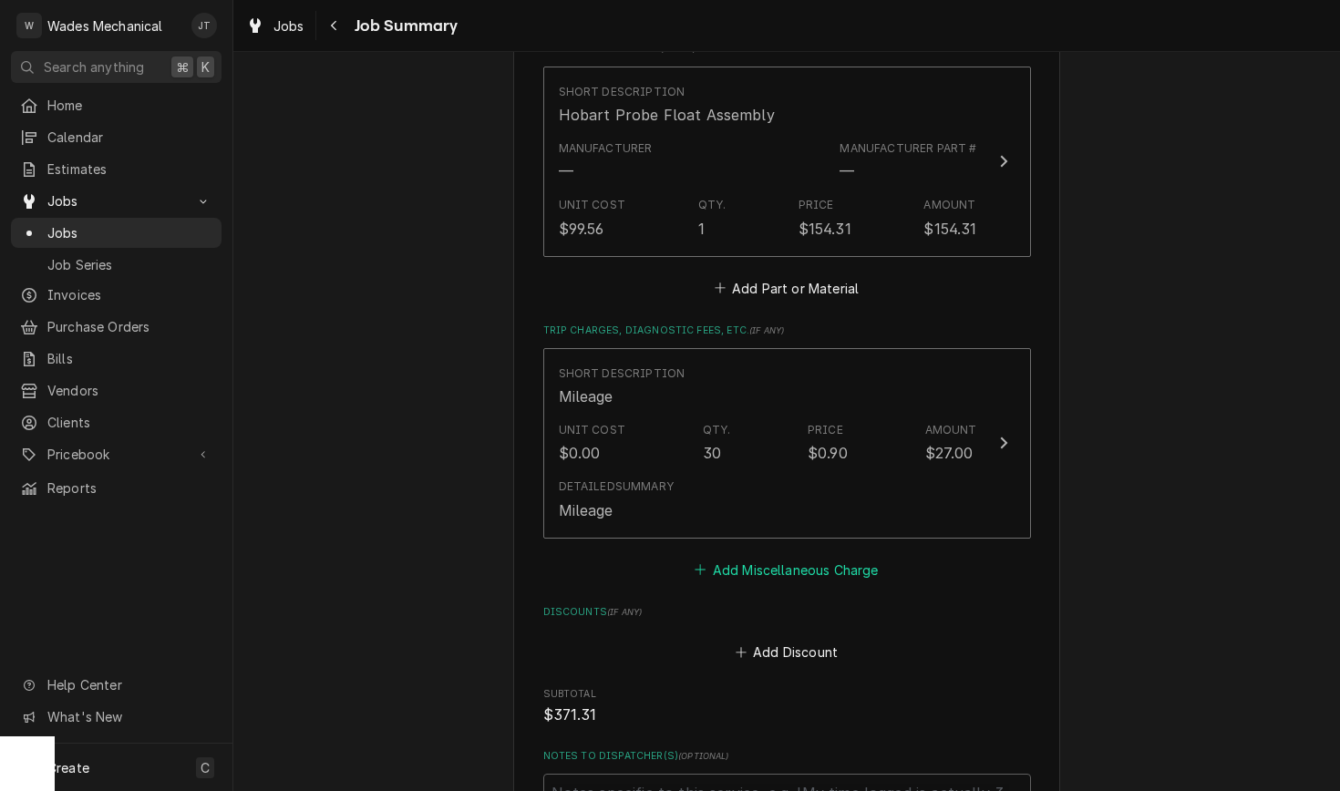
click at [745, 579] on button "Add Miscellaneous Charge" at bounding box center [787, 570] width 190 height 26
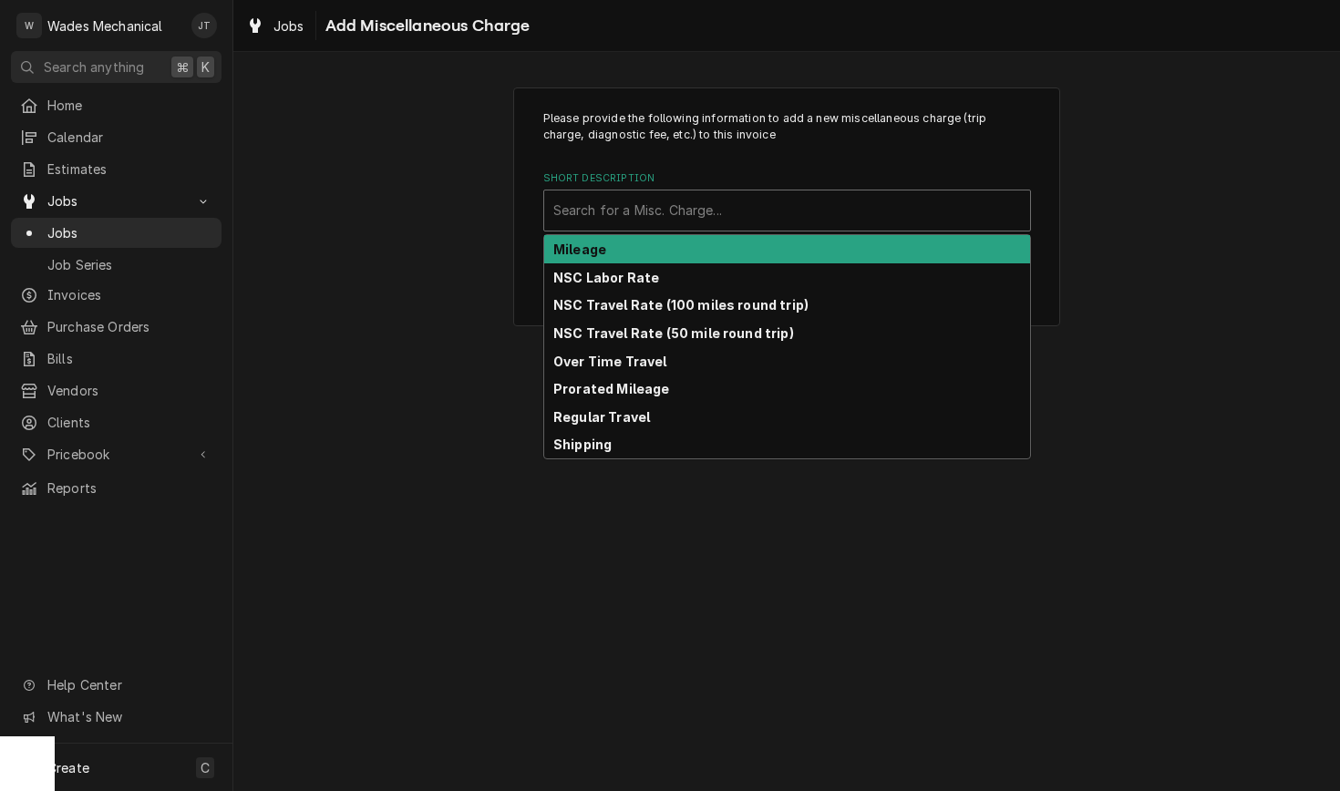
click at [679, 225] on div "Short Description" at bounding box center [787, 210] width 468 height 33
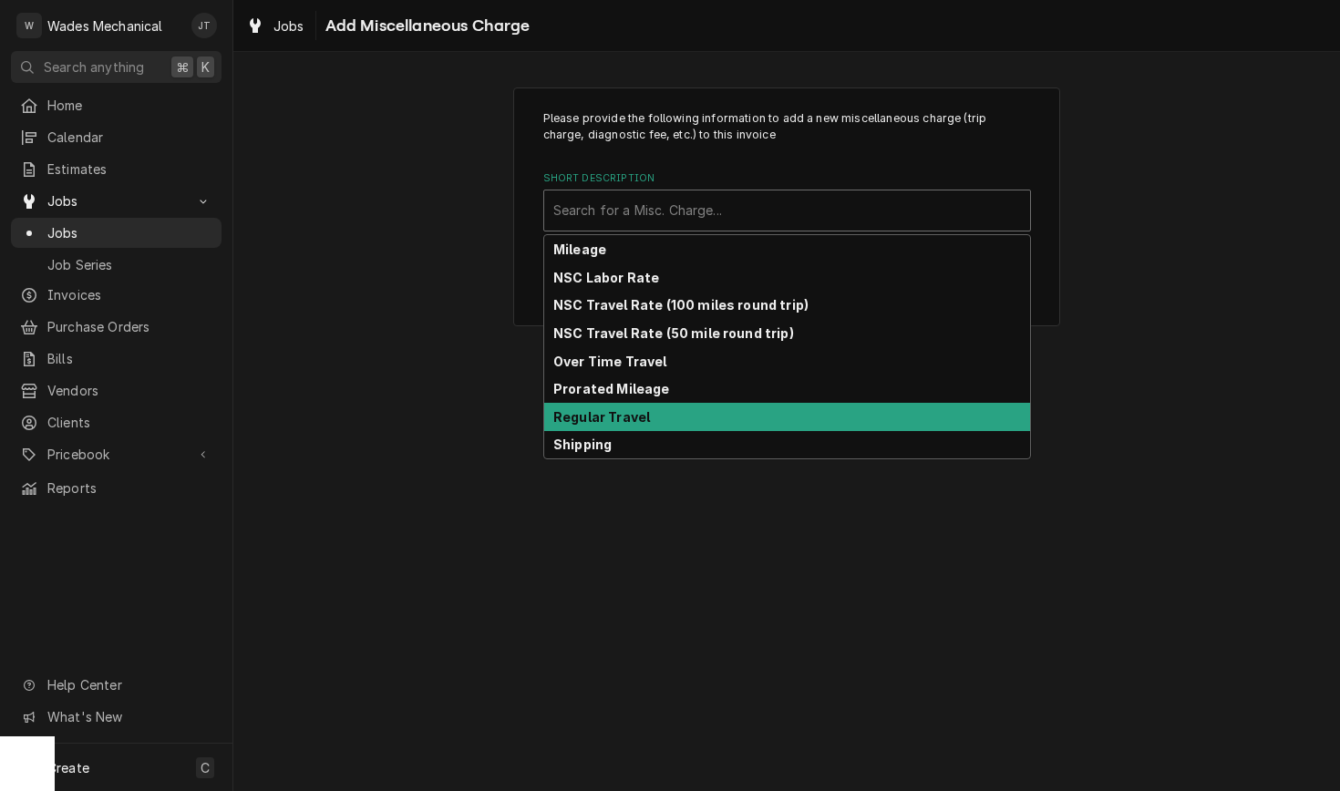
click at [651, 418] on div "Regular Travel" at bounding box center [787, 417] width 486 height 28
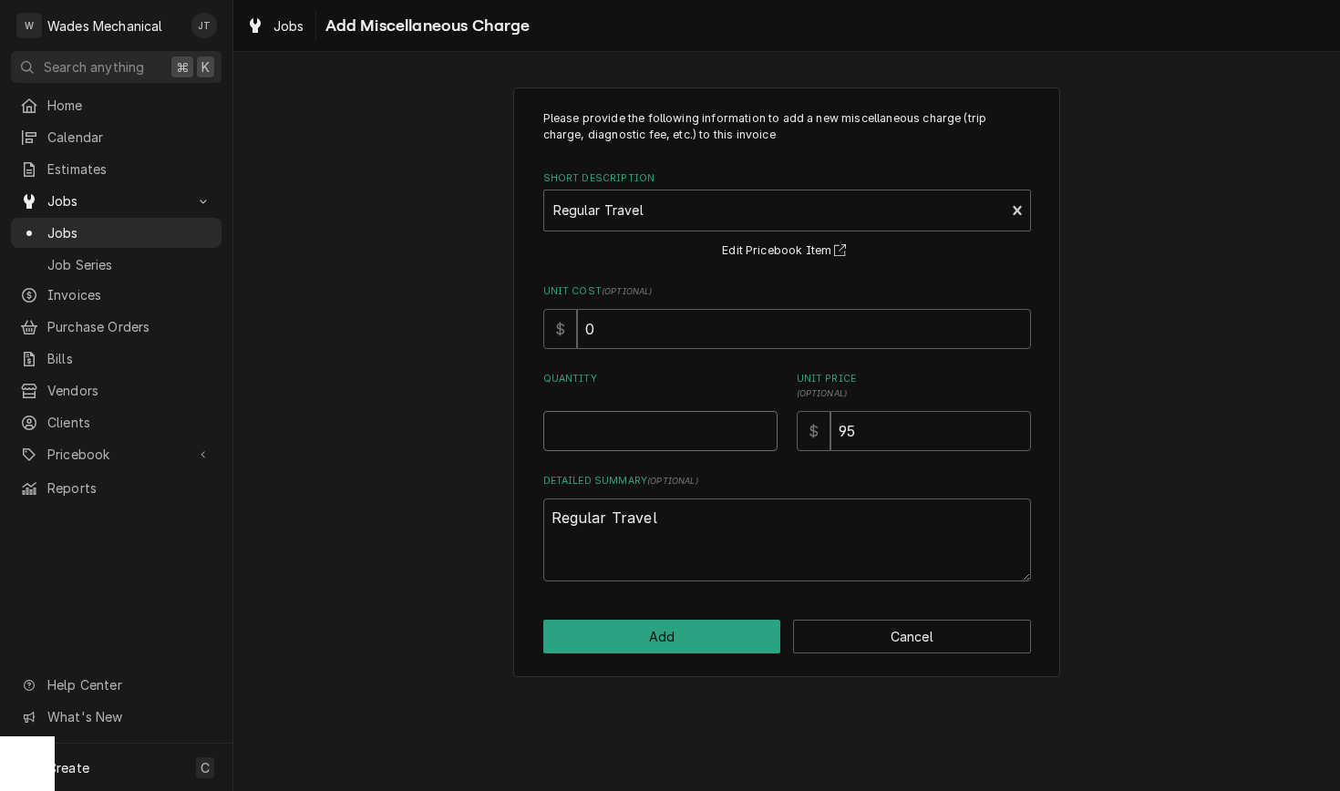
click at [667, 428] on input "Quantity" at bounding box center [660, 431] width 234 height 40
click at [637, 649] on button "Add" at bounding box center [662, 637] width 238 height 34
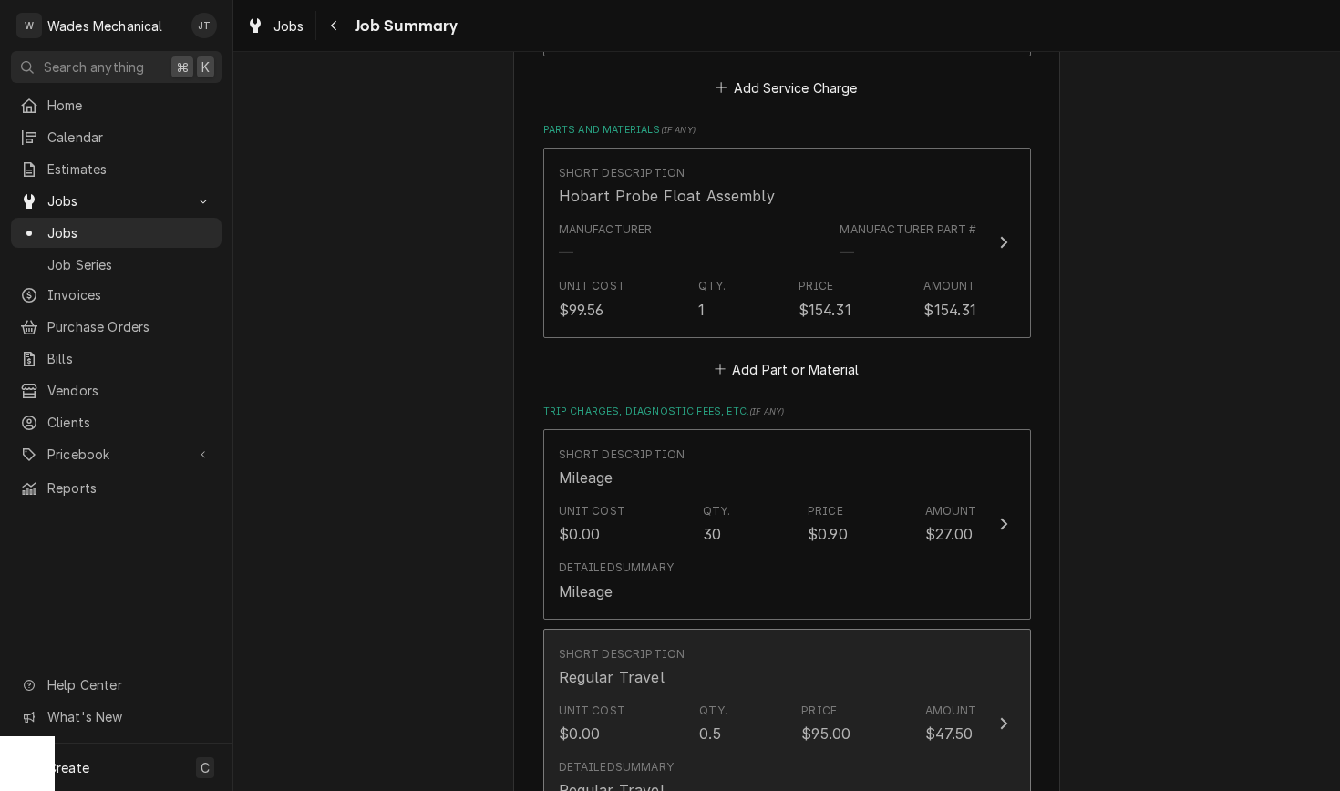
scroll to position [1424, 0]
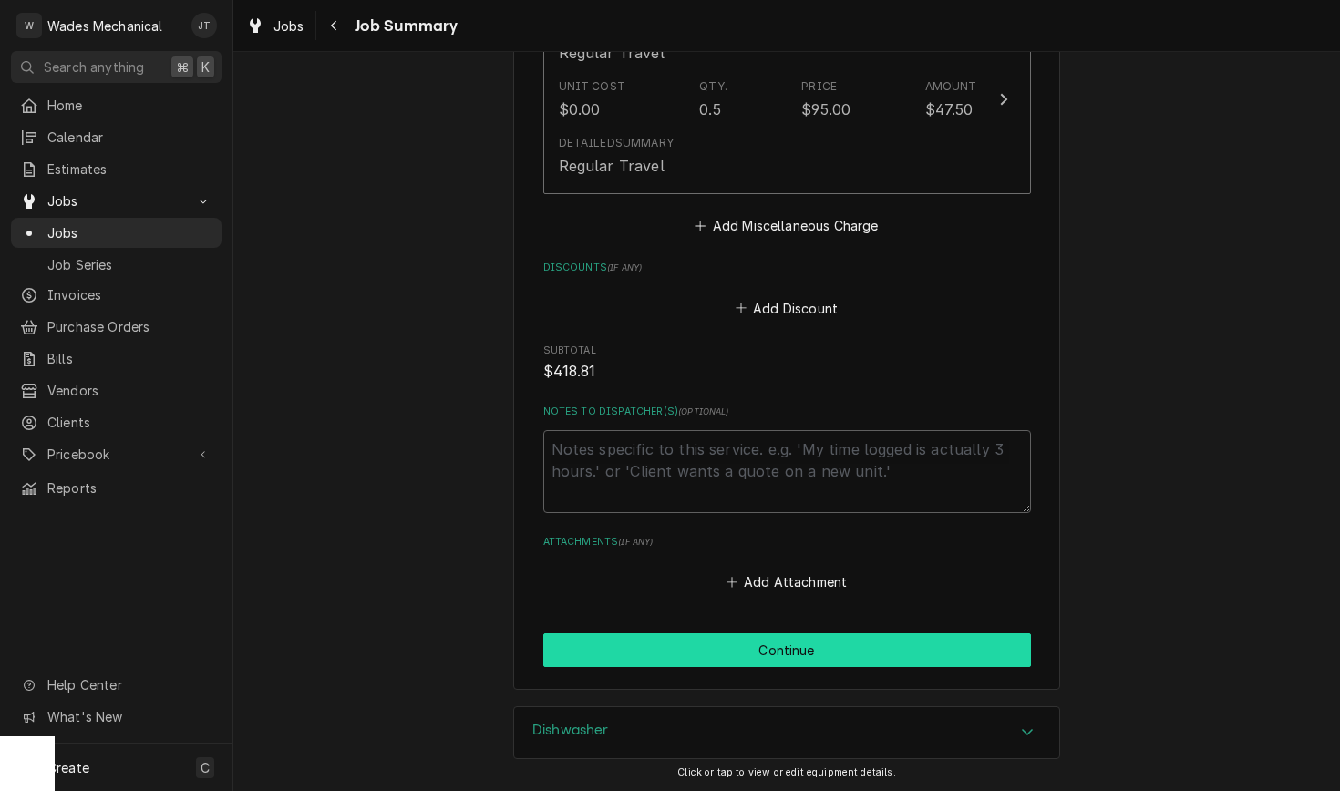
click at [757, 656] on button "Continue" at bounding box center [787, 651] width 488 height 34
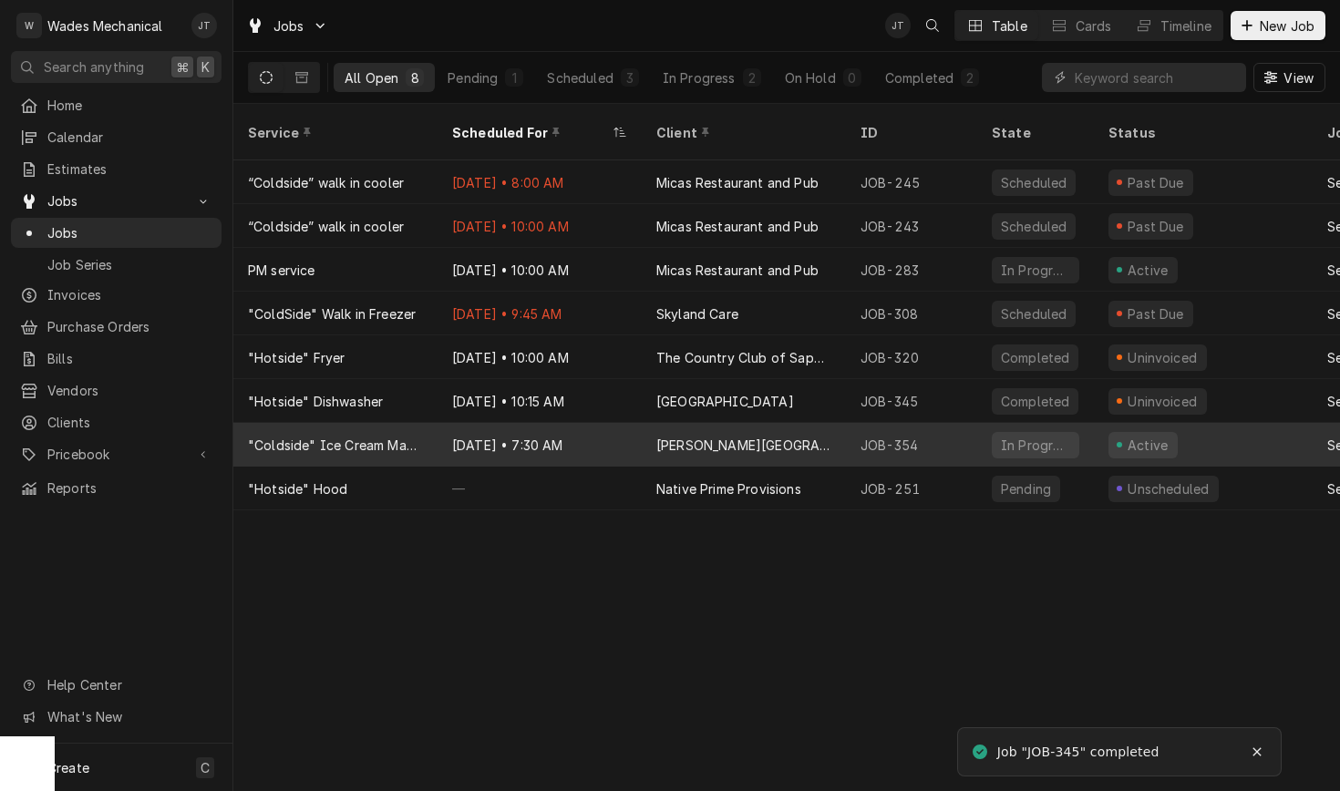
click at [592, 423] on div "Aug 6 • 7:30 AM" at bounding box center [540, 445] width 204 height 44
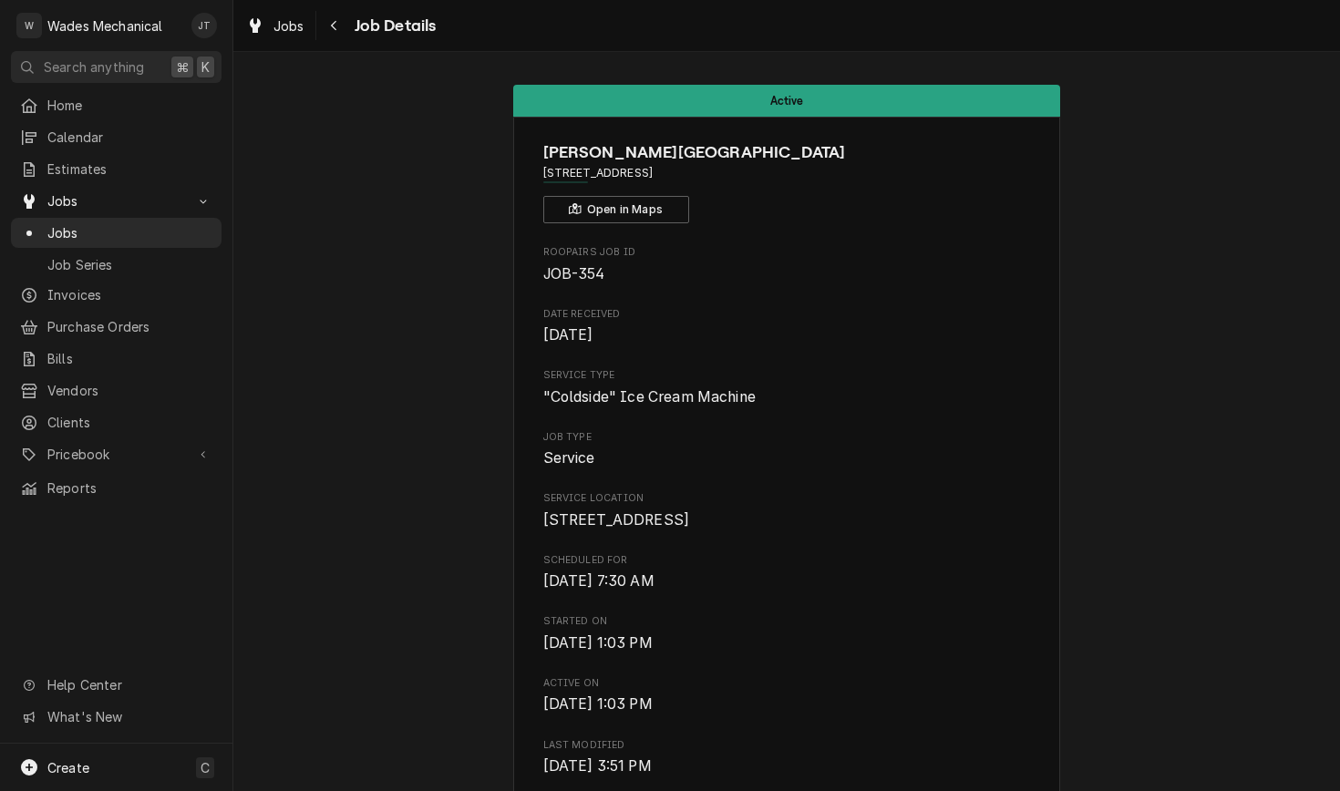
scroll to position [1165, 0]
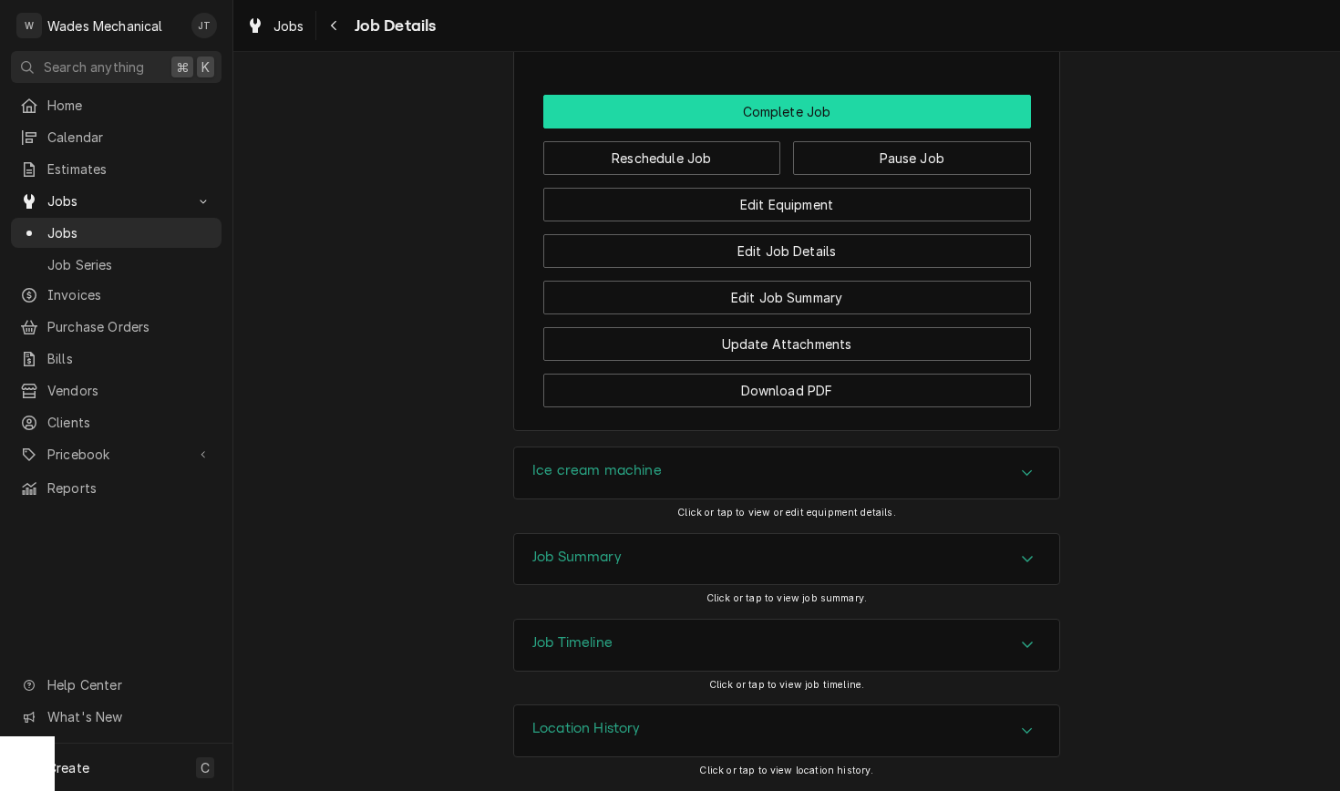
click at [762, 127] on button "Complete Job" at bounding box center [787, 112] width 488 height 34
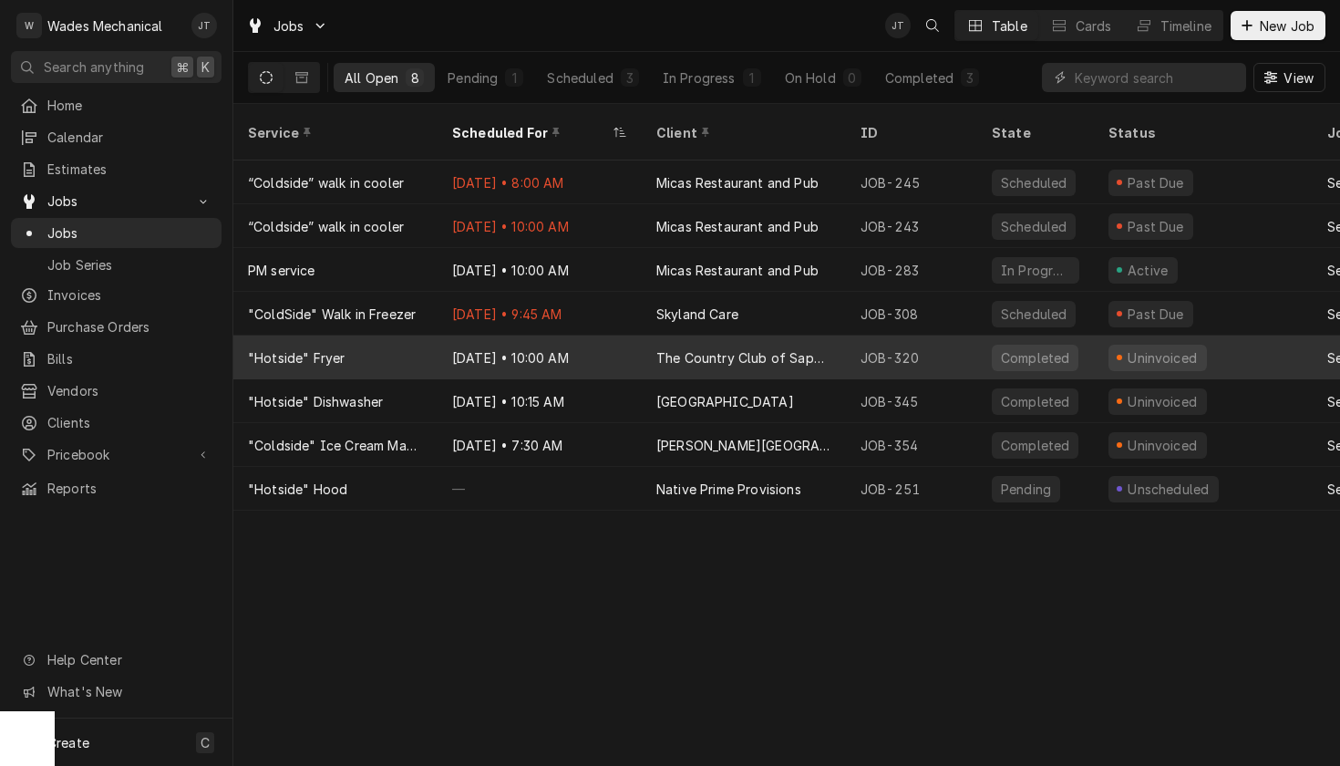
click at [734, 352] on div "The Country Club of Sapphire" at bounding box center [744, 357] width 204 height 44
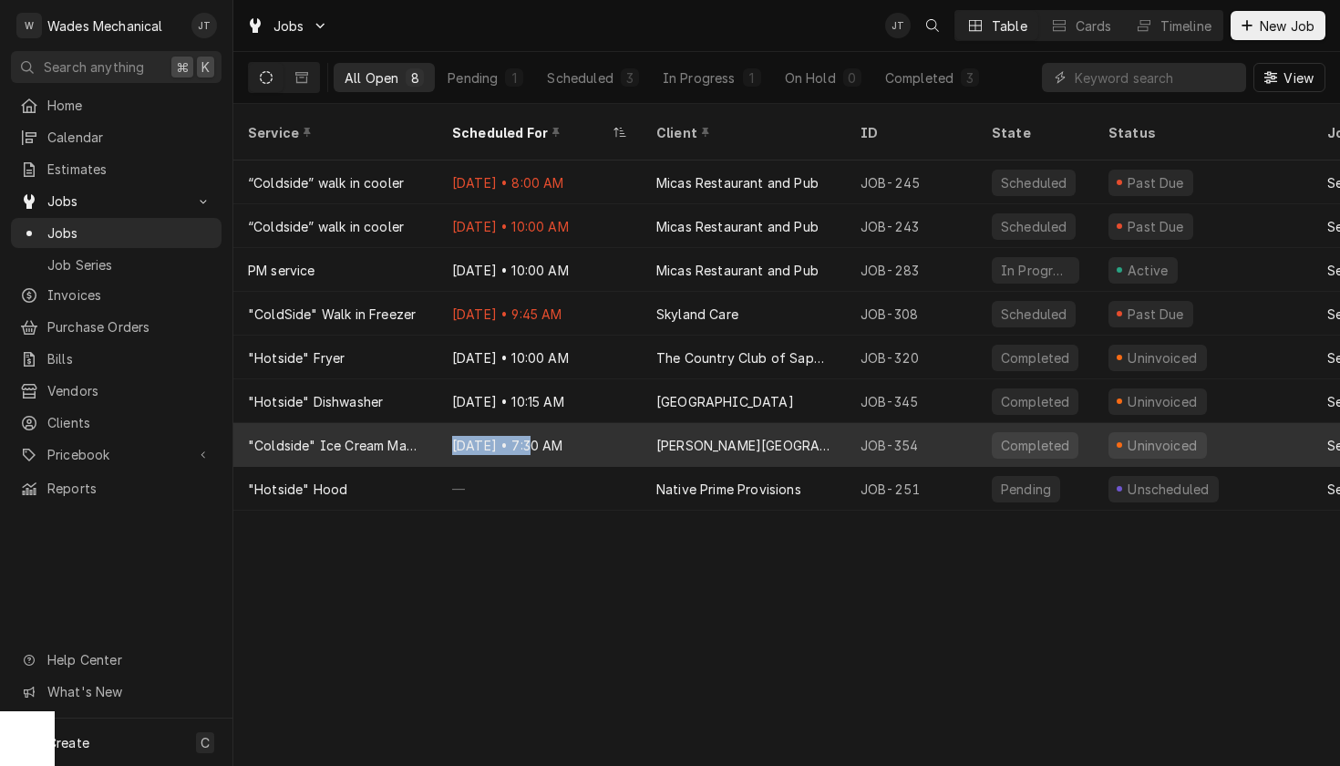
click at [518, 423] on div "Aug 6 • 7:30 AM" at bounding box center [540, 445] width 204 height 44
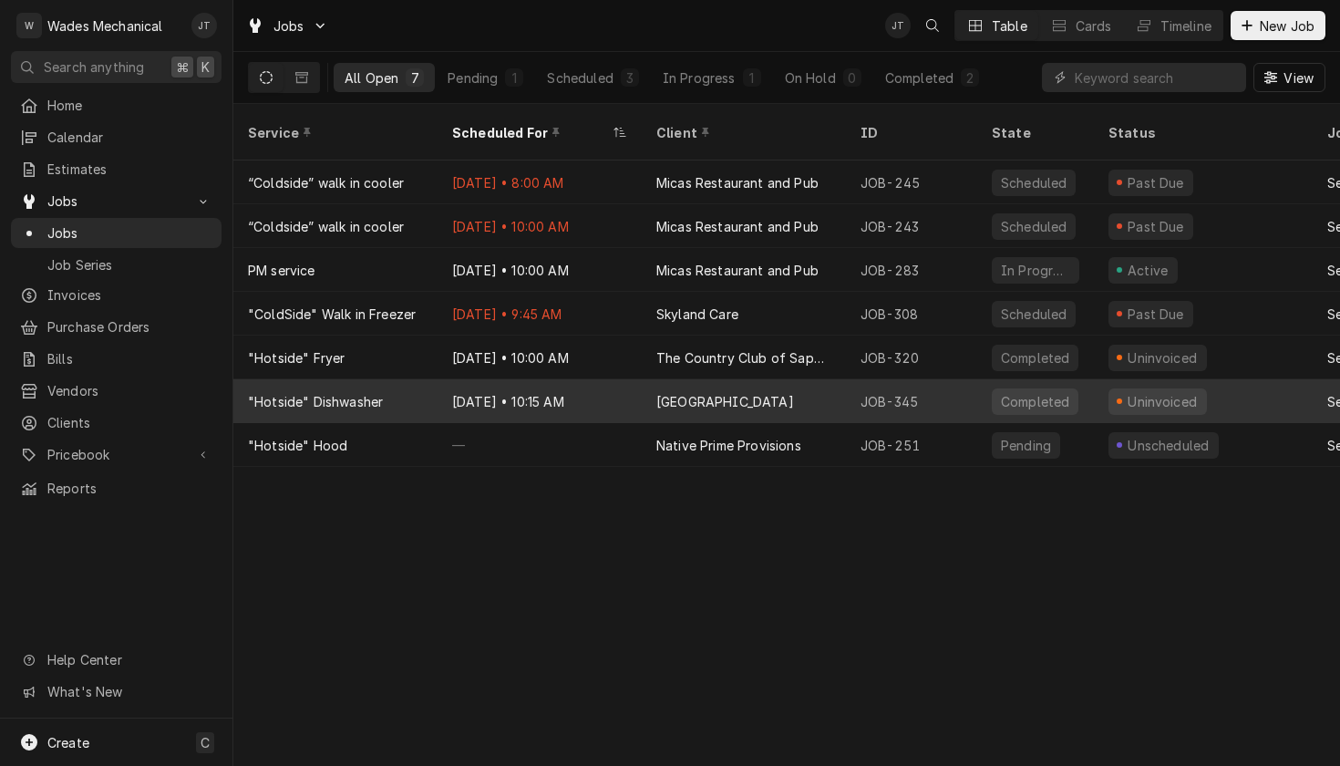
click at [618, 385] on div "Jul 28 • 10:15 AM" at bounding box center [540, 401] width 204 height 44
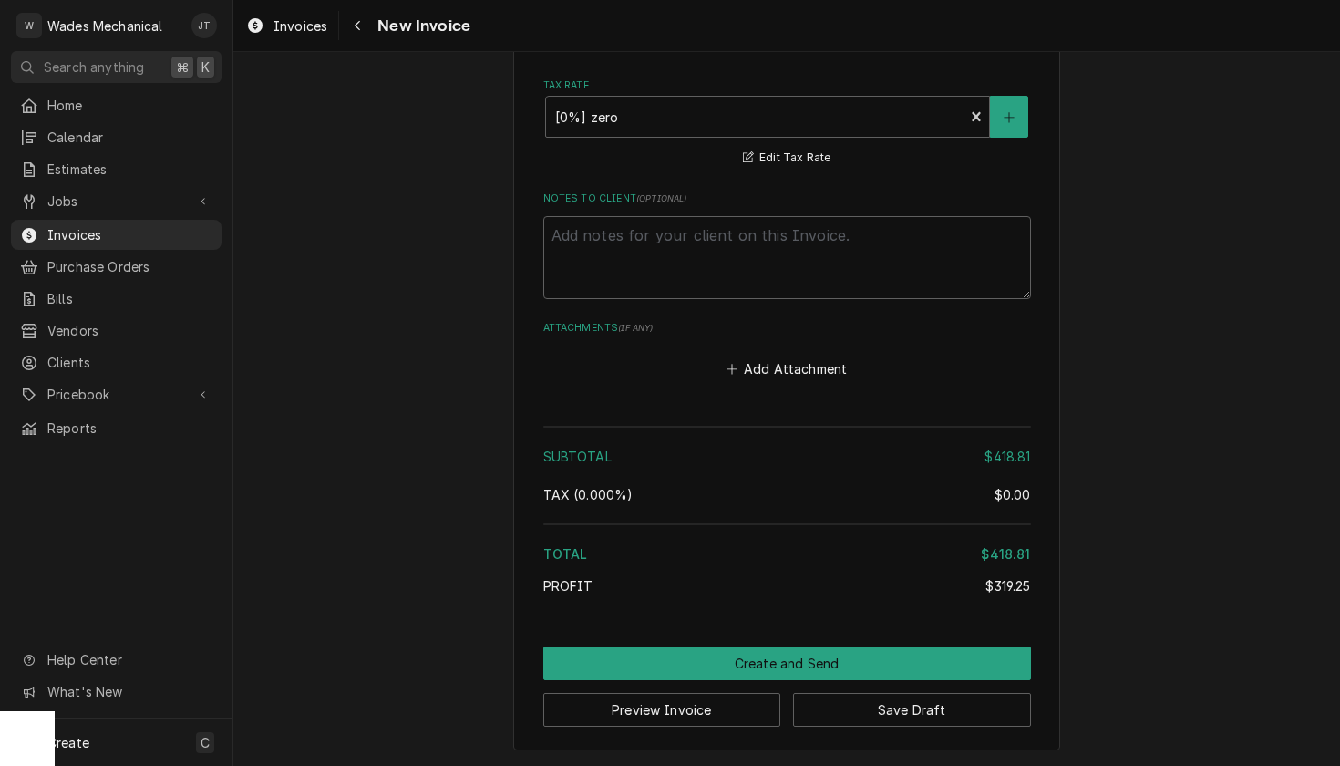
scroll to position [2542, 0]
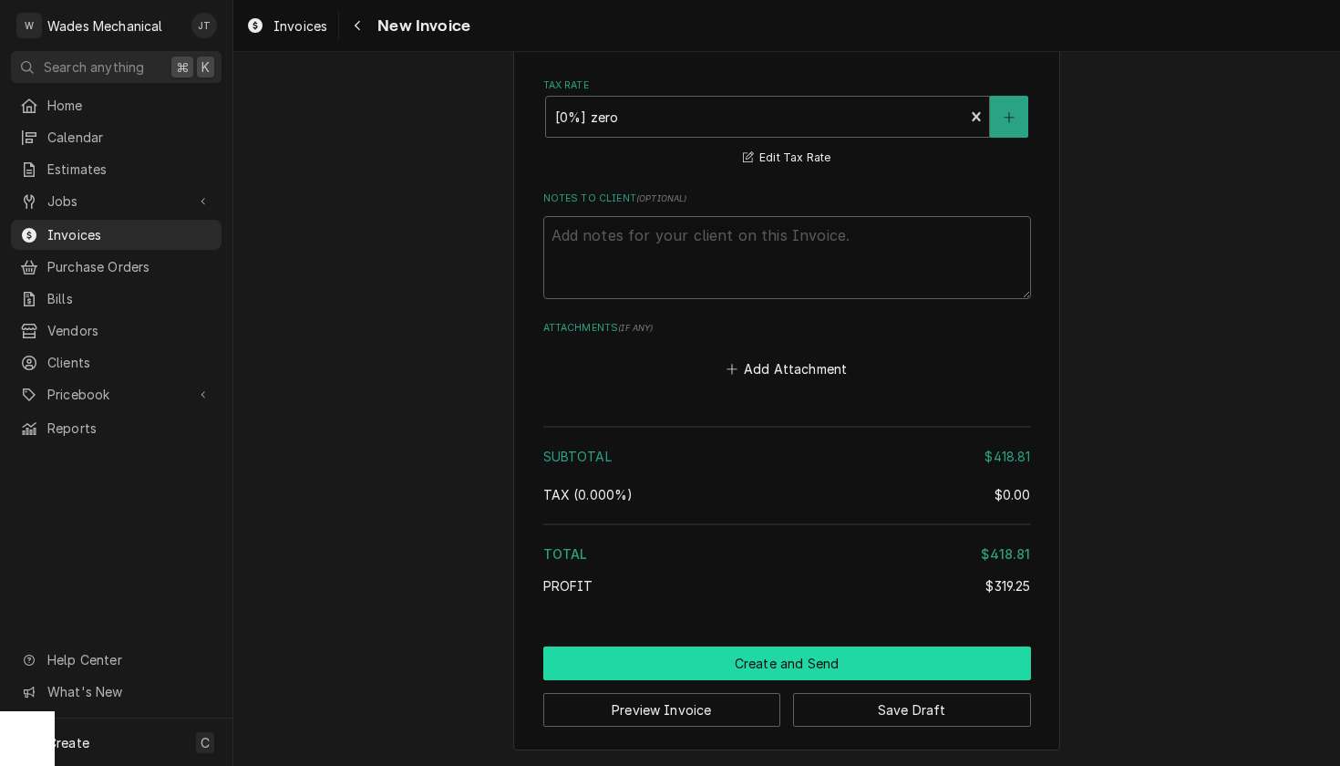
click at [882, 654] on button "Create and Send" at bounding box center [787, 663] width 488 height 34
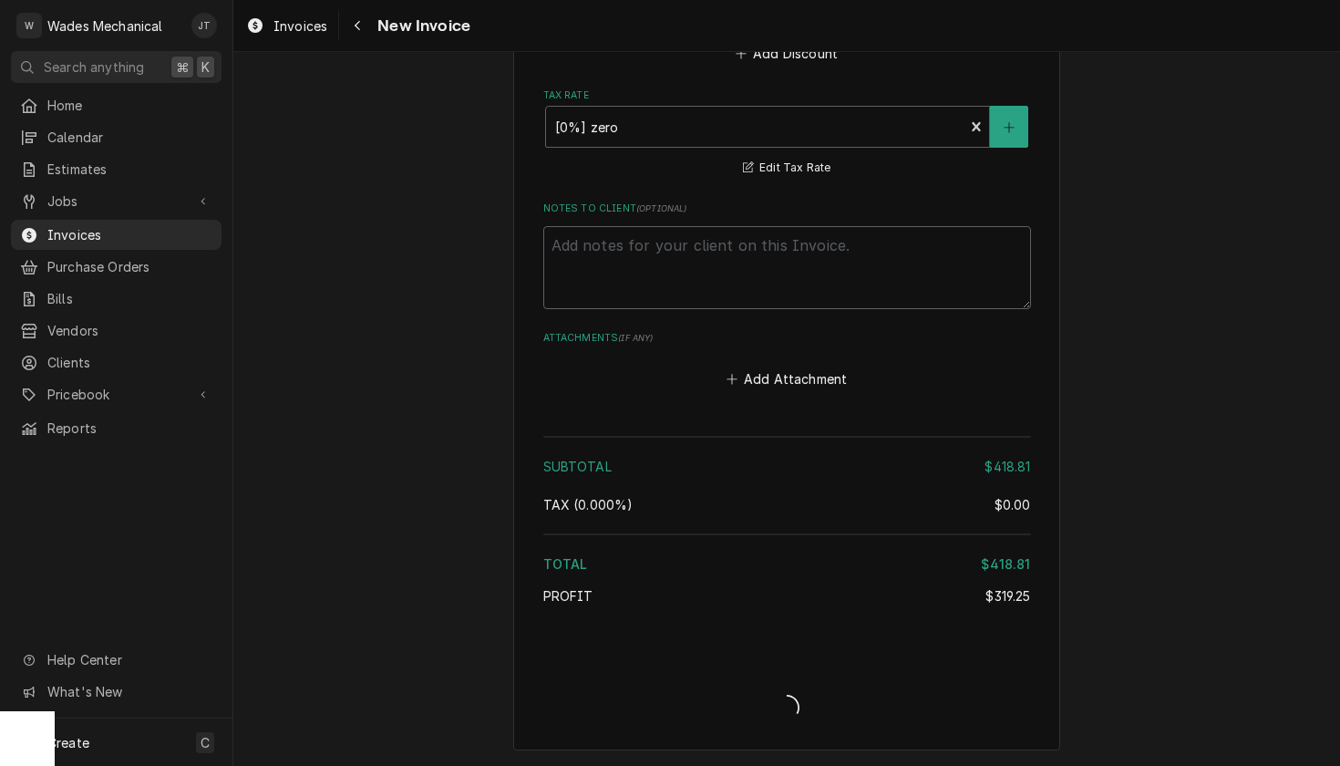
scroll to position [2531, 0]
type textarea "x"
